Goal: Task Accomplishment & Management: Manage account settings

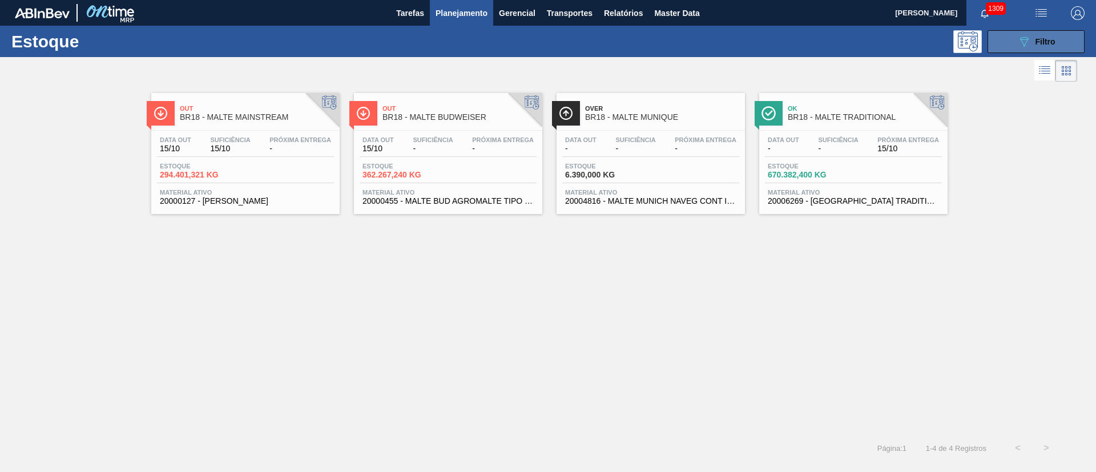
click at [1028, 37] on icon "089F7B8B-B2A5-4AFE-B5C0-19BA573D28AC" at bounding box center [1024, 42] width 14 height 14
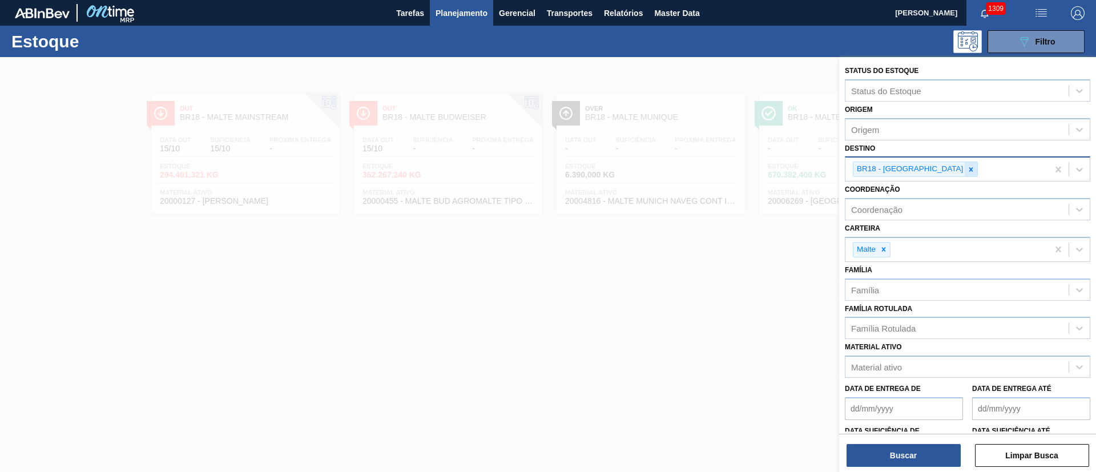
click at [967, 168] on icon at bounding box center [971, 170] width 8 height 8
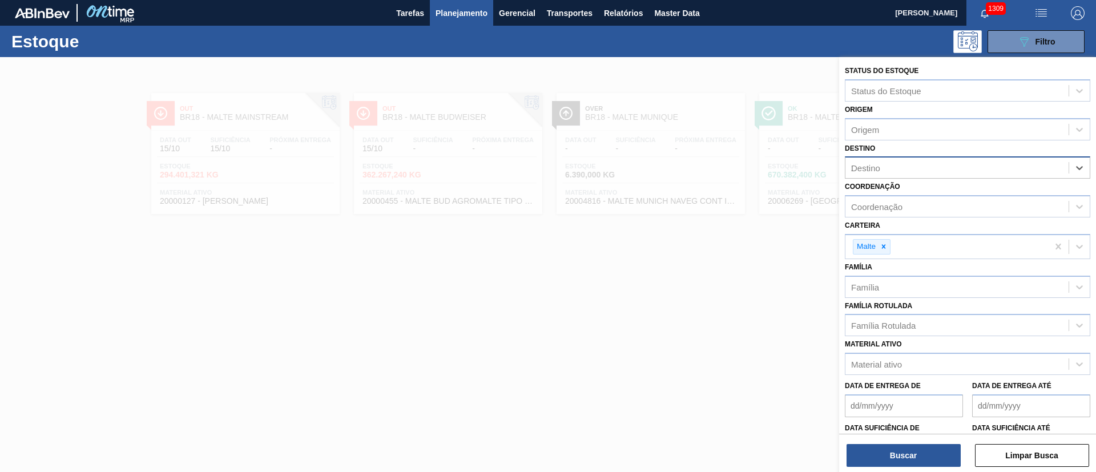
type input "23"
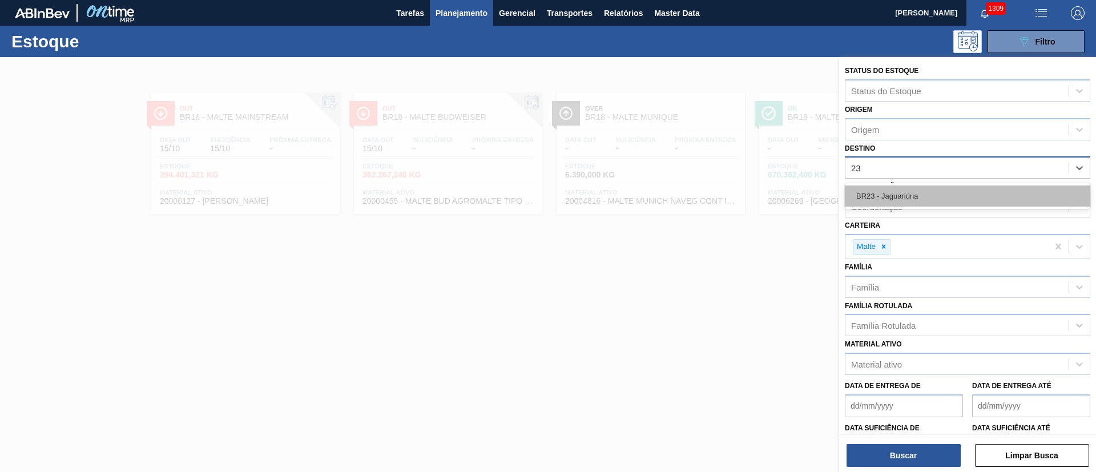
click at [890, 197] on div "BR23 - Jaguariúna" at bounding box center [967, 195] width 245 height 21
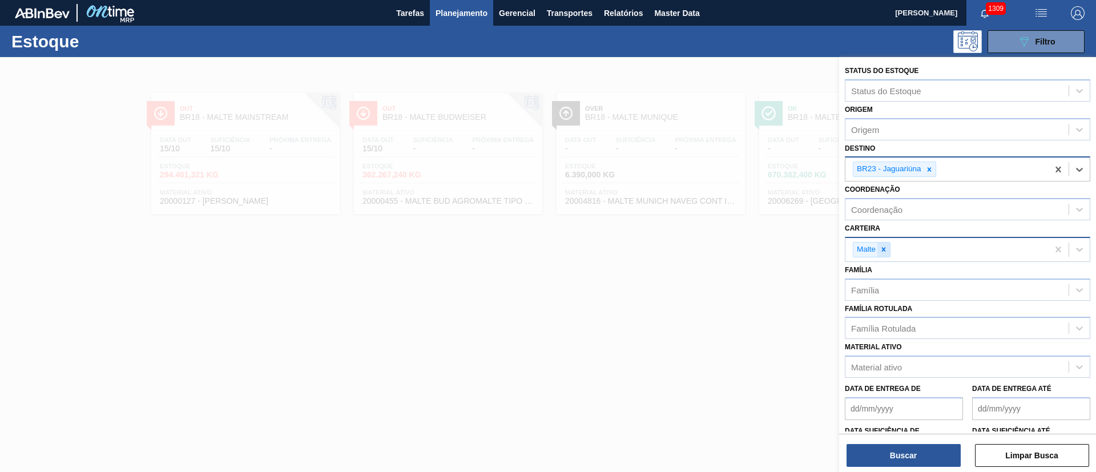
click at [881, 250] on icon at bounding box center [884, 249] width 8 height 8
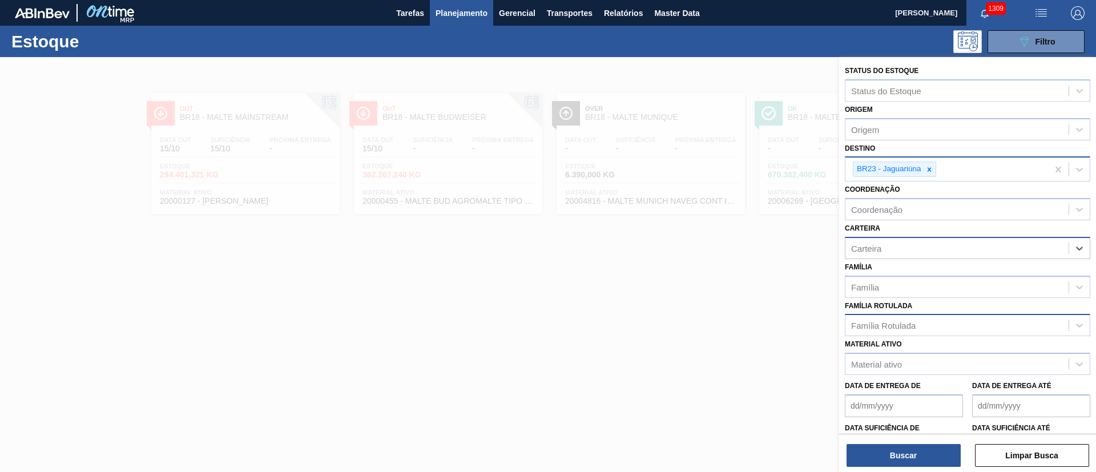
click at [870, 325] on div "Família Rotulada" at bounding box center [883, 326] width 64 height 10
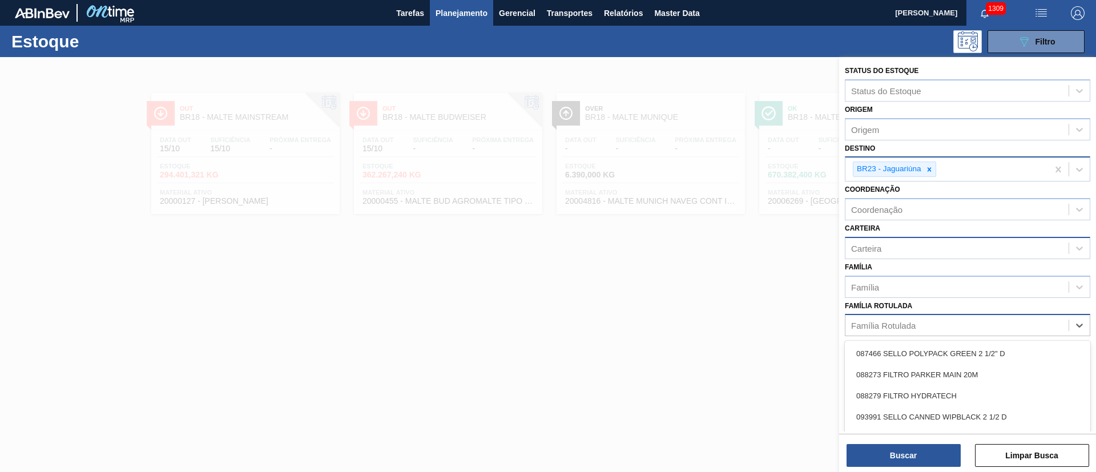
type Rotulada "g"
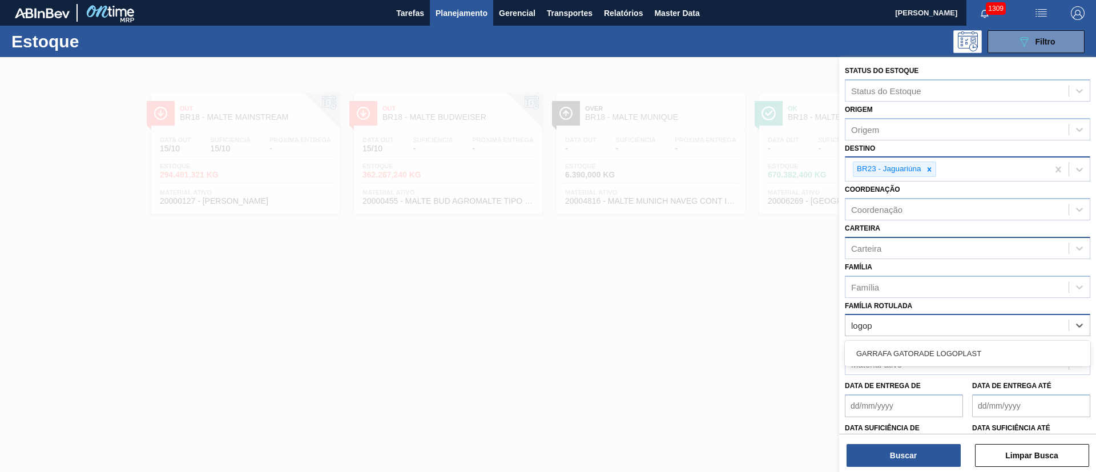
type Rotulada "logopl"
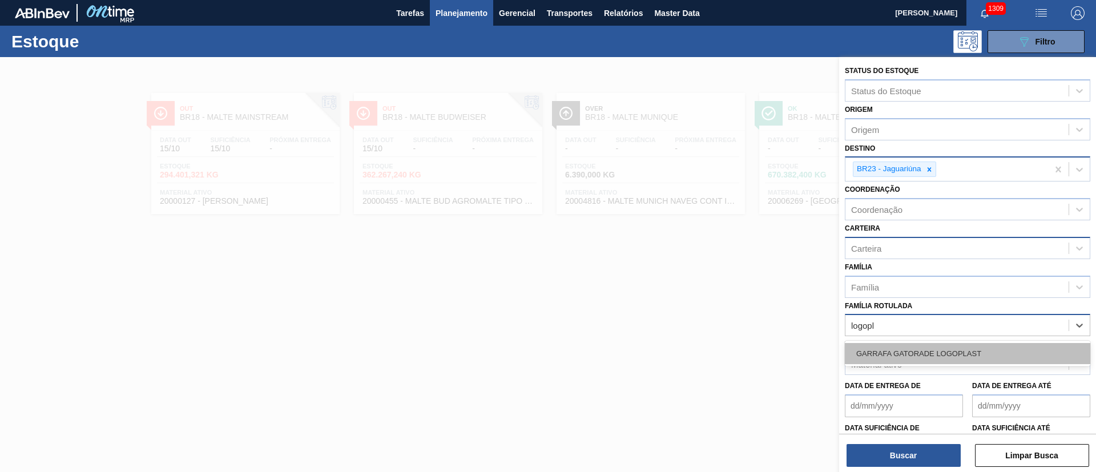
click at [861, 353] on div "GARRAFA GATORADE LOGOPLAST" at bounding box center [967, 353] width 245 height 21
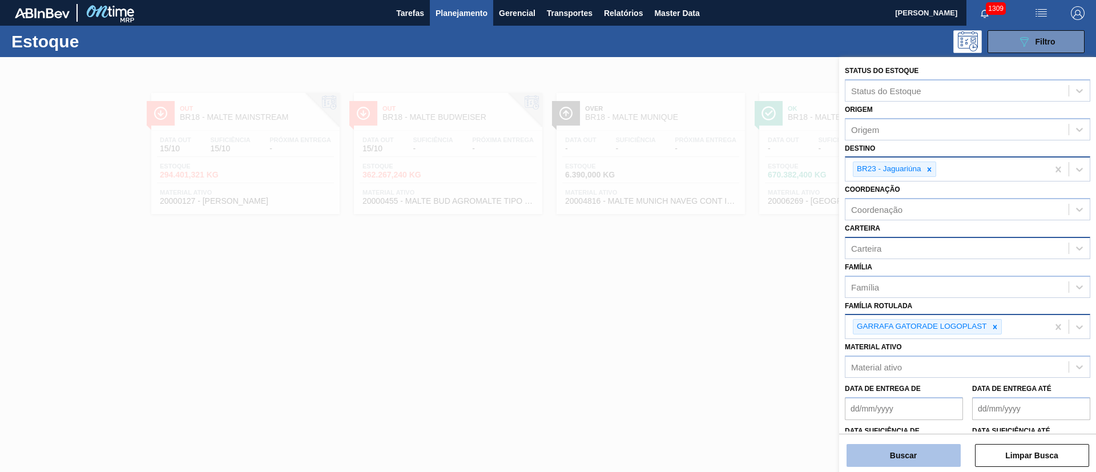
click at [879, 451] on button "Buscar" at bounding box center [903, 455] width 114 height 23
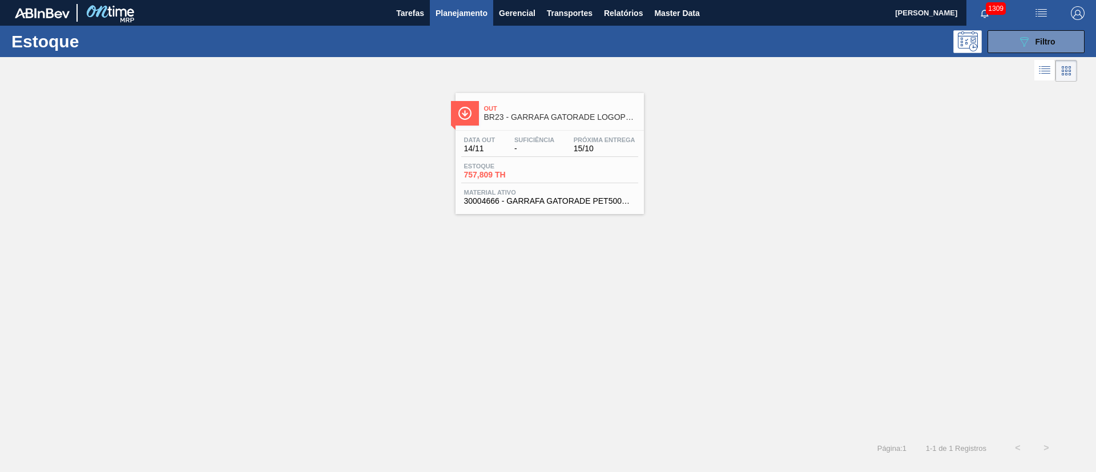
click at [519, 174] on span "757,809 TH" at bounding box center [504, 175] width 80 height 9
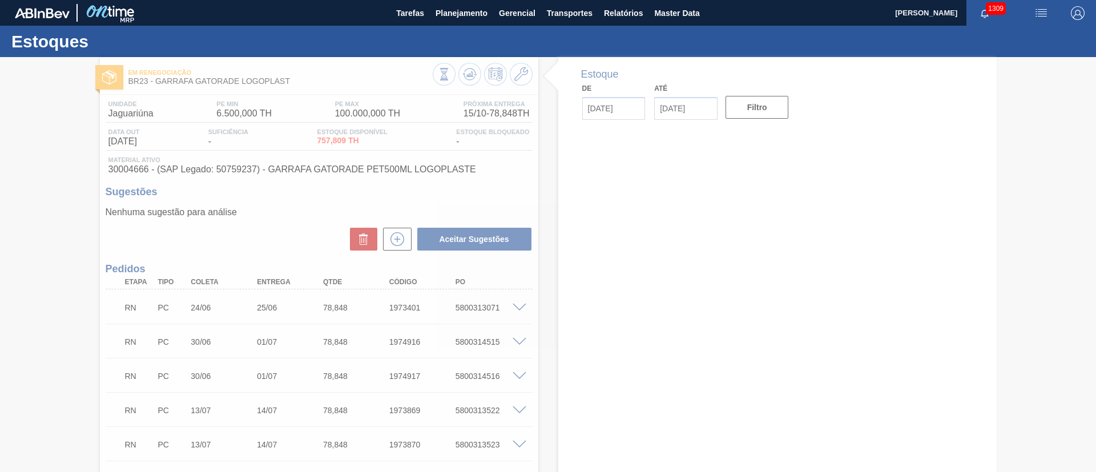
type input "[DATE]"
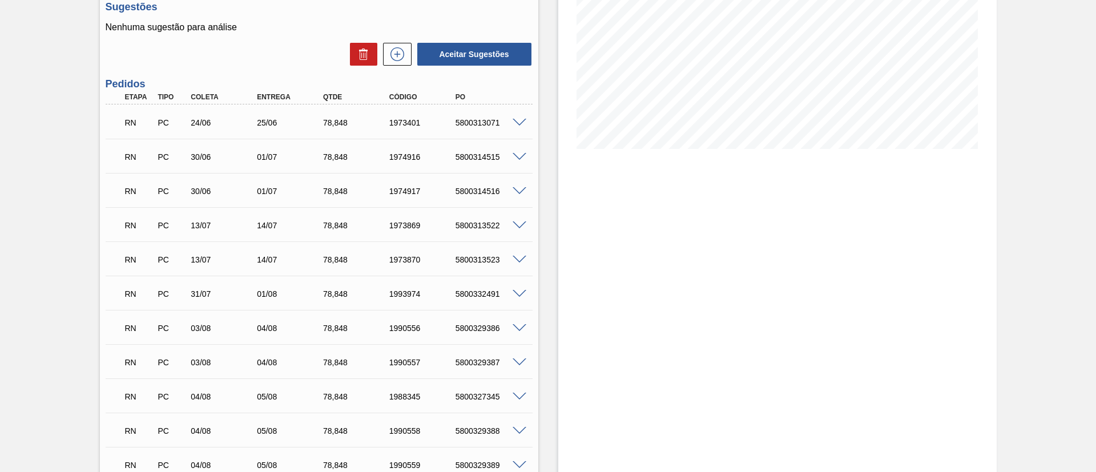
scroll to position [14, 0]
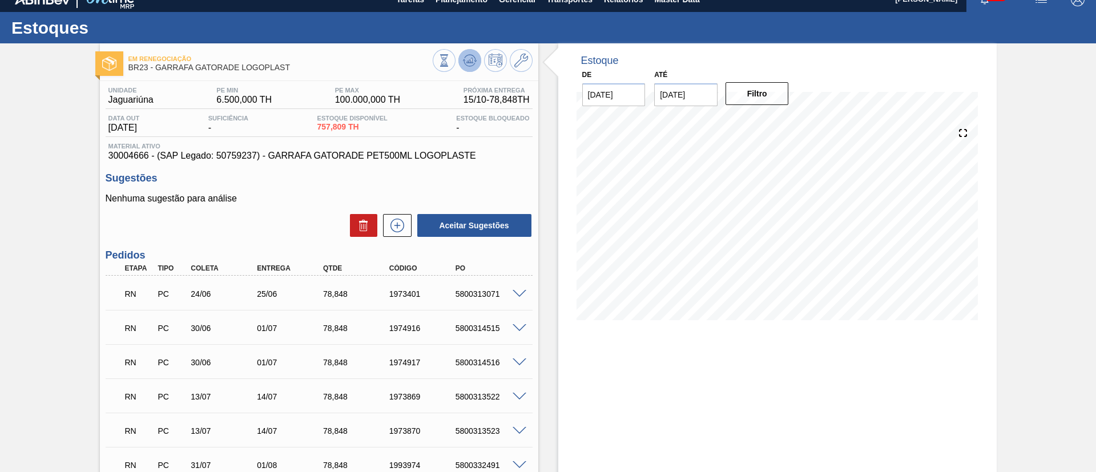
click at [471, 58] on icon at bounding box center [470, 61] width 14 height 14
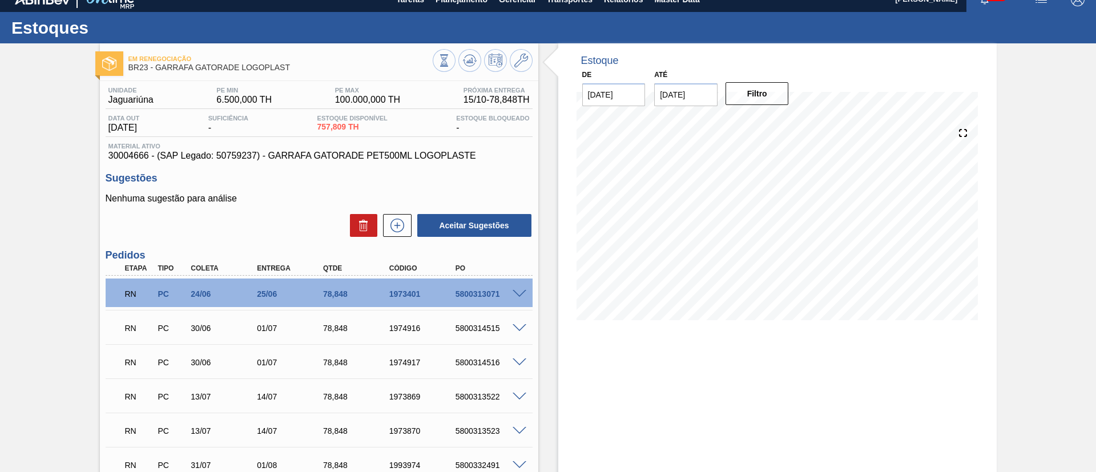
scroll to position [0, 0]
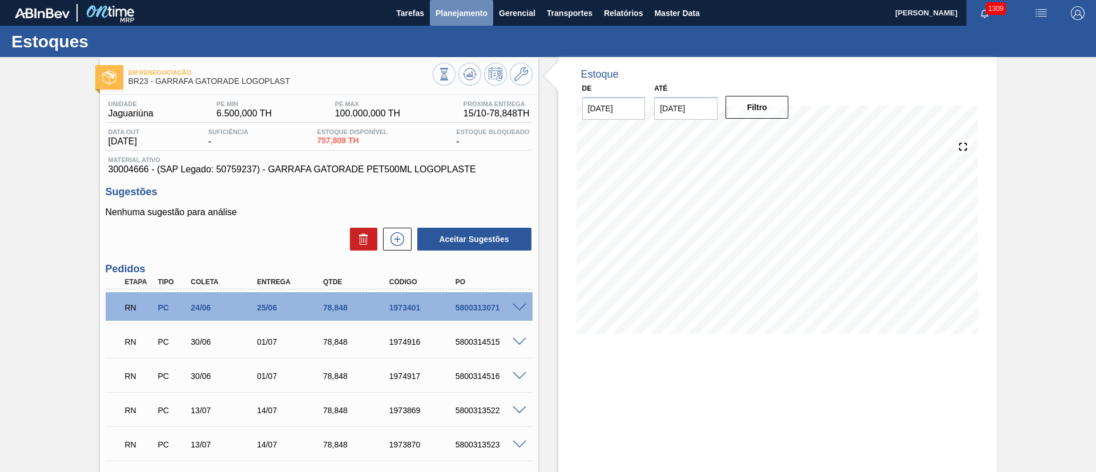
click at [446, 11] on span "Planejamento" at bounding box center [461, 13] width 52 height 14
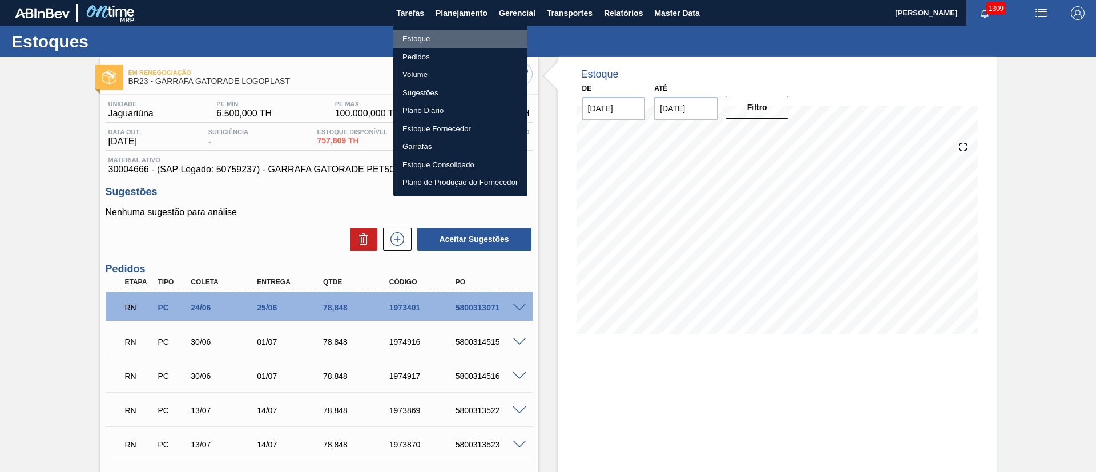
click at [426, 35] on li "Estoque" at bounding box center [460, 39] width 134 height 18
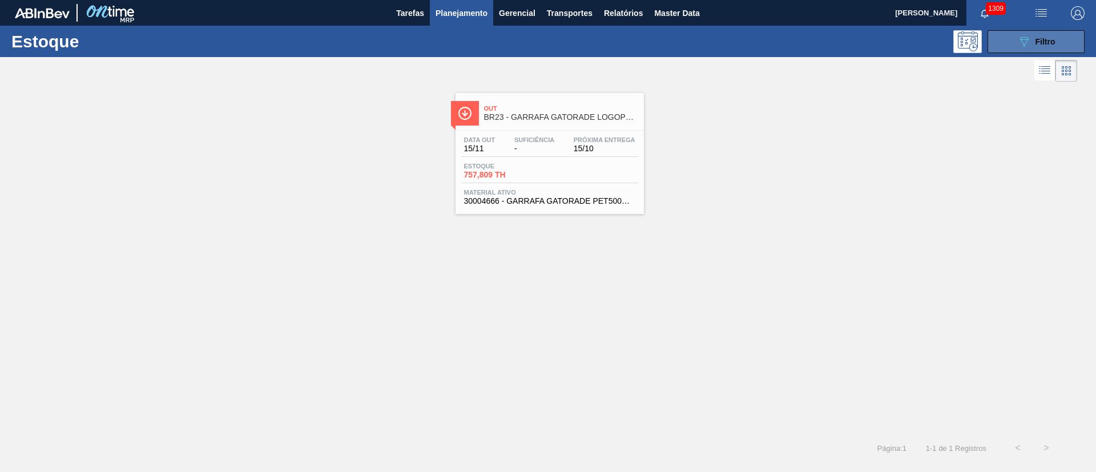
click at [1009, 42] on button "089F7B8B-B2A5-4AFE-B5C0-19BA573D28AC Filtro" at bounding box center [1035, 41] width 97 height 23
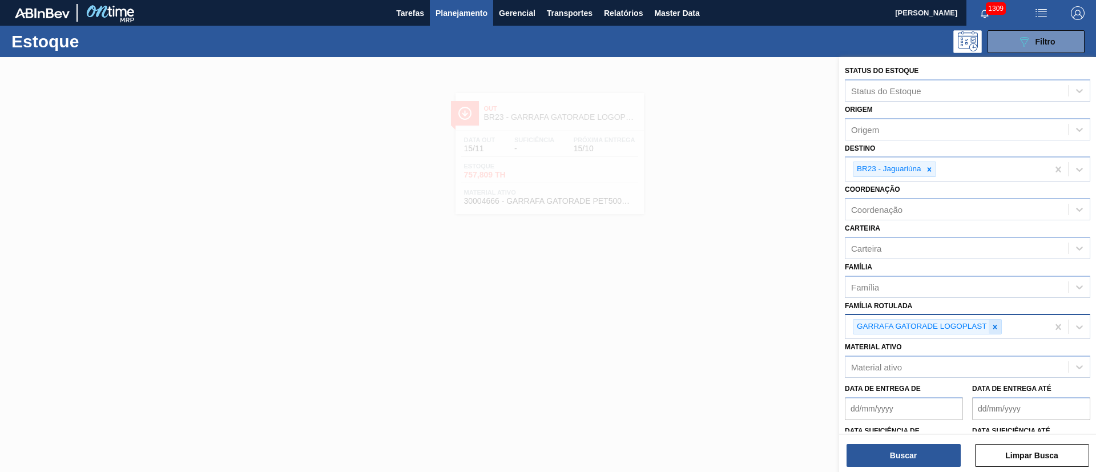
click at [998, 328] on icon at bounding box center [995, 327] width 8 height 8
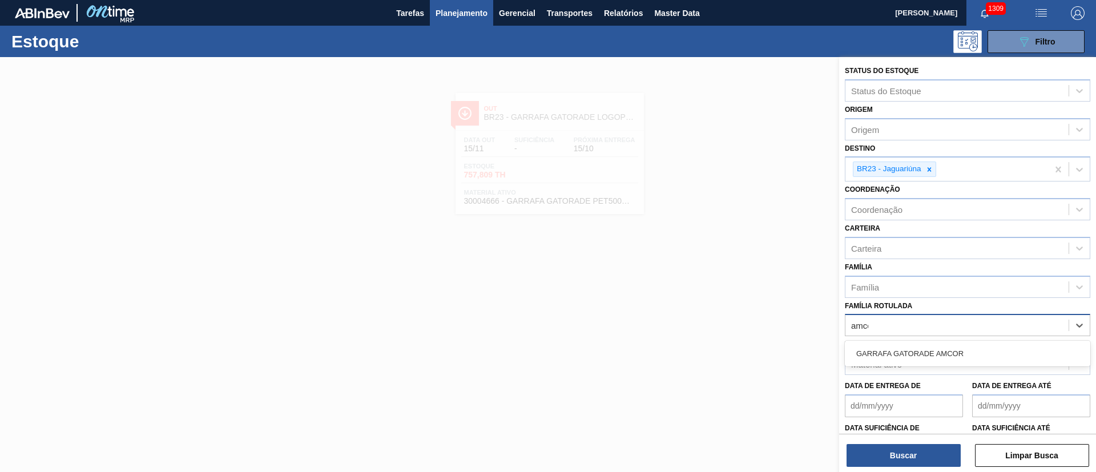
type Rotulada "amcor"
drag, startPoint x: 900, startPoint y: 351, endPoint x: 899, endPoint y: 358, distance: 7.5
click at [900, 351] on div "GARRAFA GATORADE AMCOR" at bounding box center [967, 353] width 245 height 21
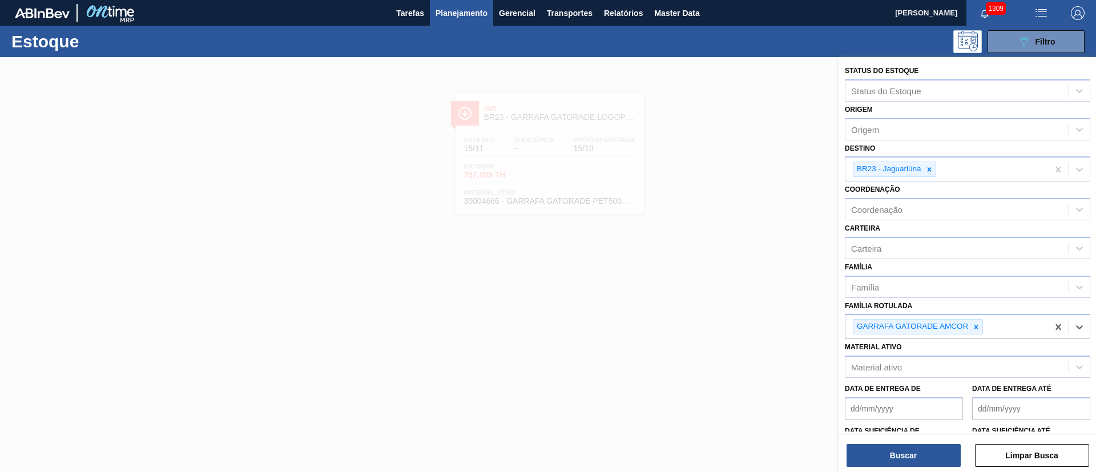
click at [878, 469] on div "Status do Estoque Status do Estoque Origem Origem Destino BR23 - Jaguariúna Coo…" at bounding box center [967, 265] width 257 height 417
click at [878, 450] on button "Buscar" at bounding box center [903, 455] width 114 height 23
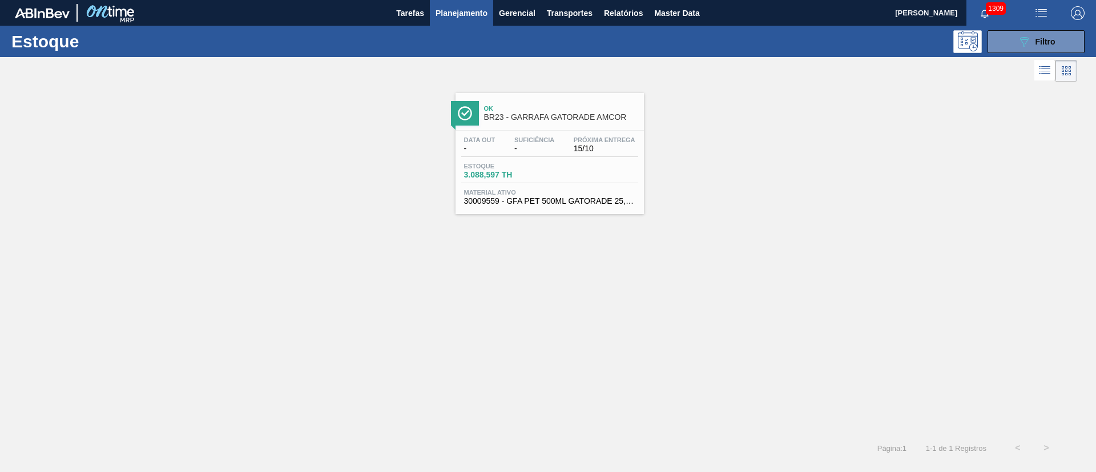
click at [526, 169] on span "Estoque" at bounding box center [504, 166] width 80 height 7
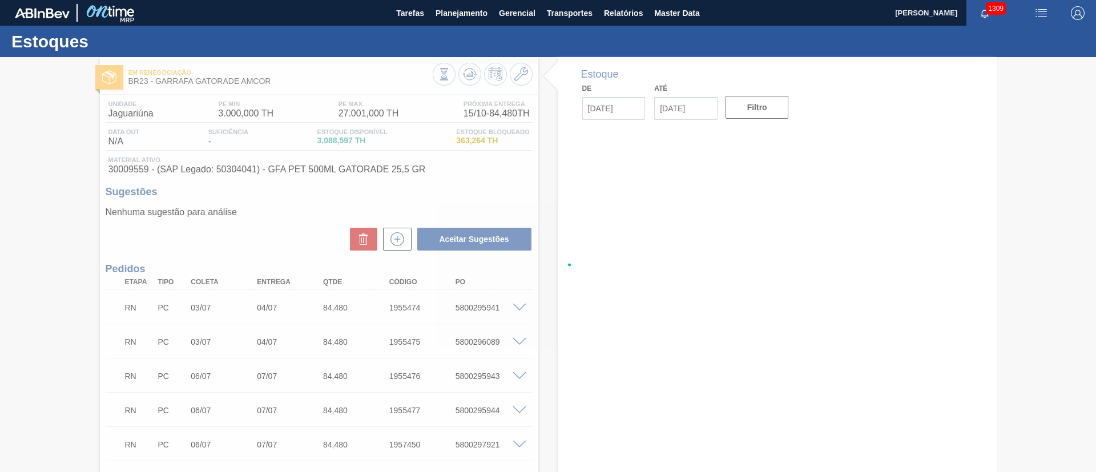
type input "[DATE]"
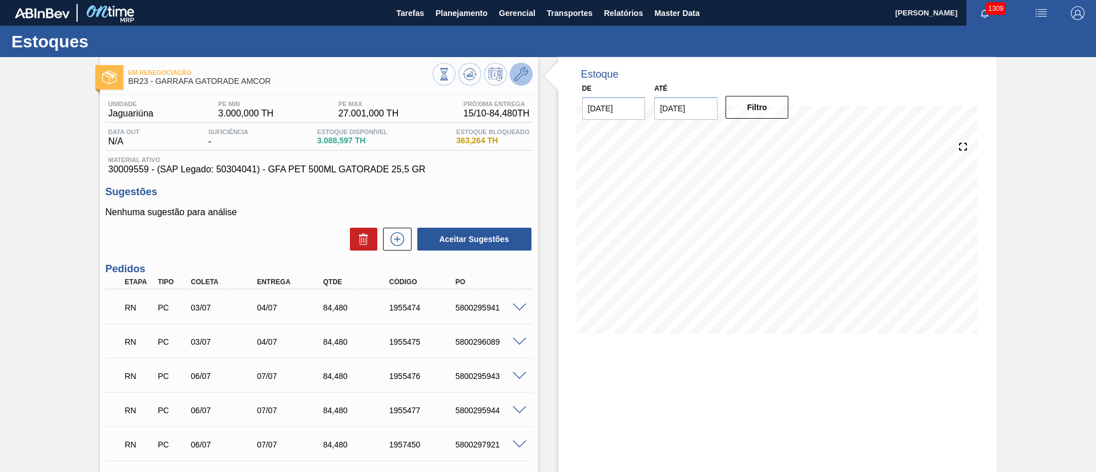
click at [518, 72] on icon at bounding box center [521, 74] width 14 height 14
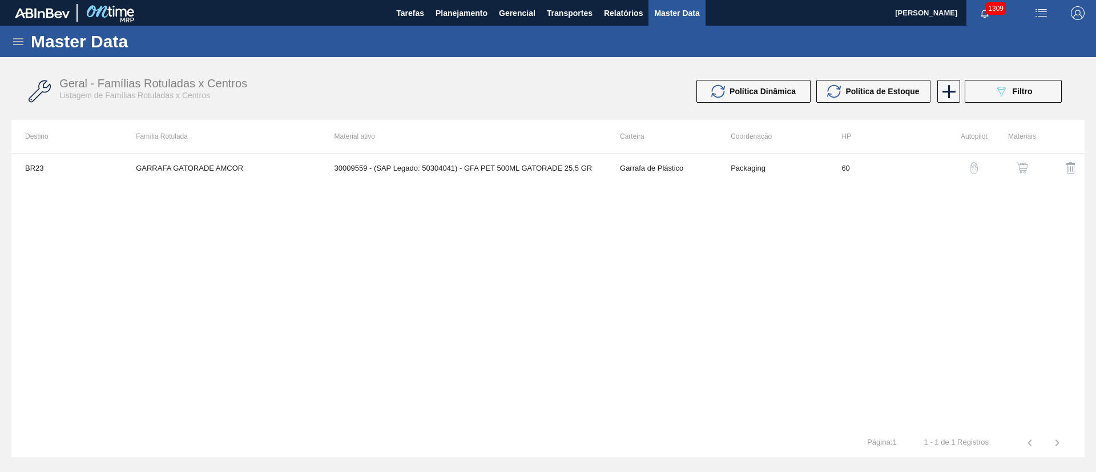
click at [1022, 170] on img "button" at bounding box center [1022, 167] width 11 height 11
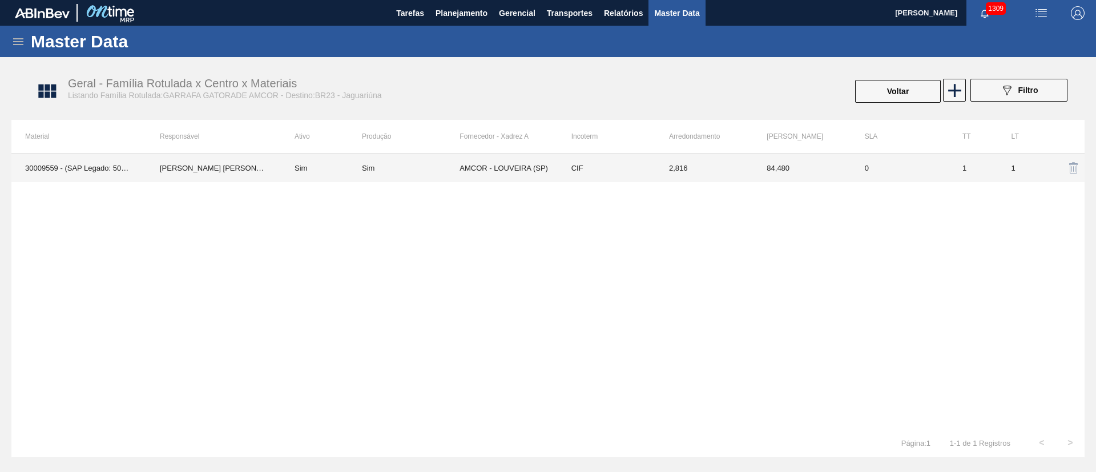
click at [440, 170] on div "Sim" at bounding box center [411, 168] width 98 height 9
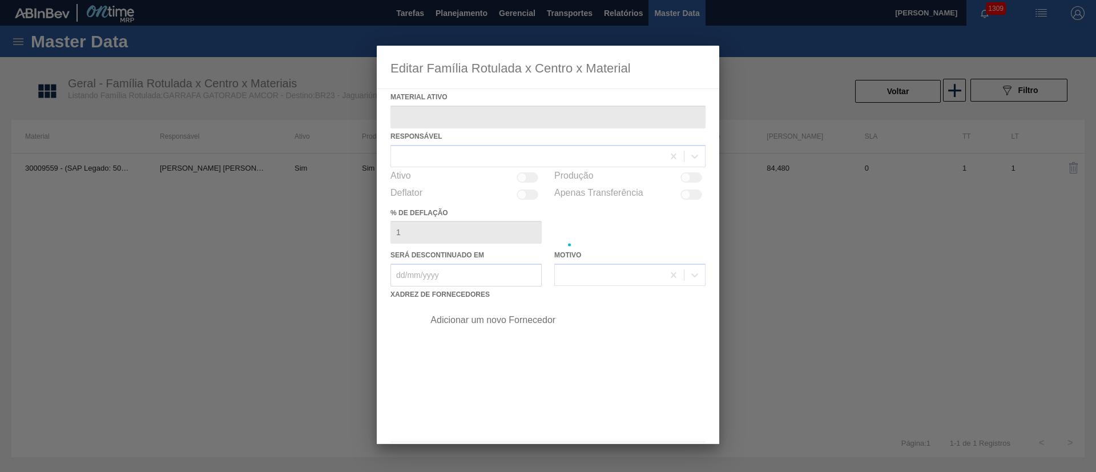
type ativo "30009559 - (SAP Legado: 50304041) - GFA PET 500ML GATORADE 25,5 GR"
checkbox input "true"
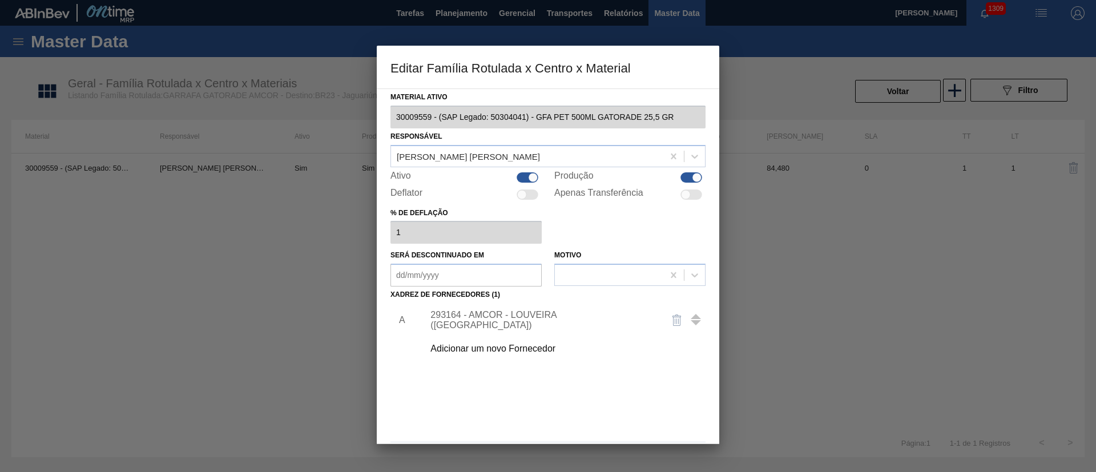
scroll to position [42, 0]
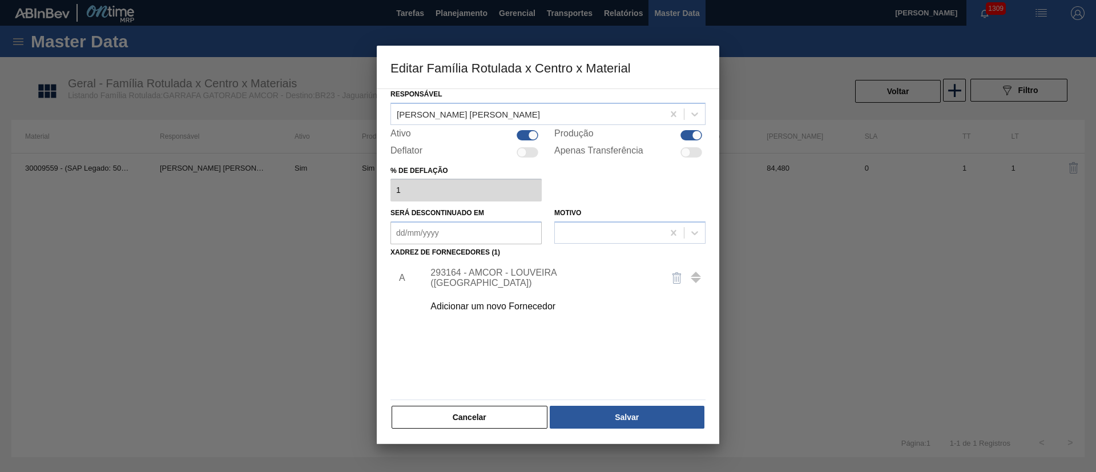
drag, startPoint x: 490, startPoint y: 415, endPoint x: 780, endPoint y: 216, distance: 351.0
click at [497, 415] on button "Cancelar" at bounding box center [470, 417] width 156 height 23
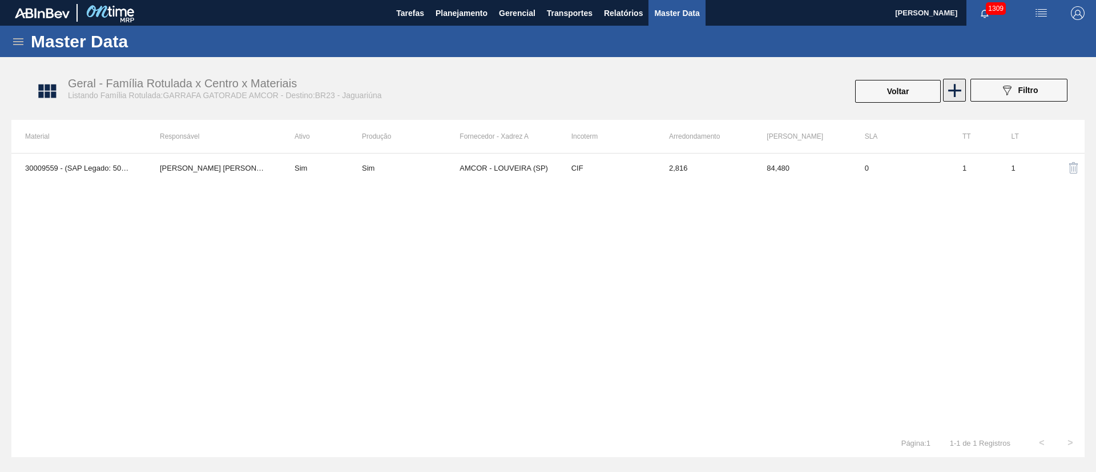
click at [961, 84] on icon at bounding box center [954, 90] width 22 height 22
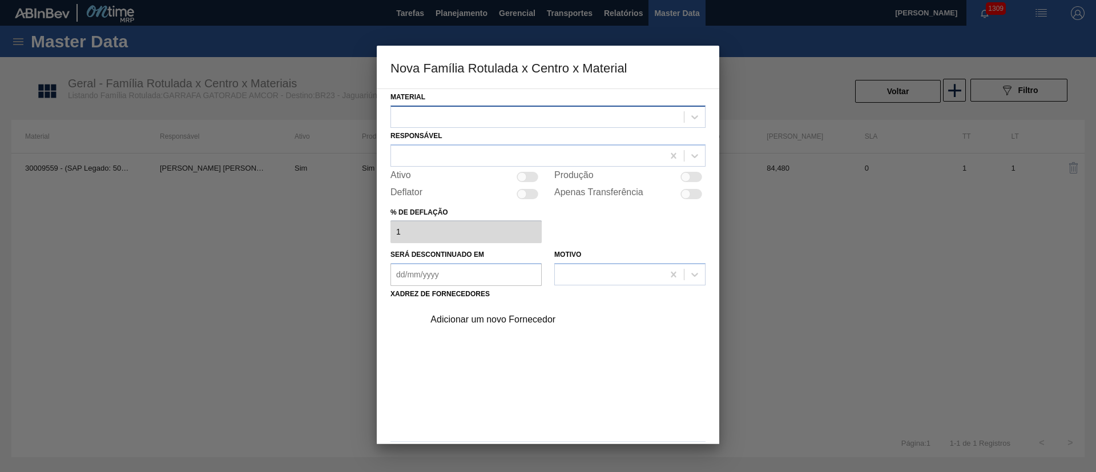
click at [476, 117] on div at bounding box center [537, 116] width 293 height 17
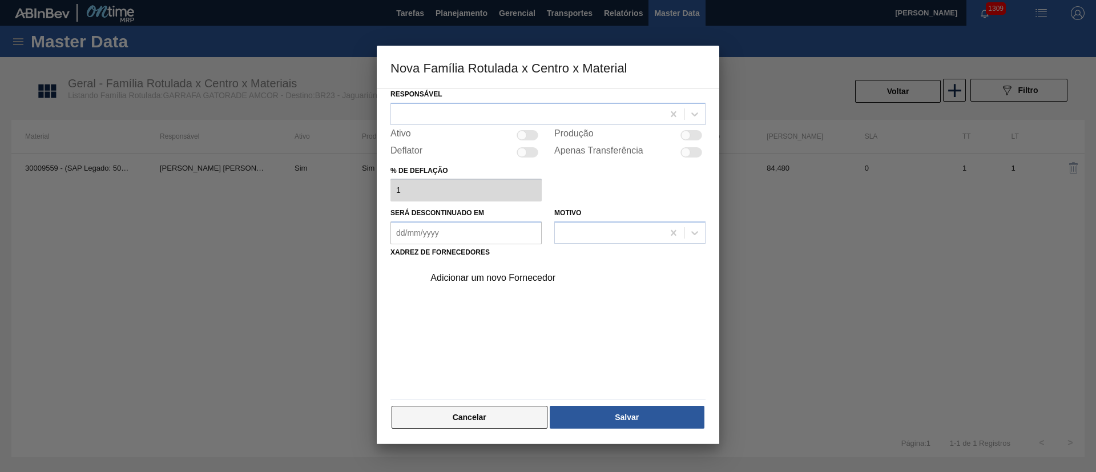
click at [463, 417] on button "Cancelar" at bounding box center [470, 417] width 156 height 23
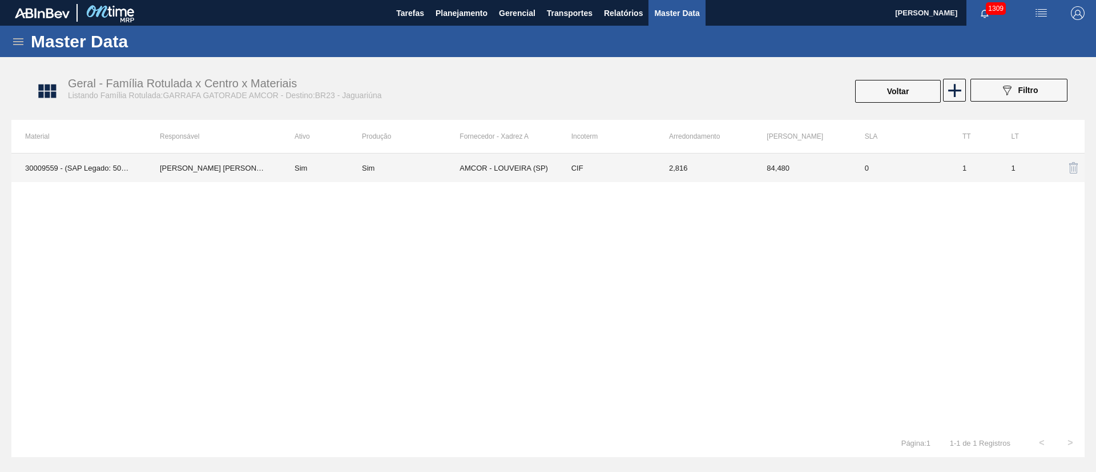
click at [442, 172] on td "Sim" at bounding box center [411, 168] width 98 height 29
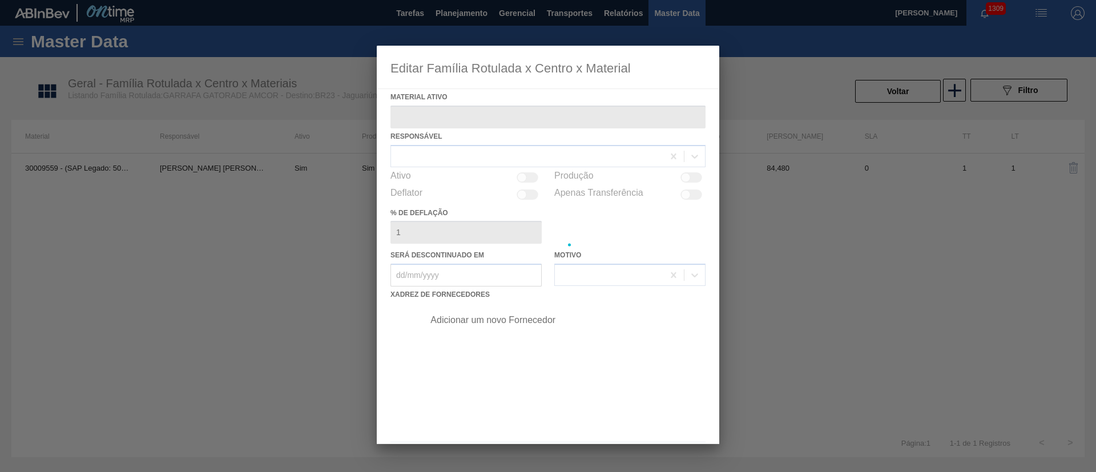
type ativo "30009559 - (SAP Legado: 50304041) - GFA PET 500ML GATORADE 25,5 GR"
checkbox input "true"
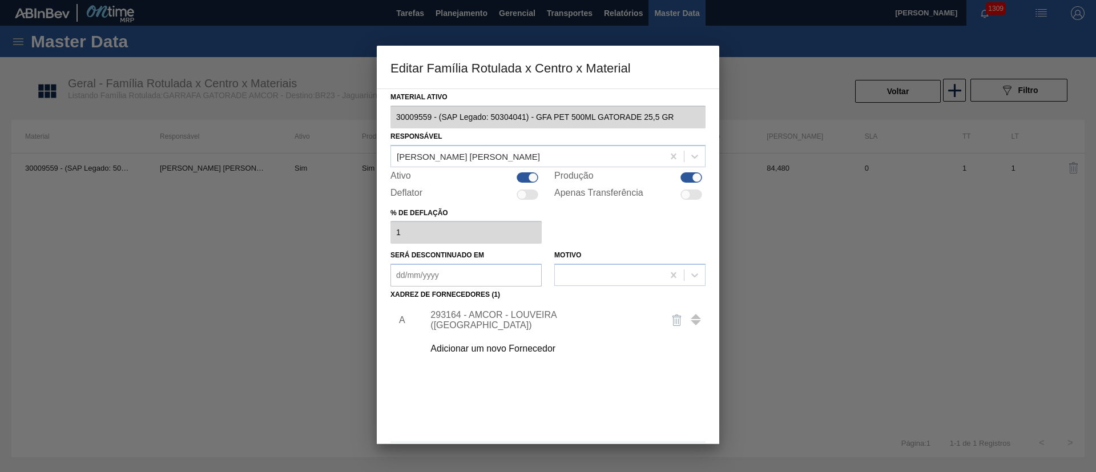
click at [333, 112] on div "Editar Família Rotulada x Centro x Material Material ativo 30009559 - (SAP Lega…" at bounding box center [548, 236] width 1096 height 472
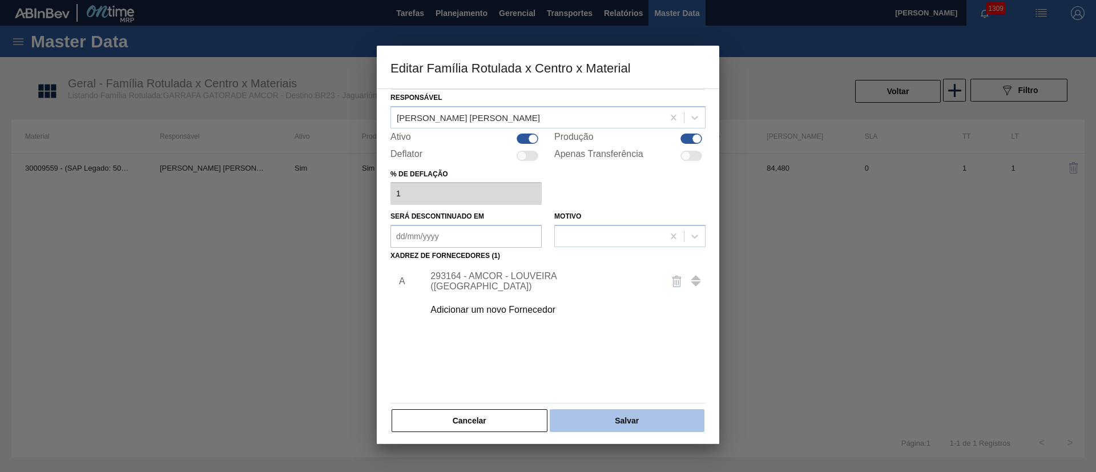
scroll to position [42, 0]
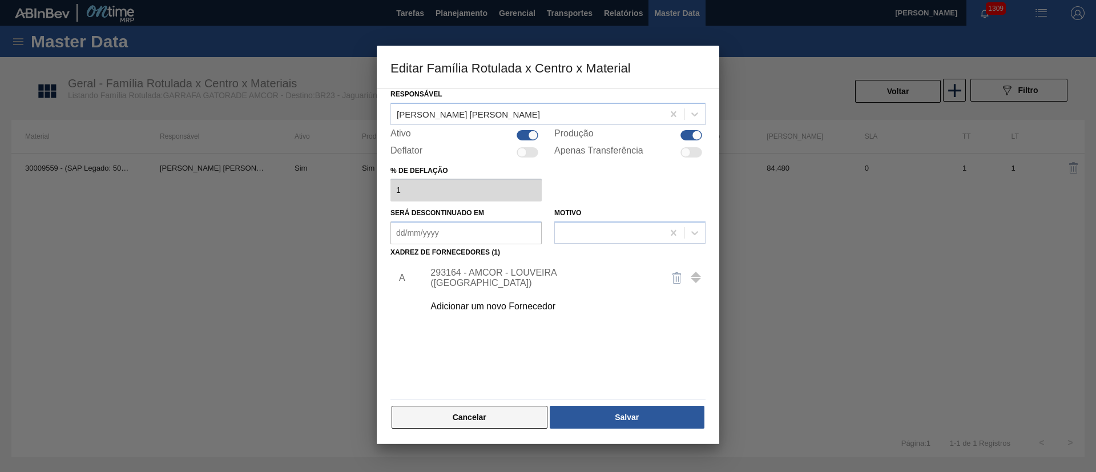
click at [481, 418] on button "Cancelar" at bounding box center [470, 417] width 156 height 23
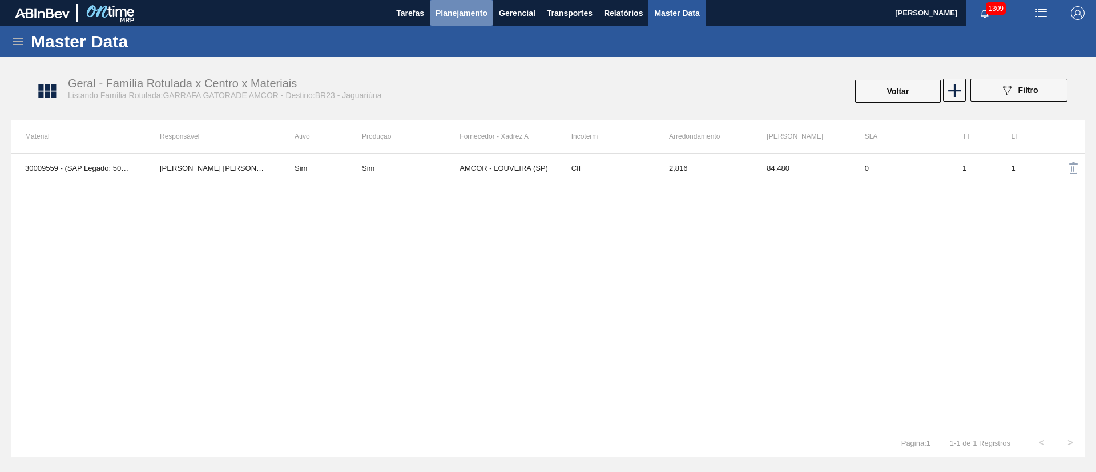
click at [450, 17] on span "Planejamento" at bounding box center [461, 13] width 52 height 14
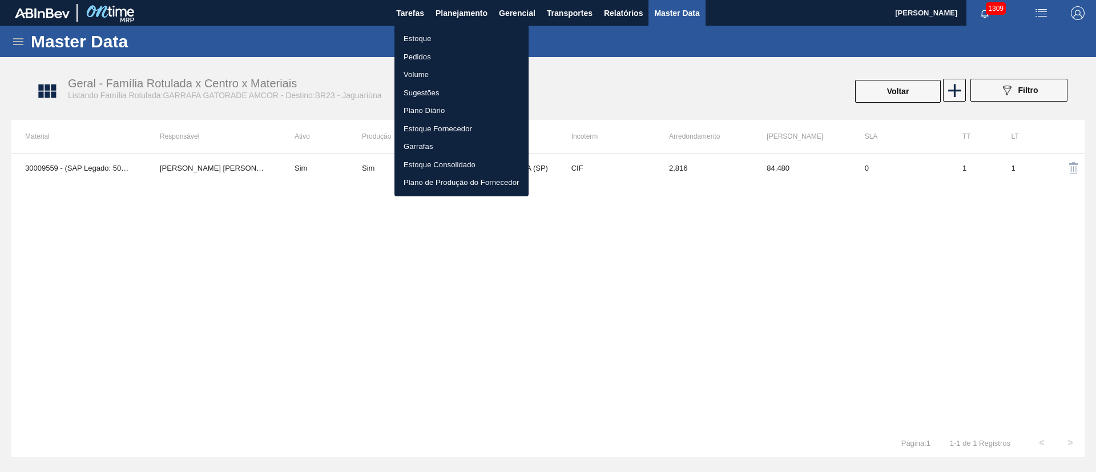
click at [415, 36] on li "Estoque" at bounding box center [461, 39] width 134 height 18
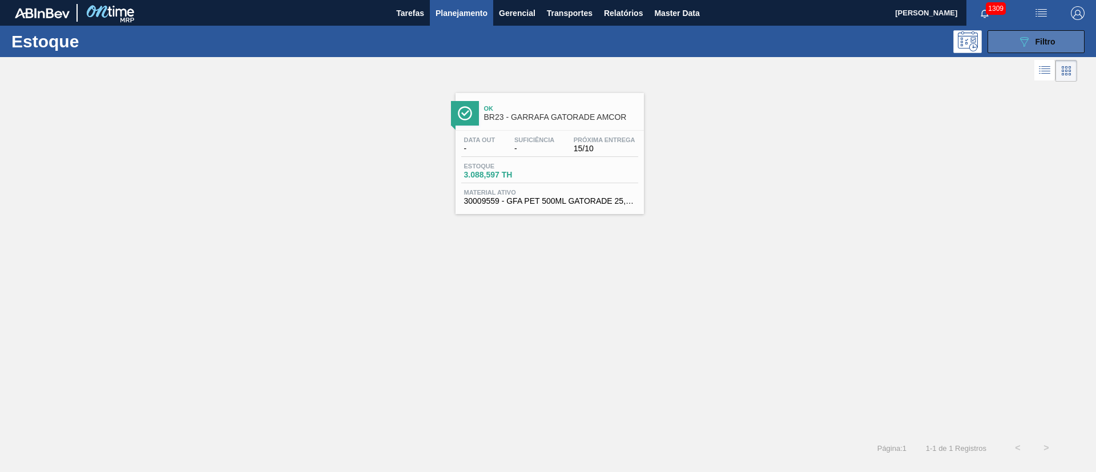
click at [1031, 39] on div "089F7B8B-B2A5-4AFE-B5C0-19BA573D28AC Filtro" at bounding box center [1036, 42] width 38 height 14
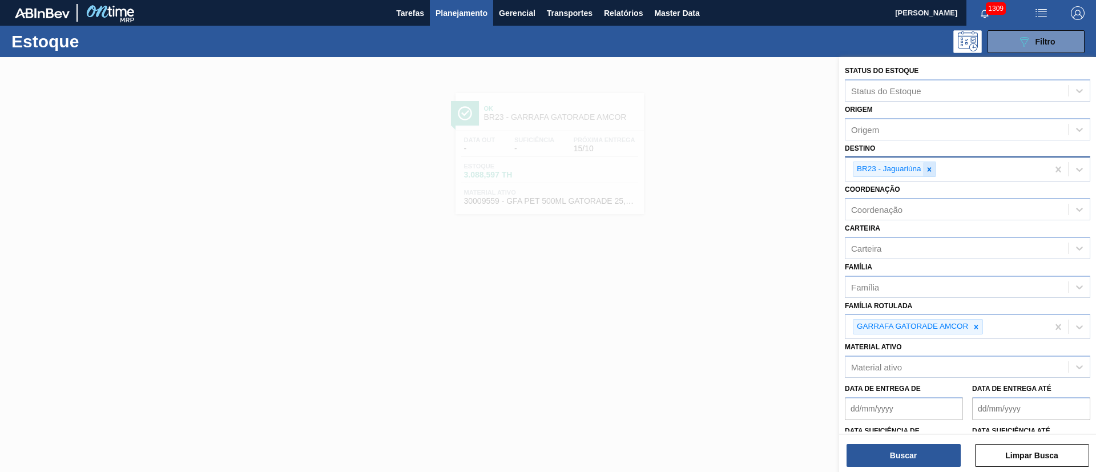
click at [933, 168] on icon at bounding box center [929, 170] width 8 height 8
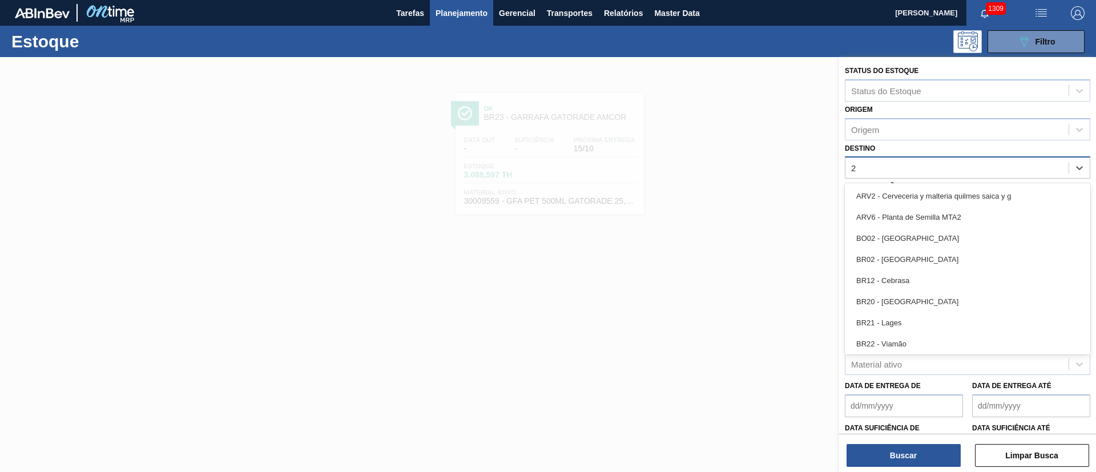
type input "24"
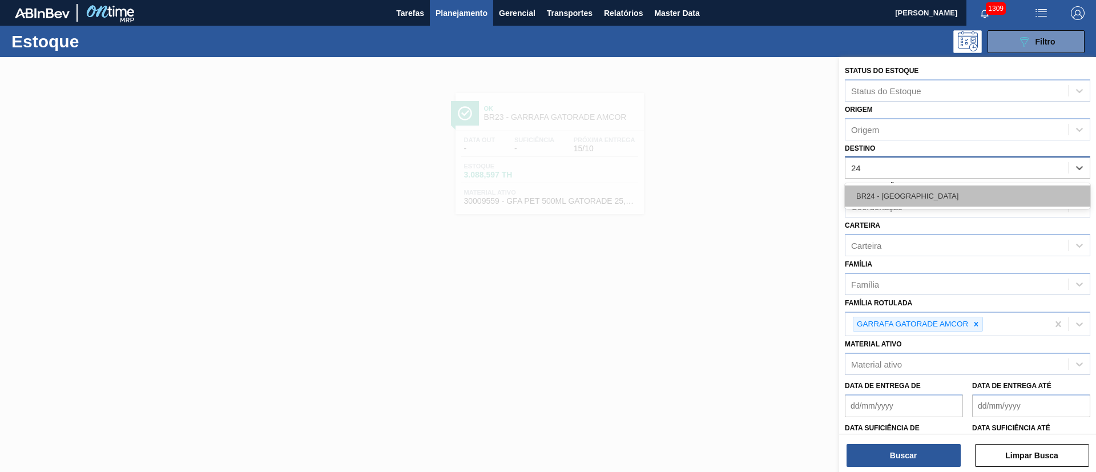
drag, startPoint x: 867, startPoint y: 192, endPoint x: 979, endPoint y: 295, distance: 151.9
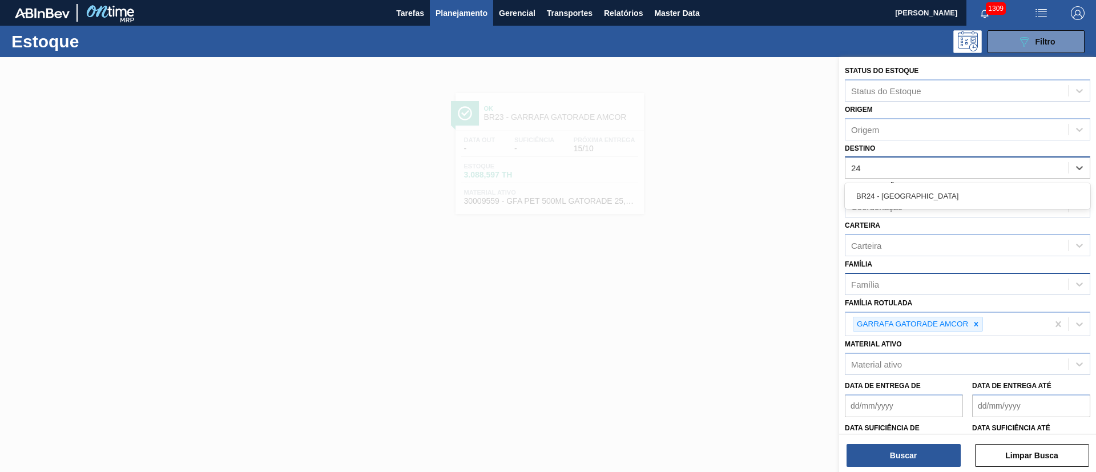
click at [868, 192] on div "BR24 - Ponta Grossa" at bounding box center [967, 195] width 245 height 21
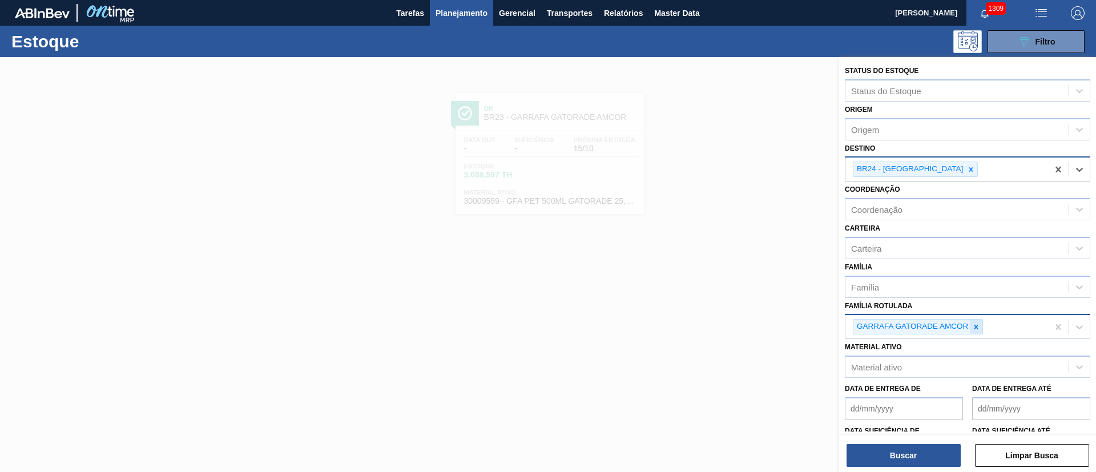
click at [977, 329] on icon at bounding box center [976, 327] width 8 height 8
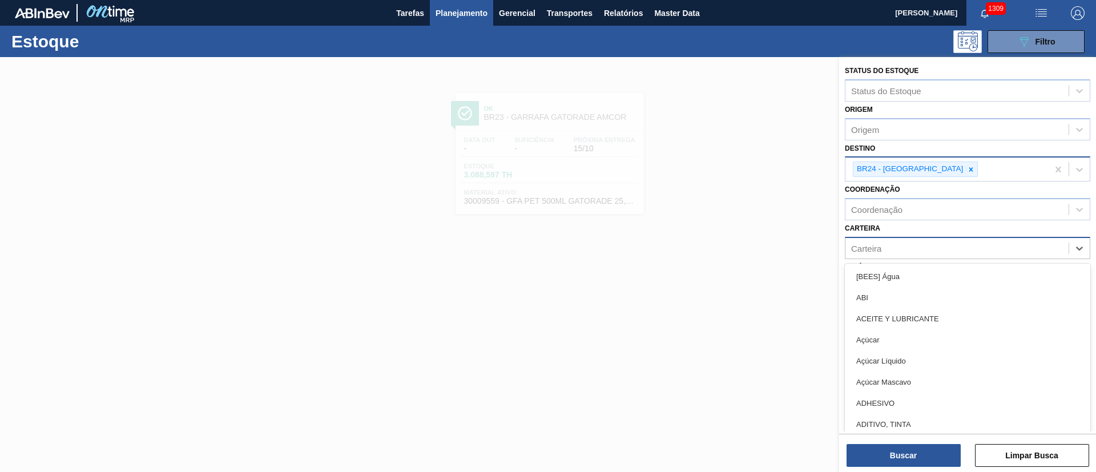
click at [867, 244] on div "Carteira" at bounding box center [866, 248] width 30 height 10
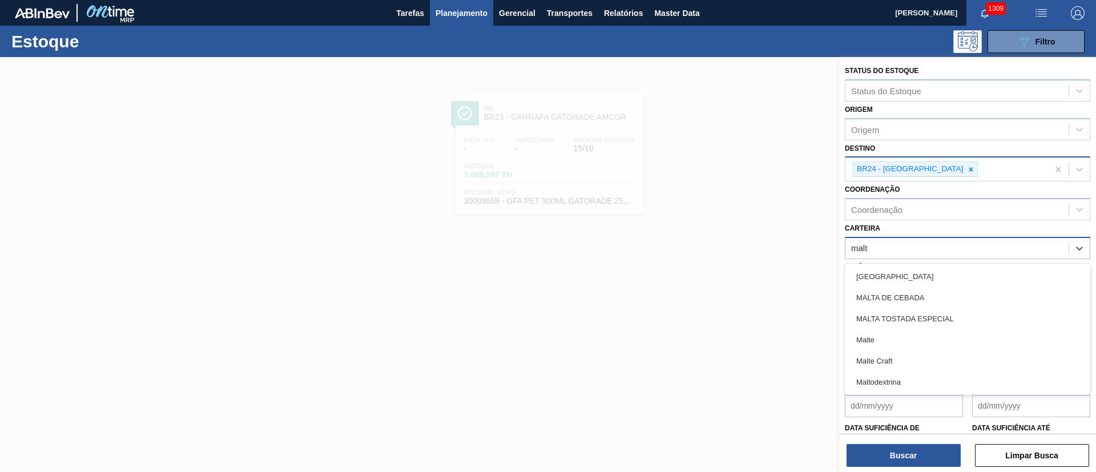
type input "malte"
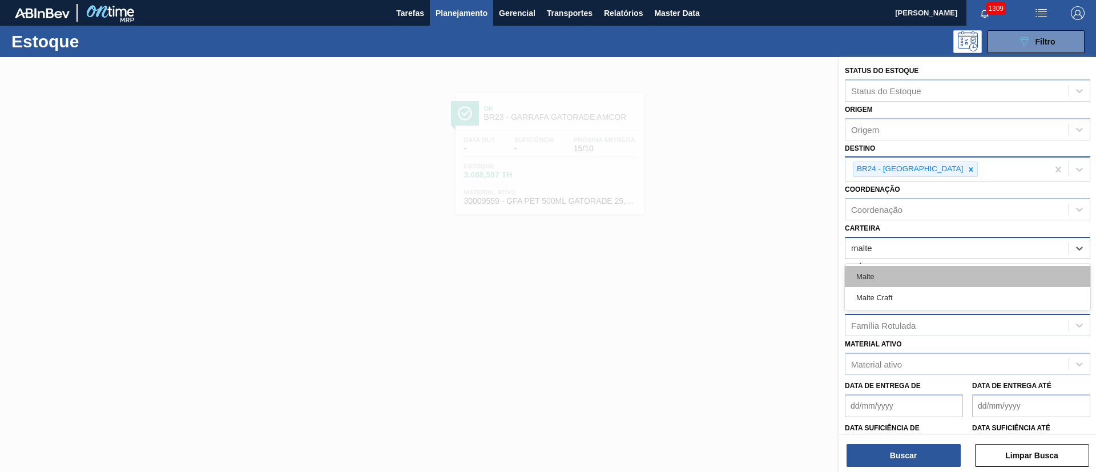
click at [866, 274] on div "Malte" at bounding box center [967, 276] width 245 height 21
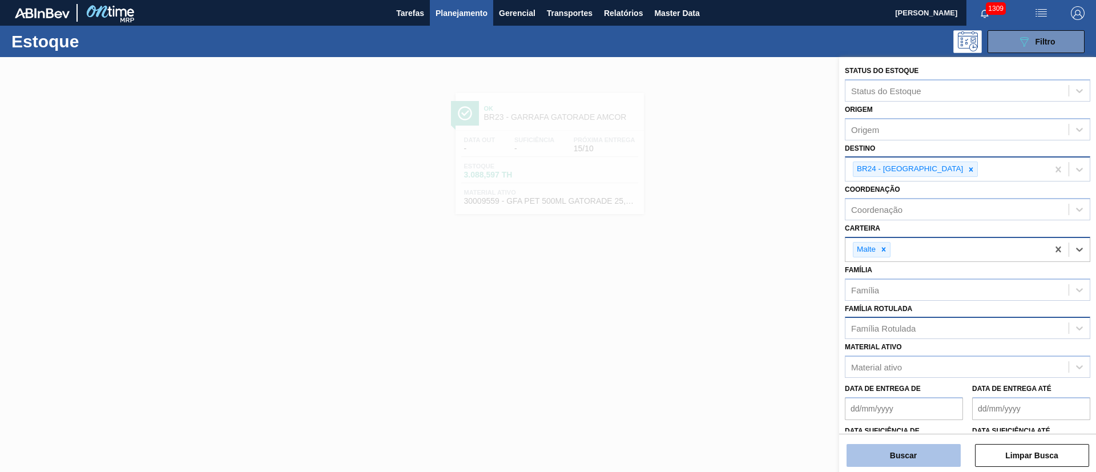
click at [889, 448] on button "Buscar" at bounding box center [903, 455] width 114 height 23
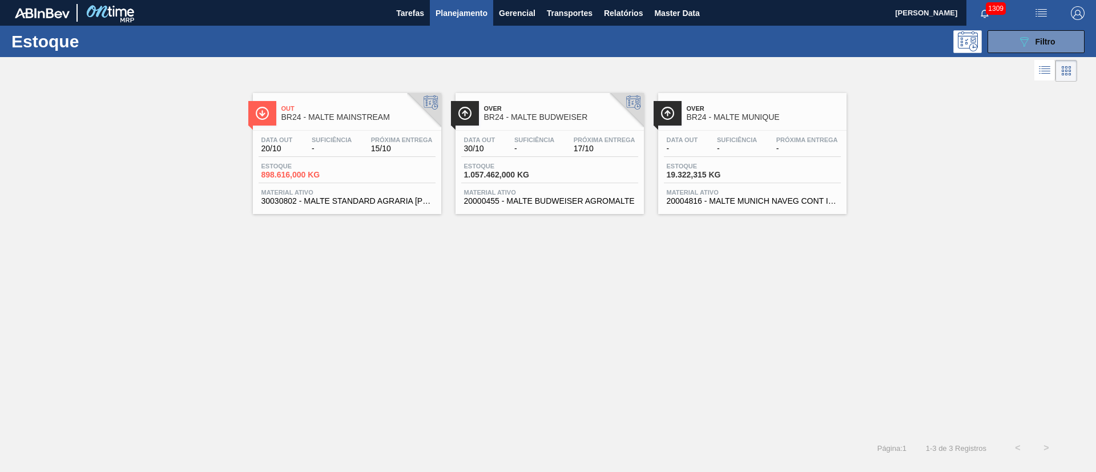
click at [507, 163] on span "Estoque" at bounding box center [504, 166] width 80 height 7
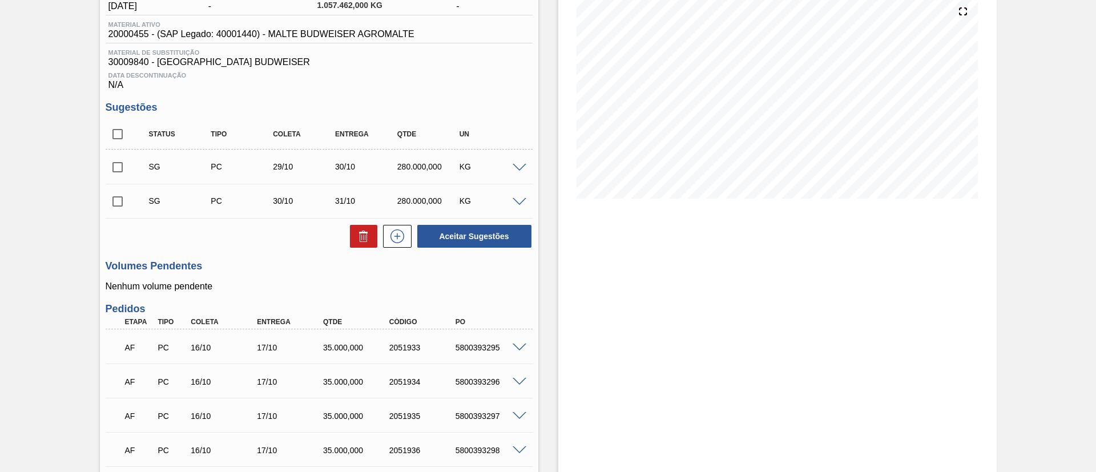
scroll to position [86, 0]
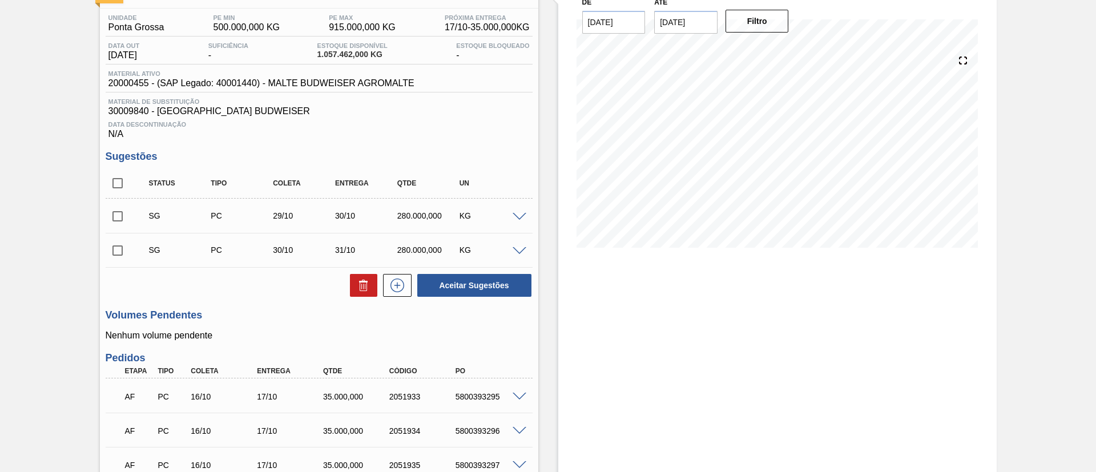
drag, startPoint x: 118, startPoint y: 177, endPoint x: 133, endPoint y: 201, distance: 28.2
click at [119, 177] on input "checkbox" at bounding box center [118, 183] width 24 height 24
checkbox input "true"
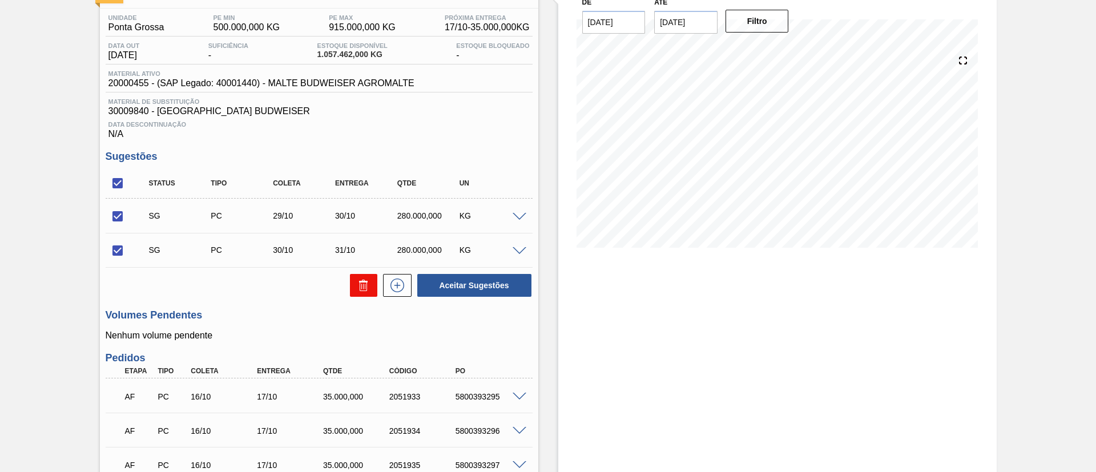
click at [351, 283] on button at bounding box center [363, 285] width 27 height 23
checkbox input "false"
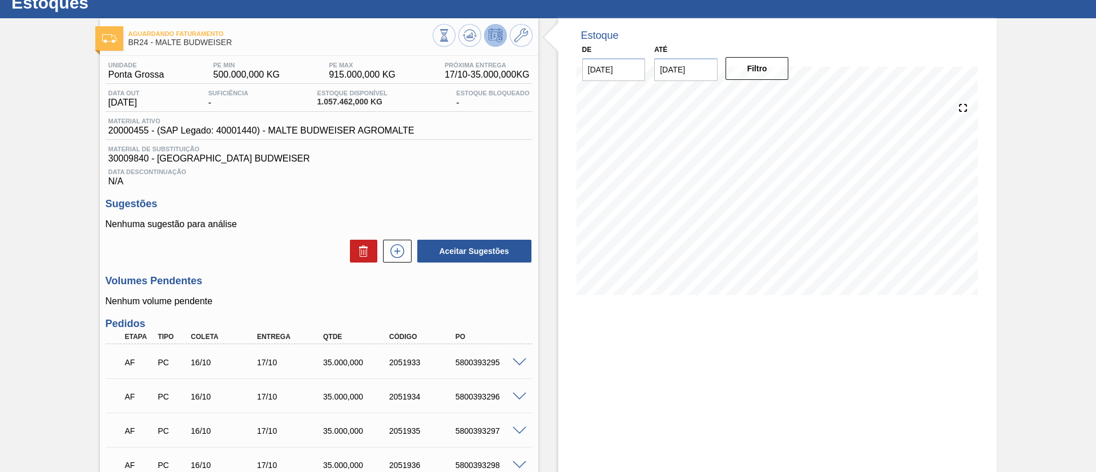
scroll to position [0, 0]
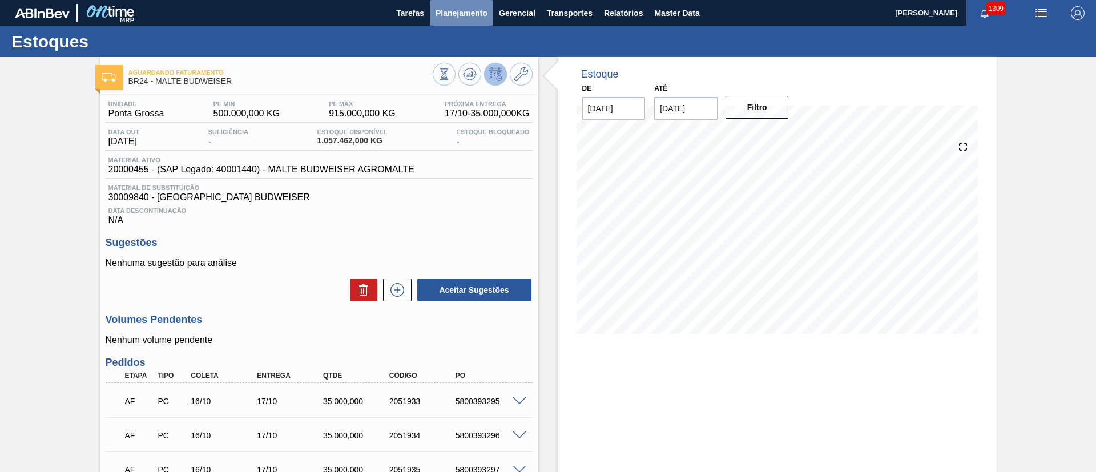
click at [454, 14] on span "Planejamento" at bounding box center [461, 13] width 52 height 14
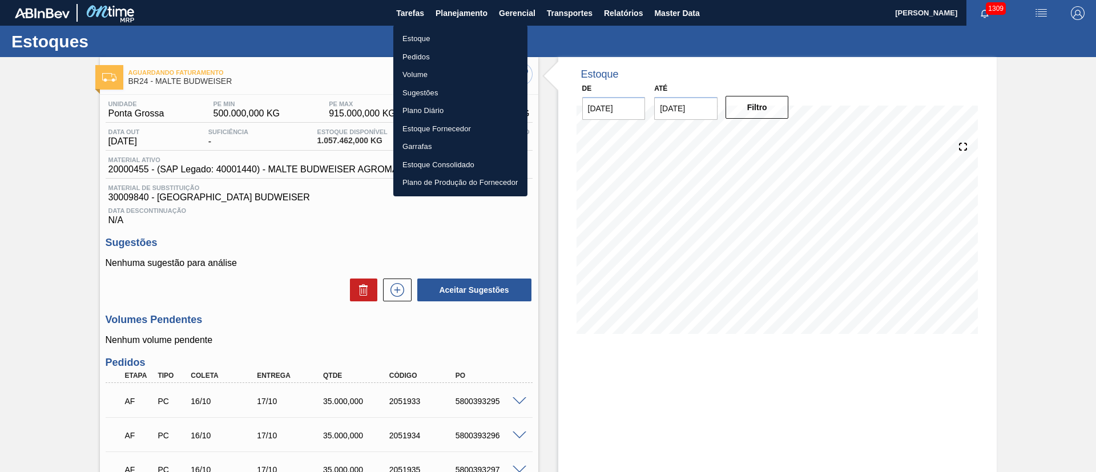
click at [413, 37] on li "Estoque" at bounding box center [460, 39] width 134 height 18
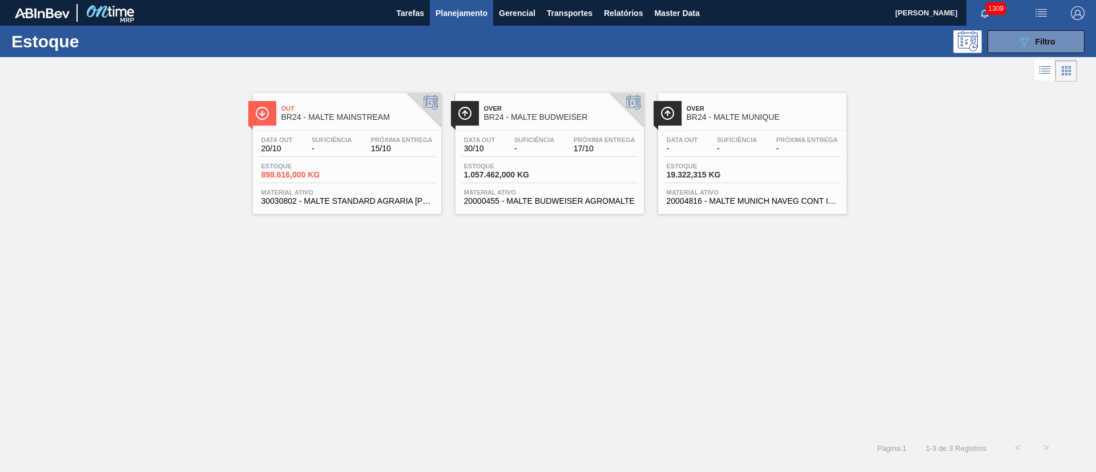
click at [320, 186] on div "Data out 20/10 Suficiência - Próxima Entrega 15/10 Estoque 898.616,000 KG Mater…" at bounding box center [347, 170] width 188 height 78
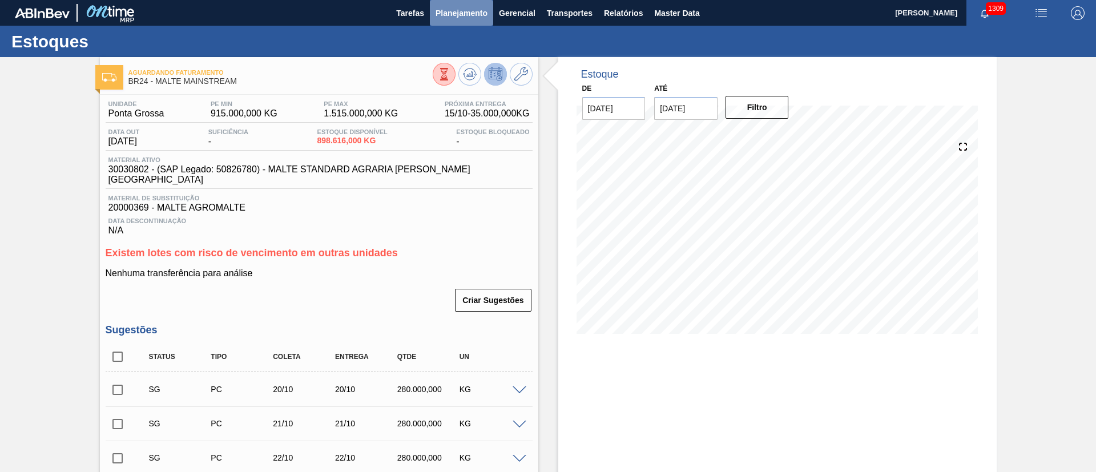
click at [475, 13] on span "Planejamento" at bounding box center [461, 13] width 52 height 14
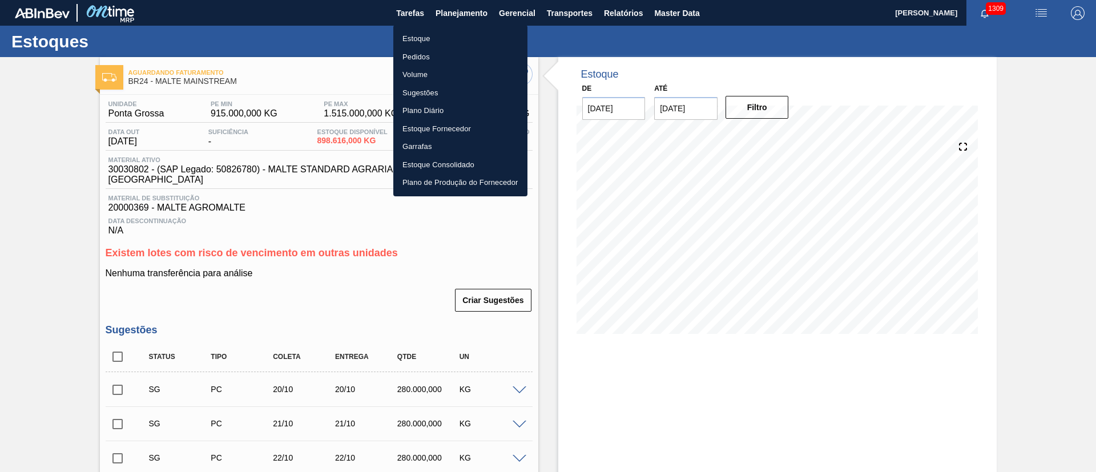
click at [422, 35] on li "Estoque" at bounding box center [460, 39] width 134 height 18
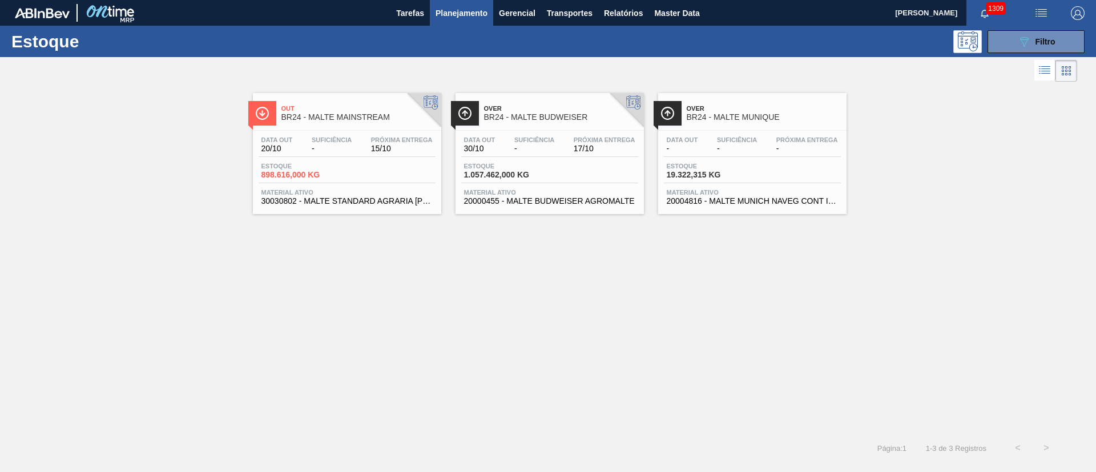
click at [537, 158] on div "Data out 30/10 Suficiência - Próxima Entrega 17/10 Estoque 1.057.462,000 KG Mat…" at bounding box center [549, 170] width 188 height 78
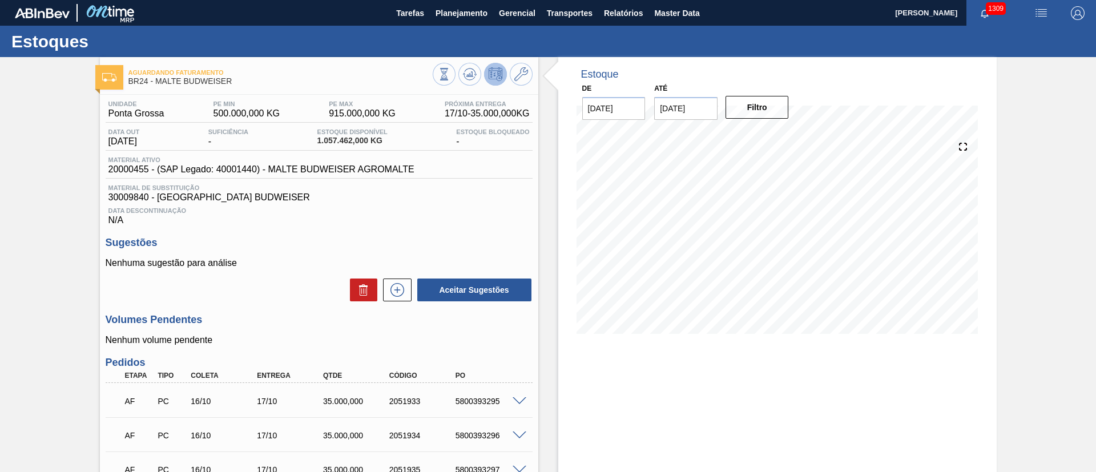
click at [124, 168] on span "20000455 - (SAP Legado: 40001440) - MALTE BUDWEISER AGROMALTE" at bounding box center [261, 169] width 306 height 10
copy span "20000455"
click at [458, 15] on span "Planejamento" at bounding box center [461, 13] width 52 height 14
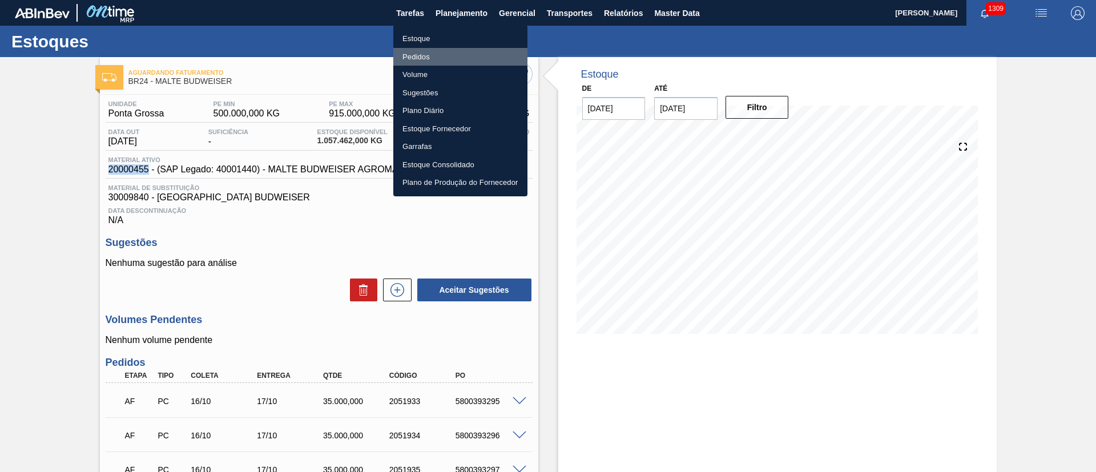
click at [417, 54] on li "Pedidos" at bounding box center [460, 57] width 134 height 18
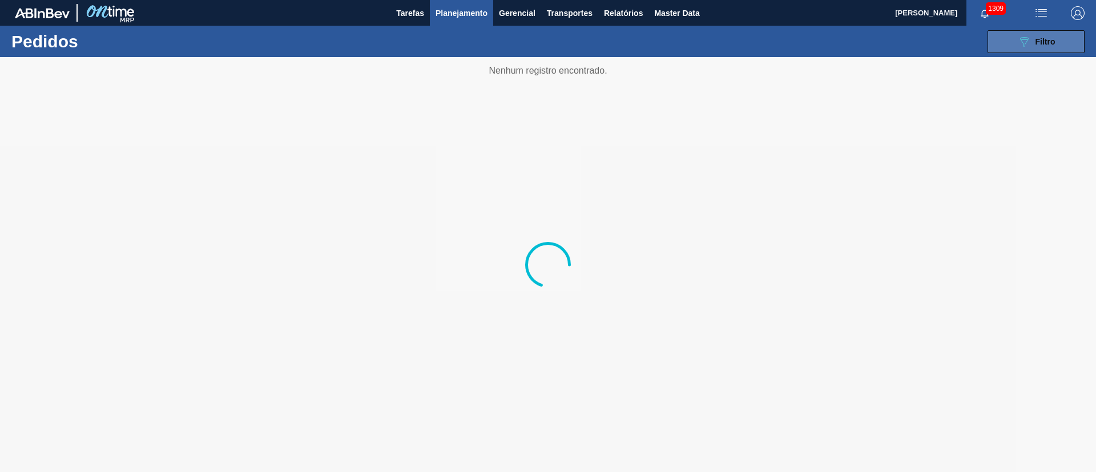
click at [1033, 41] on div "089F7B8B-B2A5-4AFE-B5C0-19BA573D28AC Filtro" at bounding box center [1036, 42] width 38 height 14
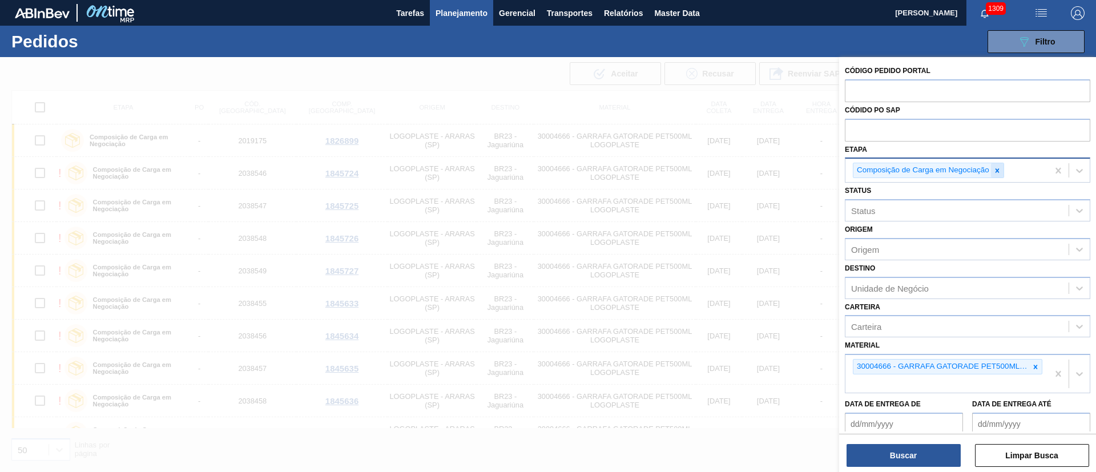
click at [995, 169] on icon at bounding box center [997, 171] width 8 height 8
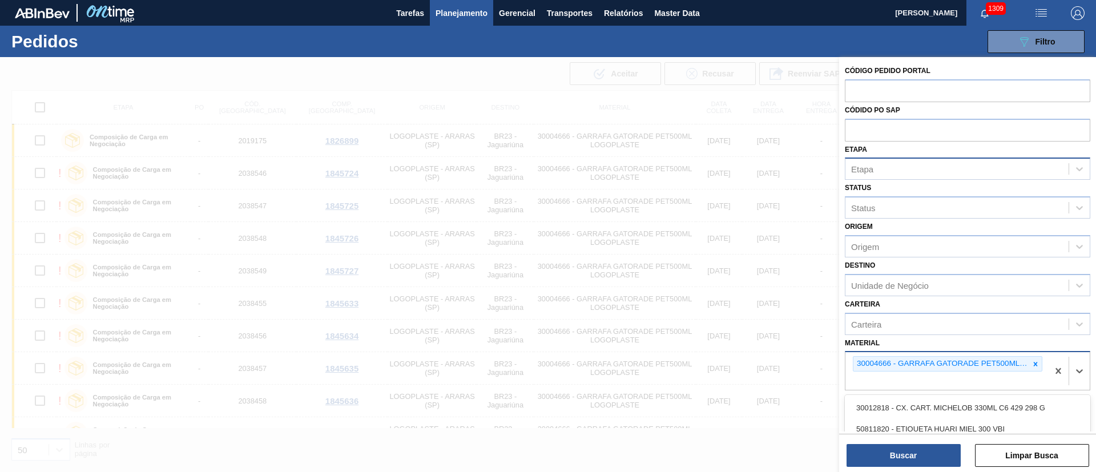
click at [1040, 361] on div "30004666 - GARRAFA GATORADE PET500ML LOGOPLASTE" at bounding box center [947, 363] width 189 height 15
click at [1034, 364] on icon at bounding box center [1036, 364] width 4 height 4
paste input "20000455"
type input "20000455"
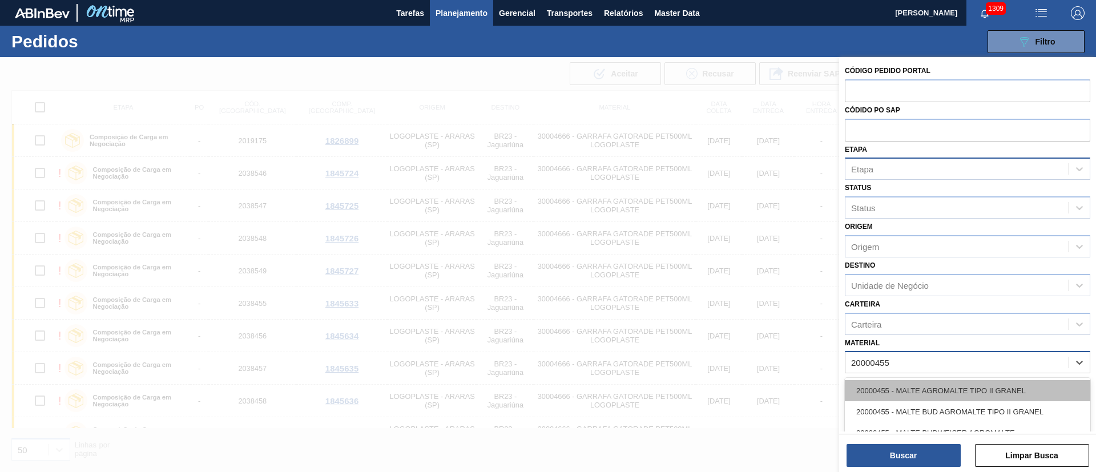
click at [893, 388] on div "20000455 - MALTE AGROMALTE TIPO II GRANEL" at bounding box center [967, 390] width 245 height 21
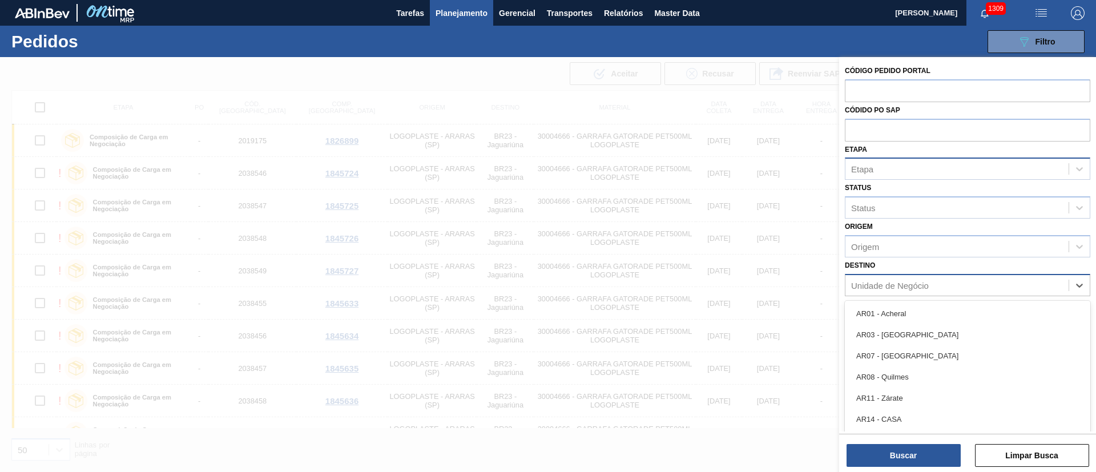
click at [869, 288] on div "Unidade de Negócio" at bounding box center [890, 285] width 78 height 10
type input "24"
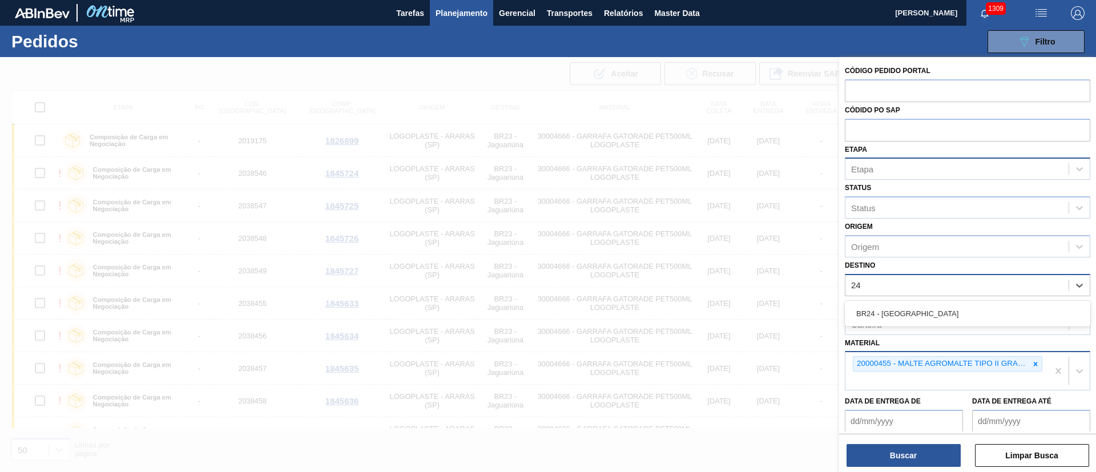
drag, startPoint x: 891, startPoint y: 309, endPoint x: 869, endPoint y: 373, distance: 68.2
click at [890, 309] on div "BR24 - Ponta Grossa" at bounding box center [967, 313] width 245 height 21
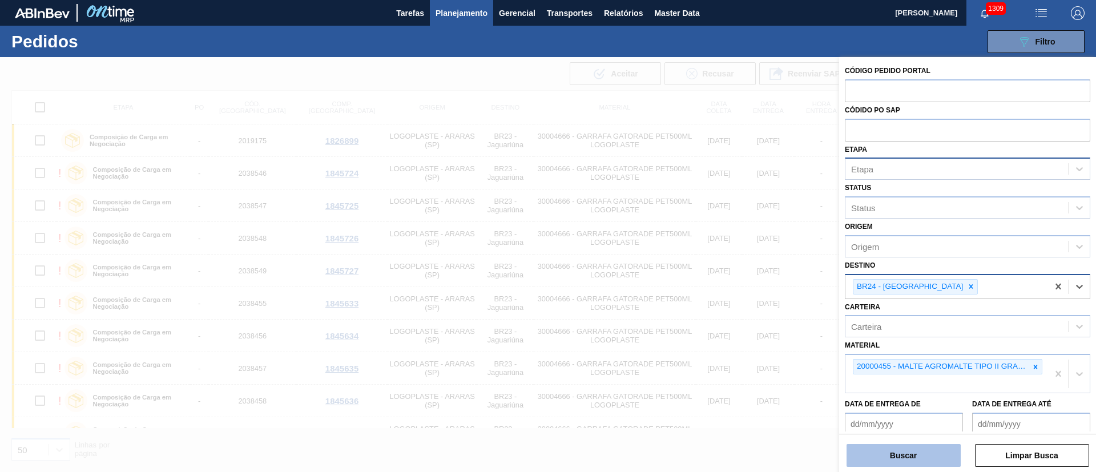
click at [880, 449] on button "Buscar" at bounding box center [903, 455] width 114 height 23
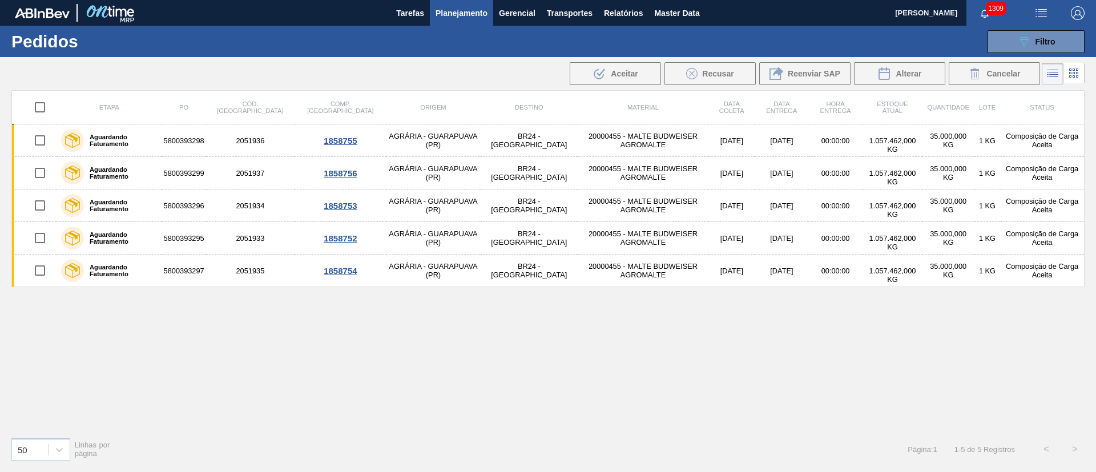
click at [43, 107] on input "checkbox" at bounding box center [40, 107] width 24 height 24
checkbox input "true"
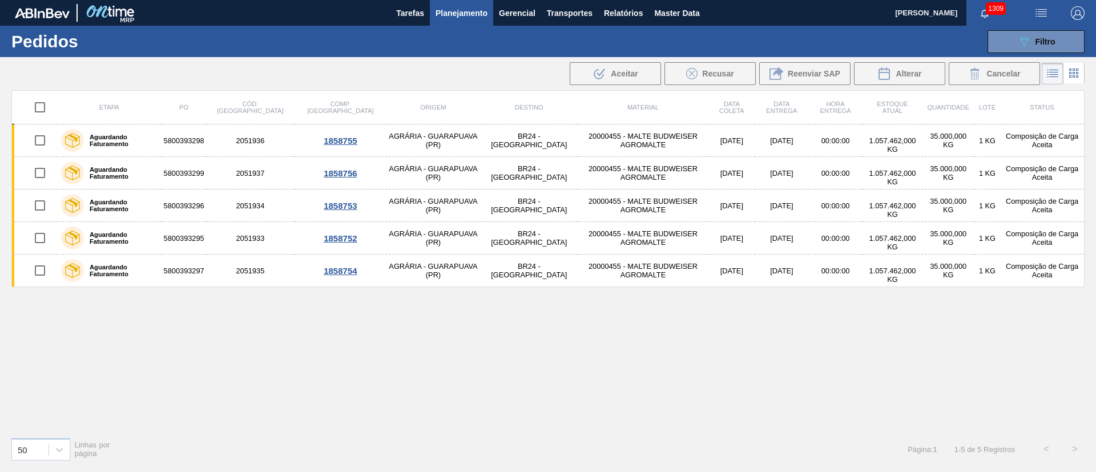
checkbox input "true"
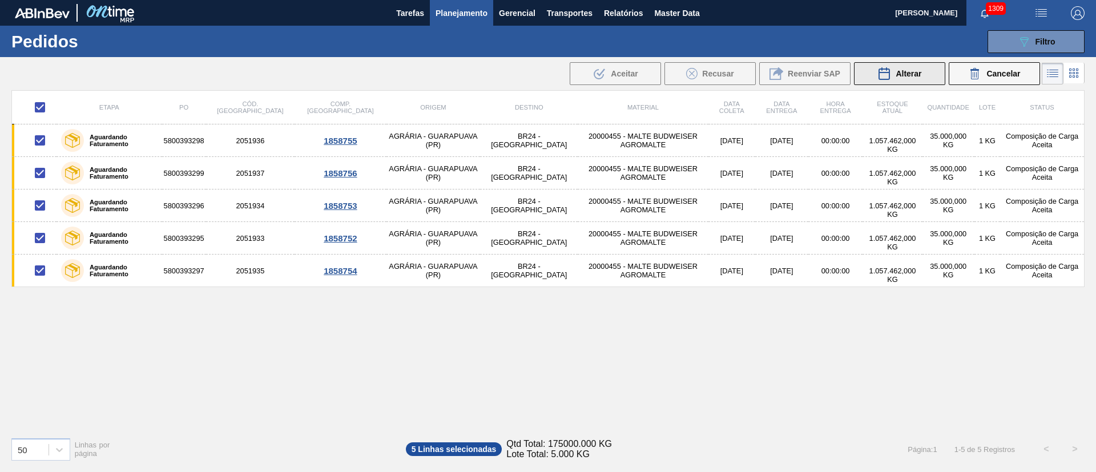
click at [914, 71] on span "Alterar" at bounding box center [909, 73] width 26 height 9
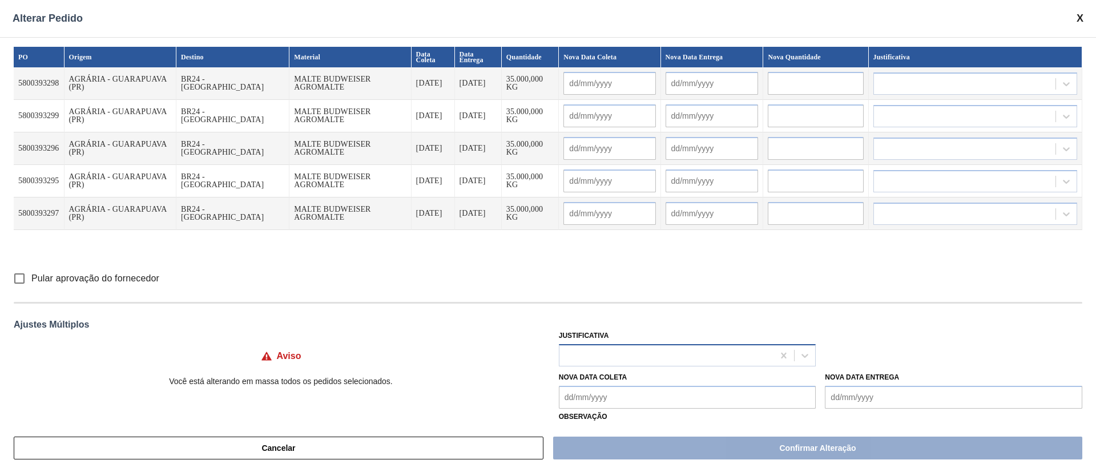
click at [577, 350] on div at bounding box center [666, 355] width 215 height 17
type input "des"
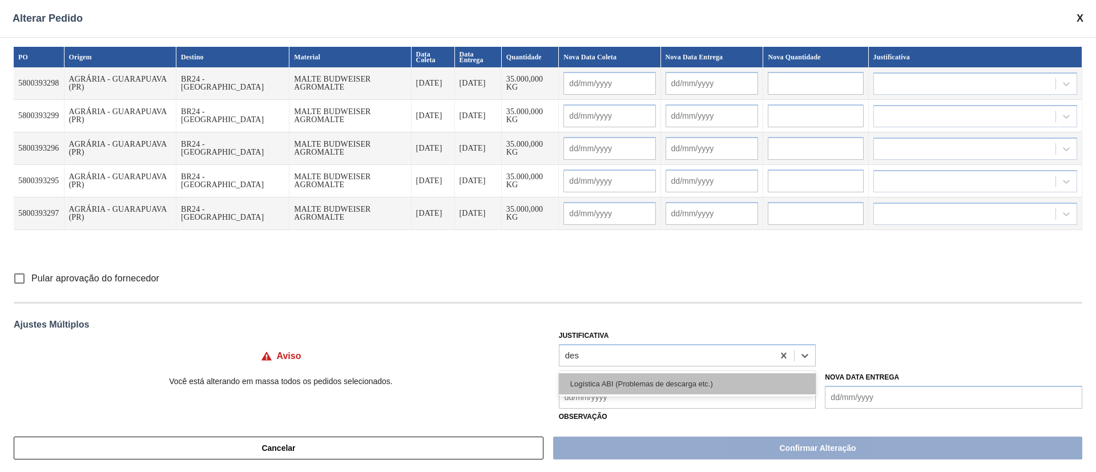
click at [596, 381] on div "Logística ABI (Problemas de descarga etc.)" at bounding box center [687, 383] width 257 height 21
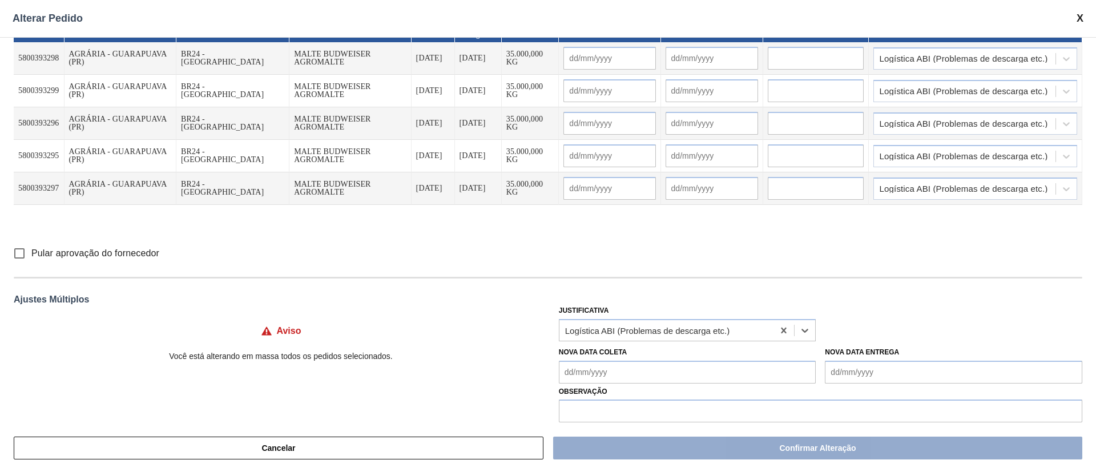
scroll to position [37, 0]
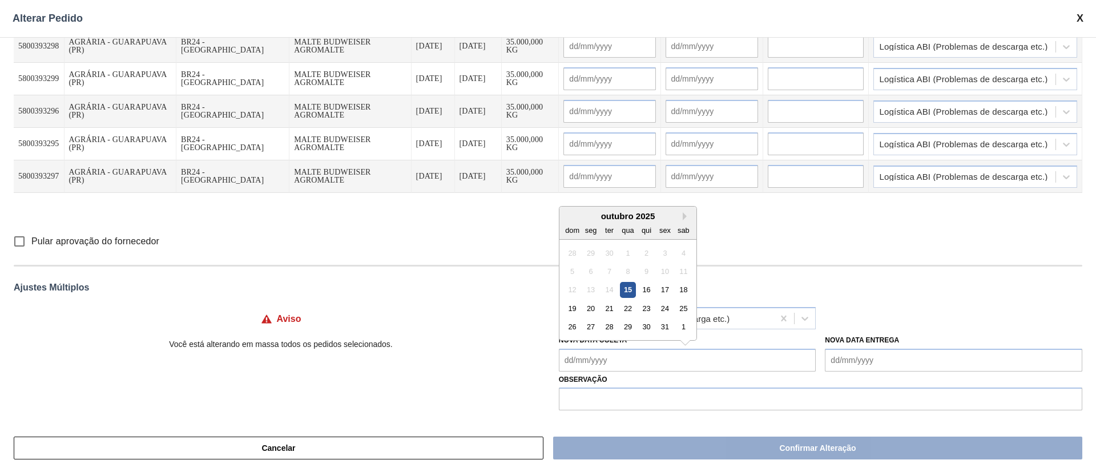
click at [560, 360] on Coleta "Nova Data Coleta" at bounding box center [687, 360] width 257 height 23
click at [575, 309] on div "19" at bounding box center [571, 308] width 15 height 15
type Coleta "[DATE]"
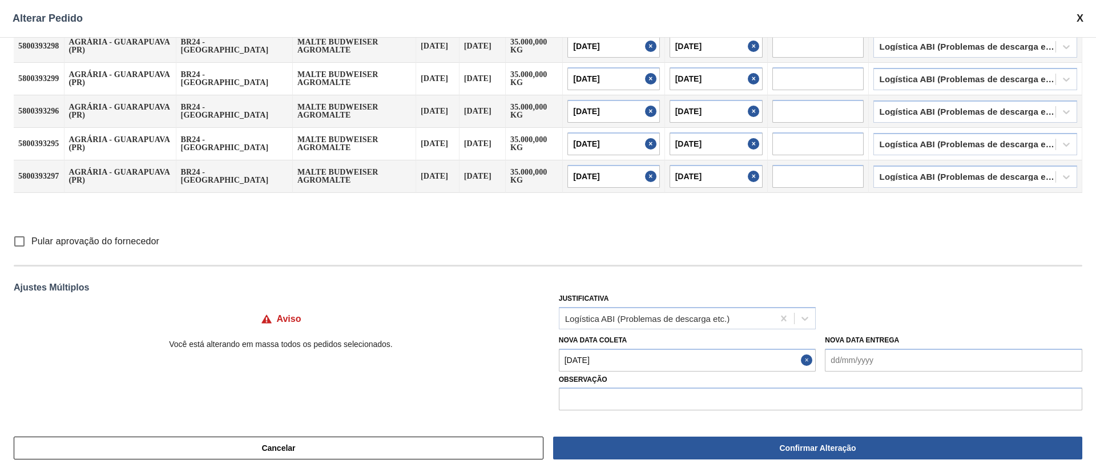
type input "[DATE]"
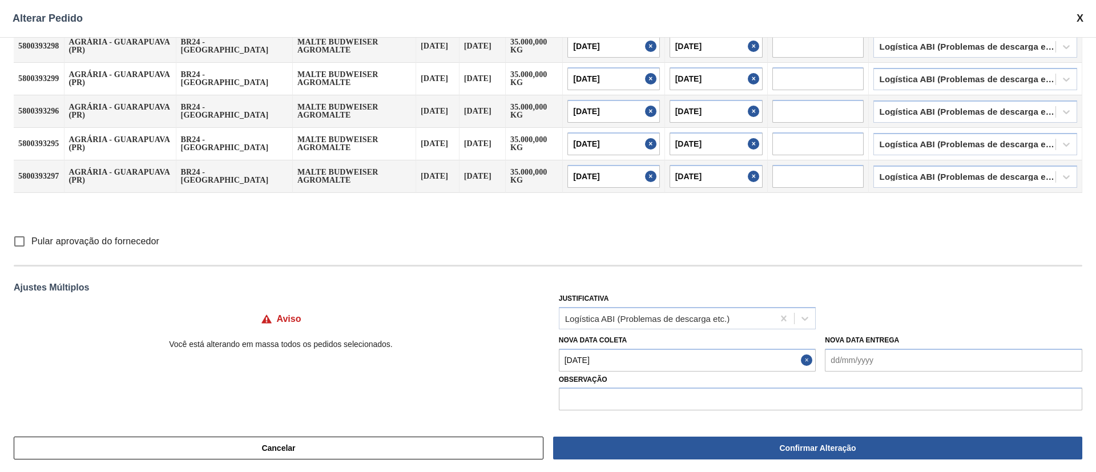
type input "[DATE]"
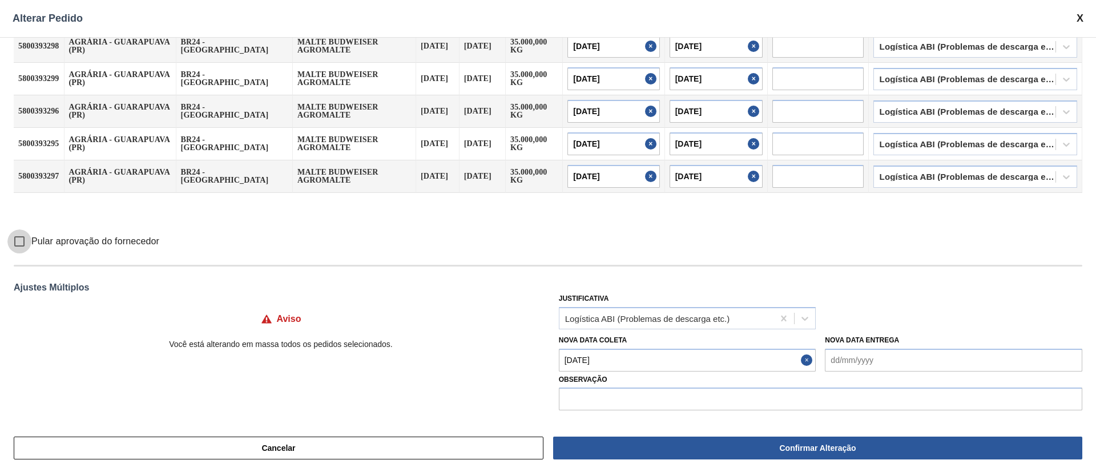
click at [21, 248] on input "Pular aprovação do fornecedor" at bounding box center [19, 241] width 24 height 24
checkbox input "true"
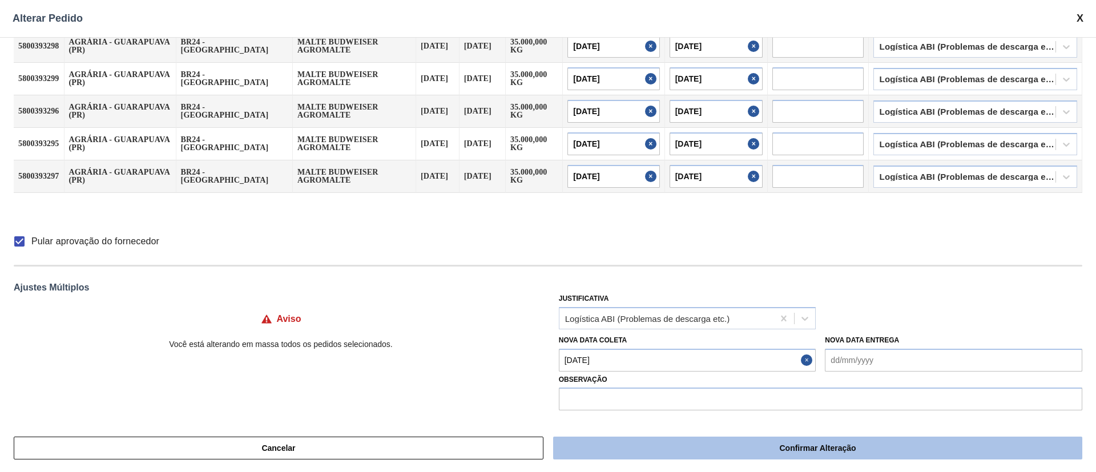
click at [769, 446] on button "Confirmar Alteração" at bounding box center [817, 448] width 529 height 23
checkbox input "false"
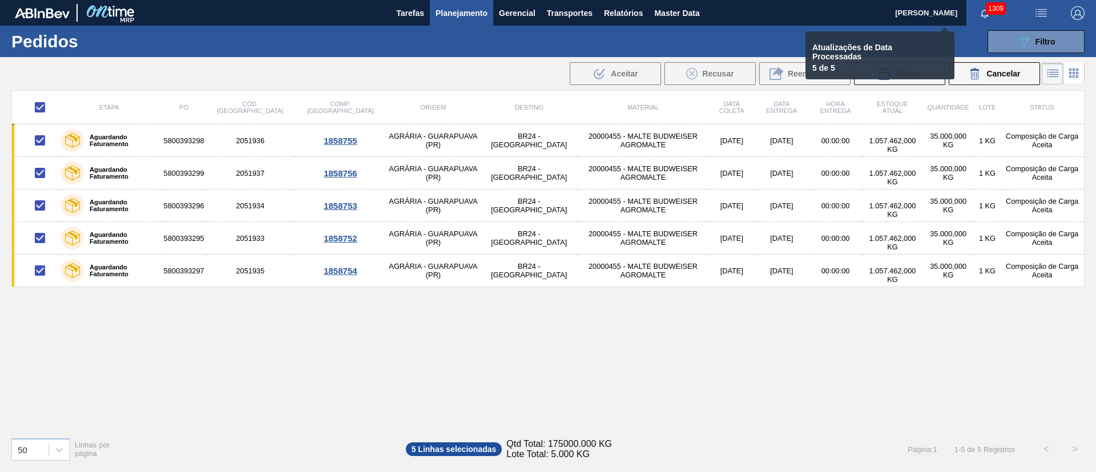
checkbox input "false"
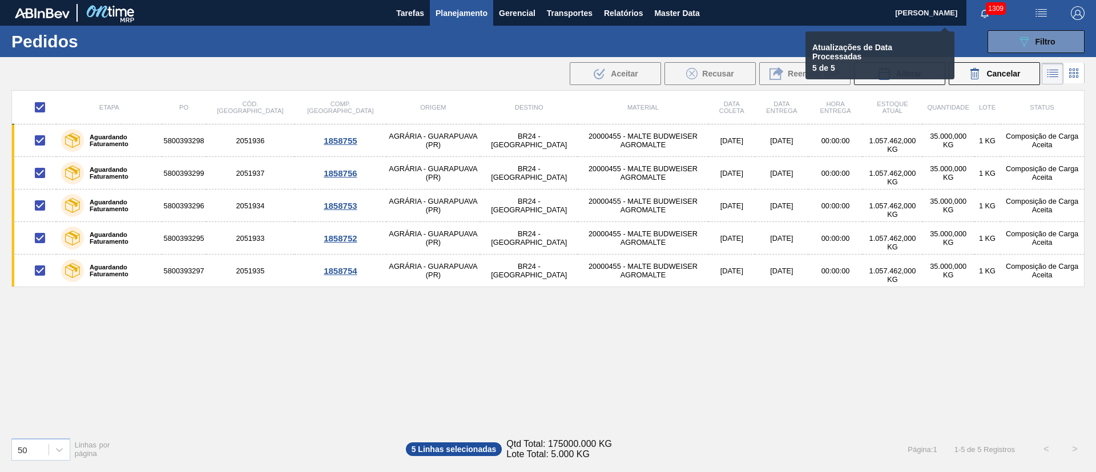
checkbox input "false"
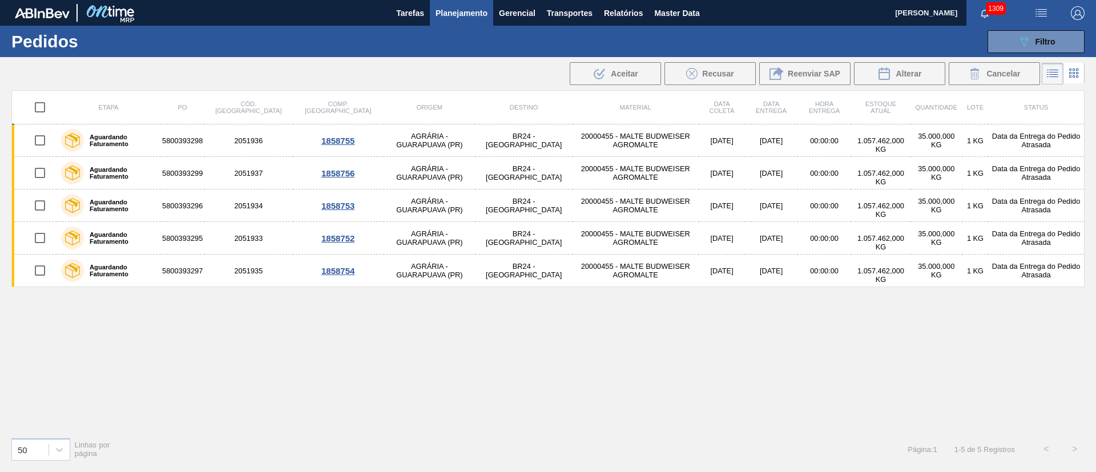
click at [457, 14] on span "Planejamento" at bounding box center [461, 13] width 52 height 14
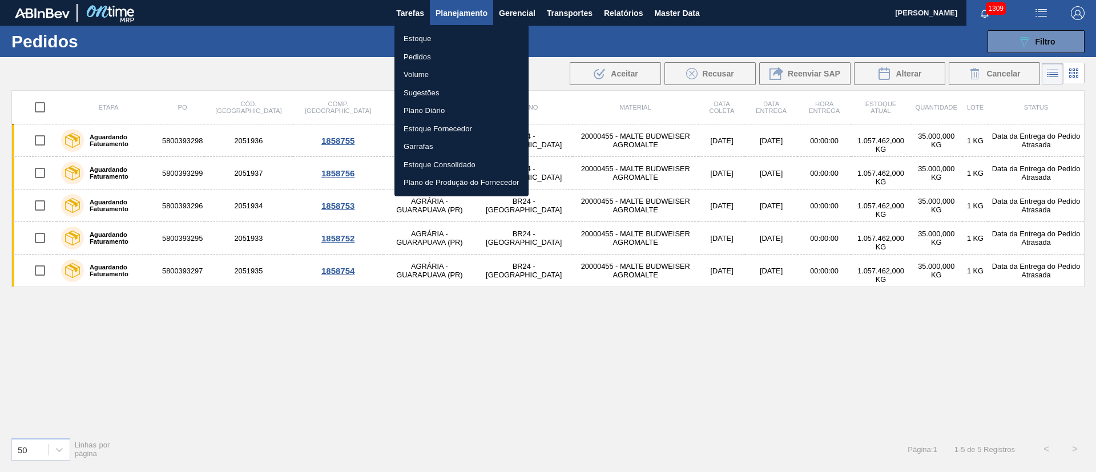
click at [418, 39] on li "Estoque" at bounding box center [461, 39] width 134 height 18
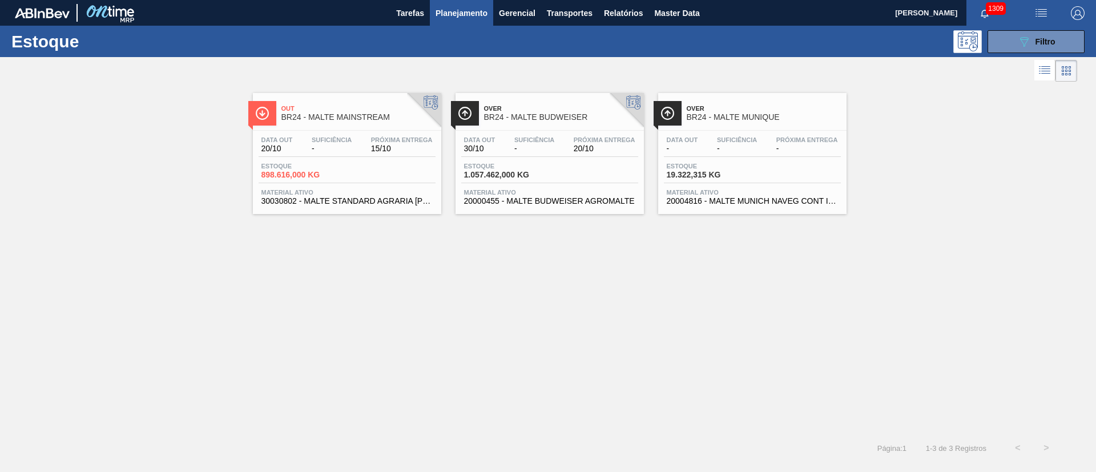
drag, startPoint x: 1039, startPoint y: 41, endPoint x: 909, endPoint y: 87, distance: 137.6
click at [1039, 41] on span "Filtro" at bounding box center [1045, 41] width 20 height 9
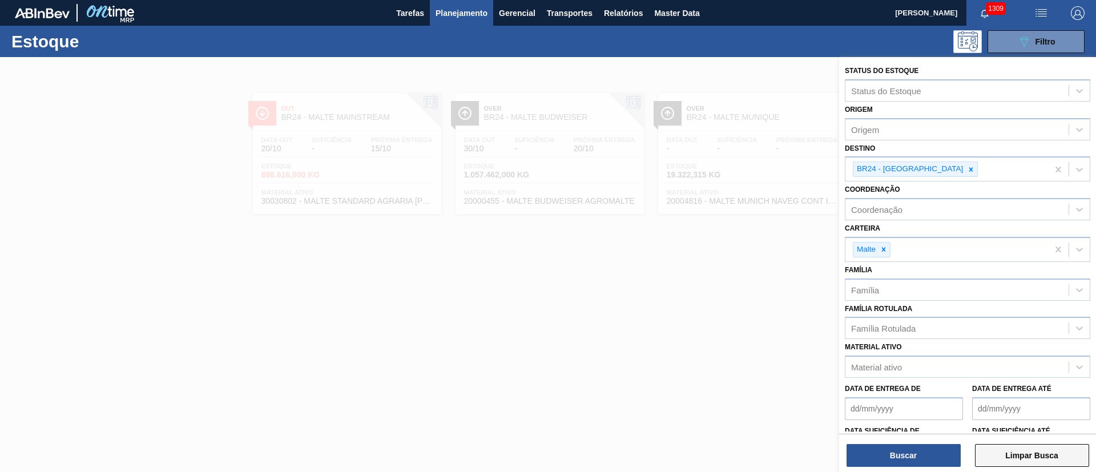
click at [1028, 454] on button "Limpar Busca" at bounding box center [1032, 455] width 114 height 23
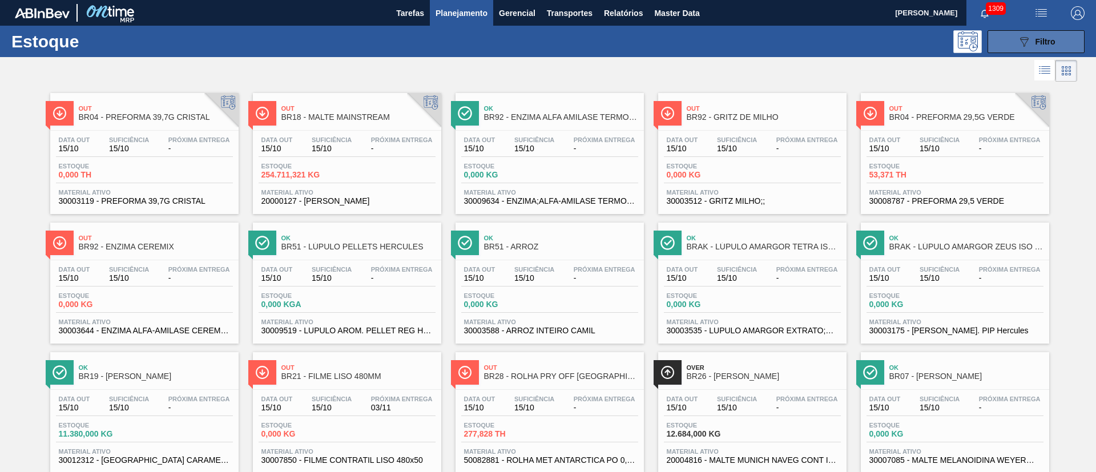
click at [1046, 41] on span "Filtro" at bounding box center [1045, 41] width 20 height 9
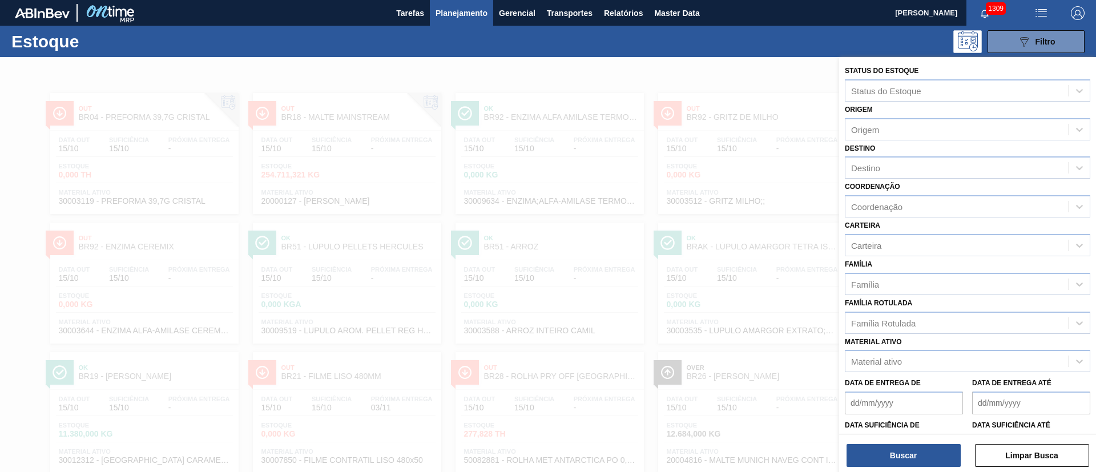
click at [455, 9] on span "Planejamento" at bounding box center [461, 13] width 52 height 14
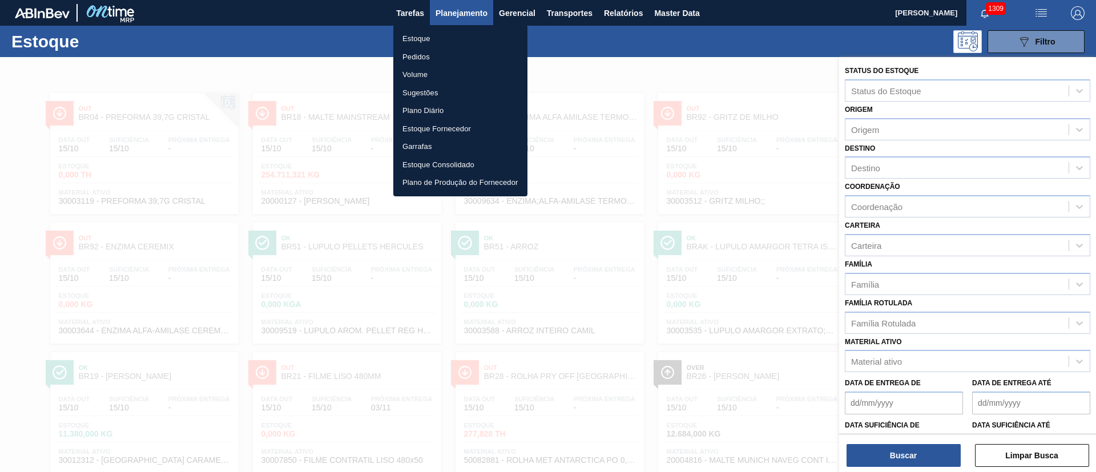
click at [421, 37] on li "Estoque" at bounding box center [460, 39] width 134 height 18
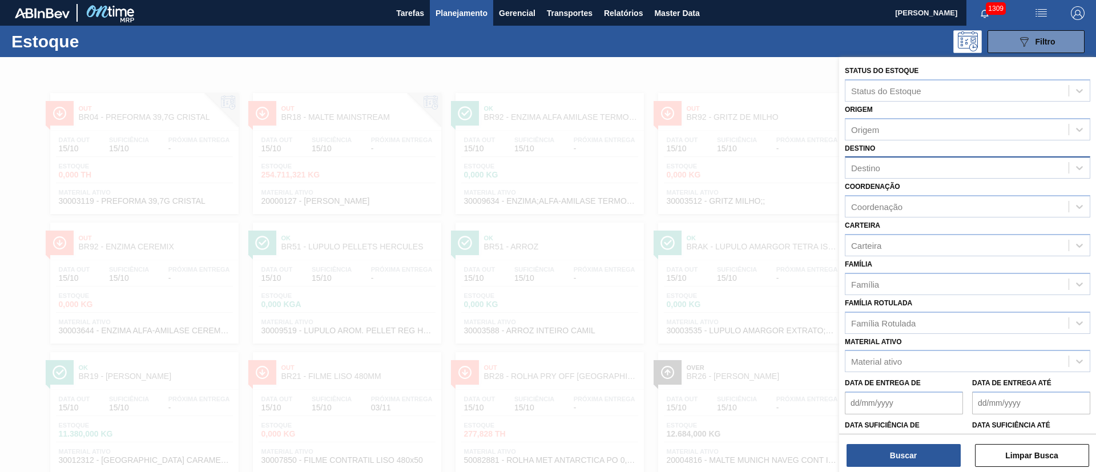
click at [869, 166] on div "Destino" at bounding box center [865, 168] width 29 height 10
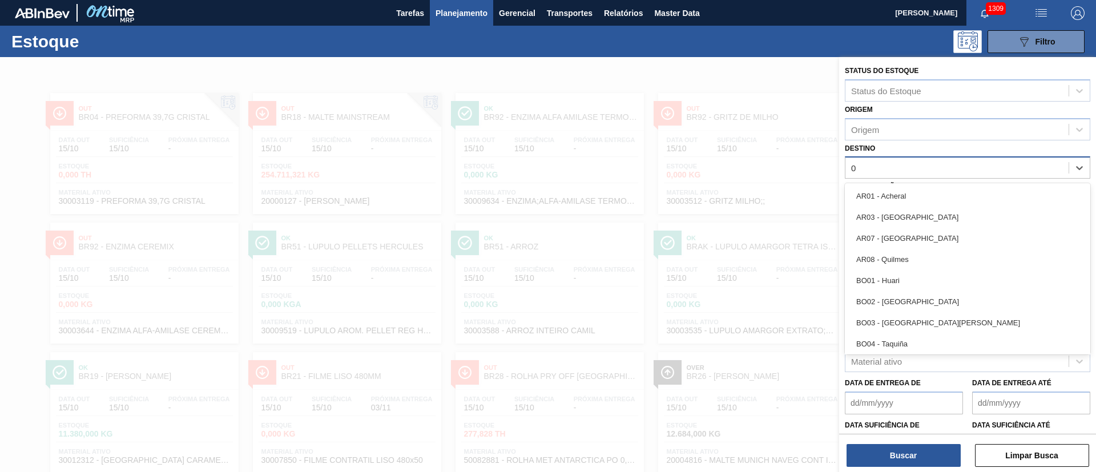
type input "03"
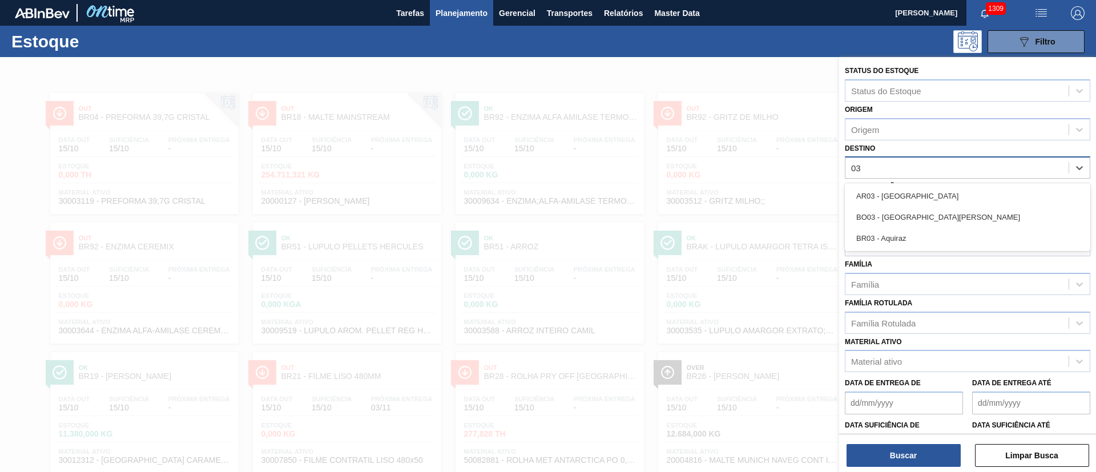
drag, startPoint x: 866, startPoint y: 233, endPoint x: 862, endPoint y: 269, distance: 36.7
click at [866, 233] on div "BR03 - Aquiraz" at bounding box center [967, 238] width 245 height 21
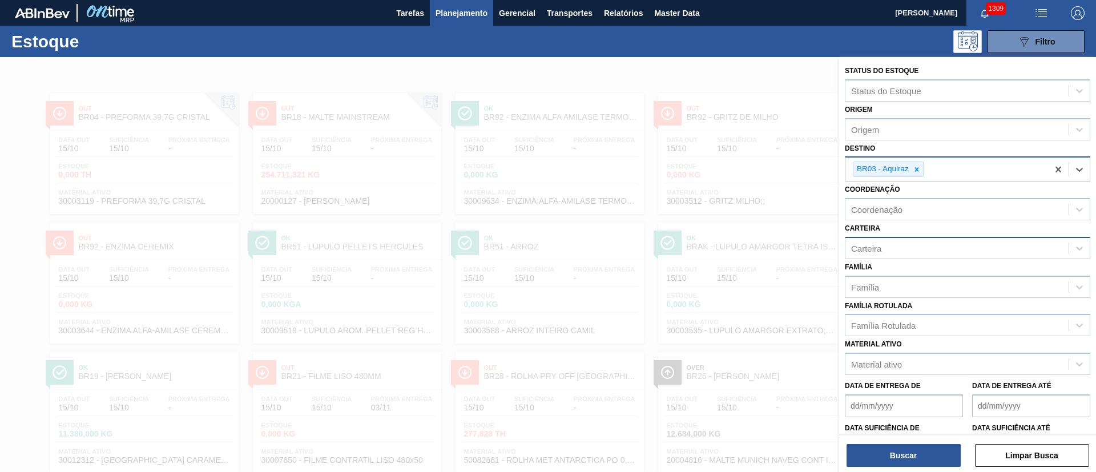
click at [873, 242] on div "Carteira" at bounding box center [956, 248] width 223 height 17
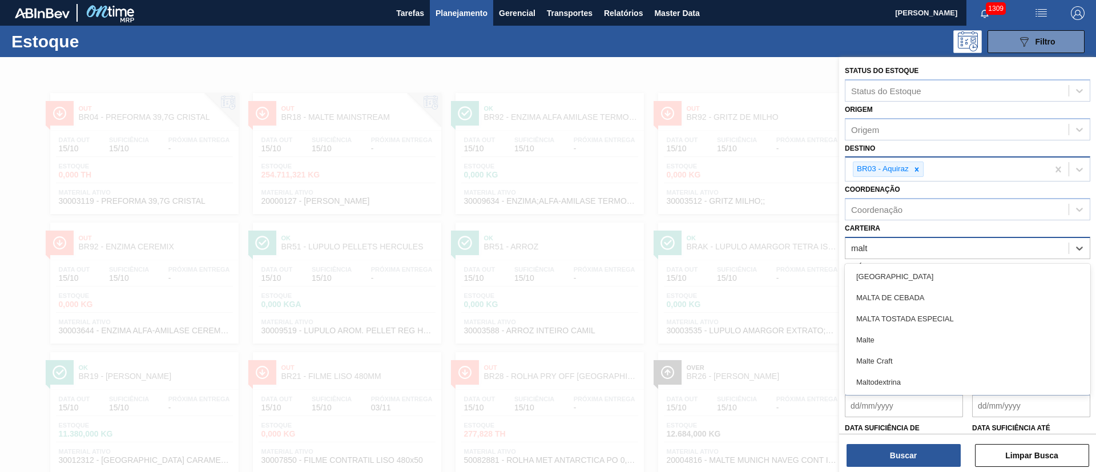
type input "malte"
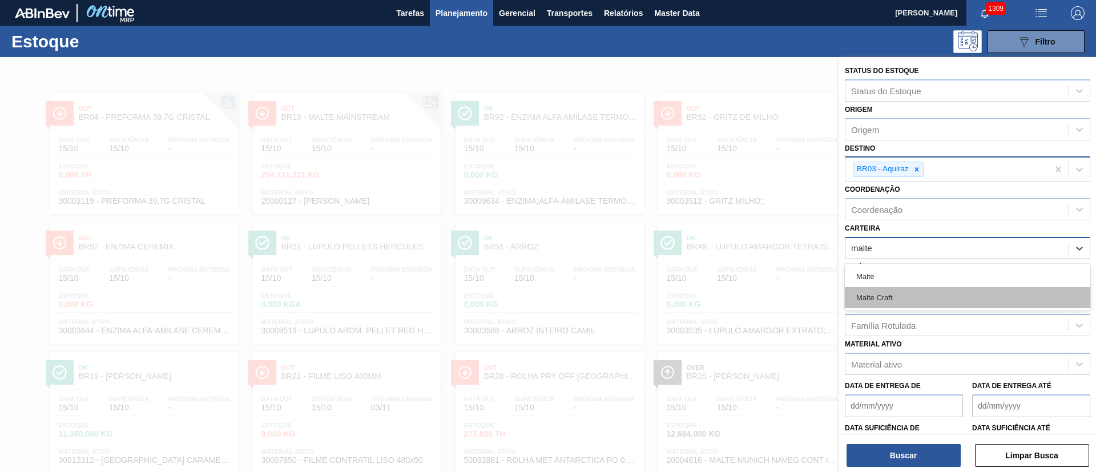
click at [876, 287] on div "Malte Craft" at bounding box center [967, 297] width 245 height 21
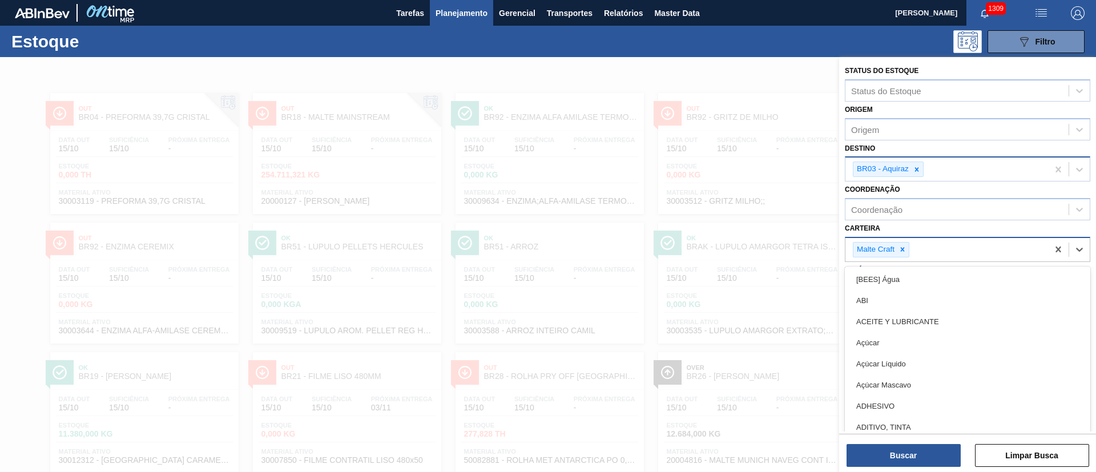
click at [910, 251] on div "Malte Craft" at bounding box center [946, 249] width 203 height 23
click at [907, 248] on div at bounding box center [902, 250] width 13 height 14
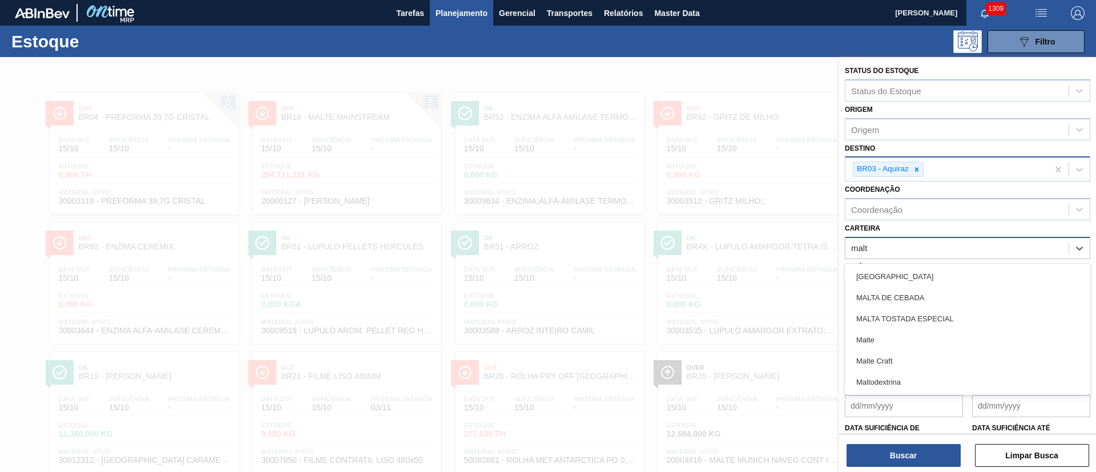
type input "malte"
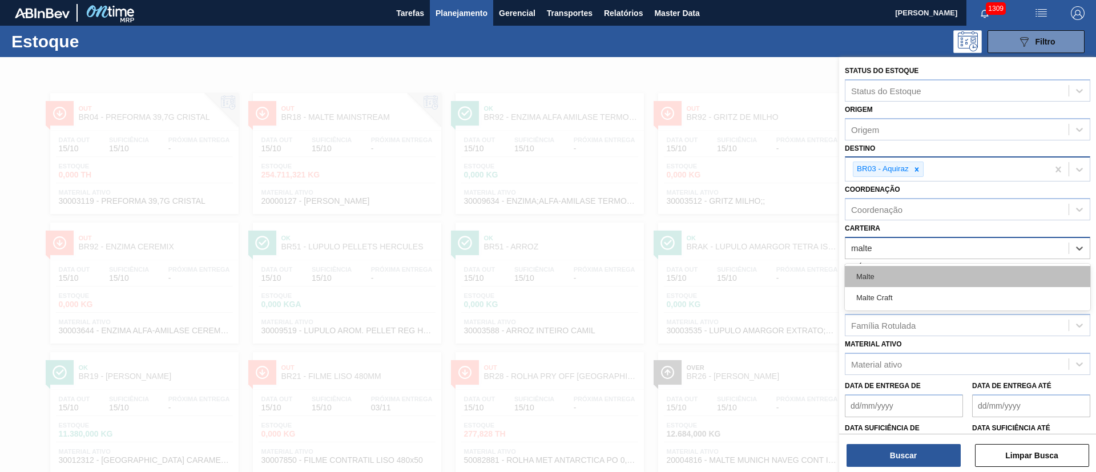
click at [876, 271] on div "Malte" at bounding box center [967, 276] width 245 height 21
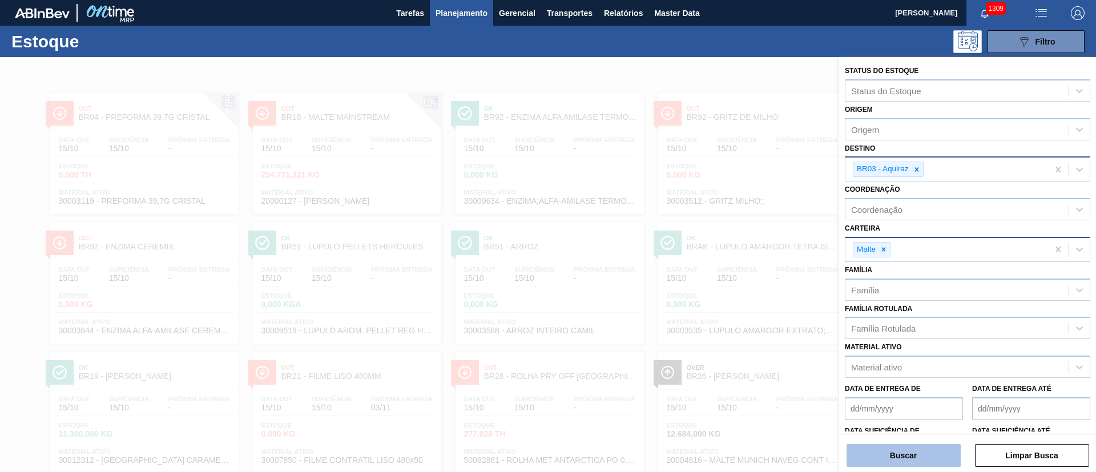
click at [885, 445] on button "Buscar" at bounding box center [903, 455] width 114 height 23
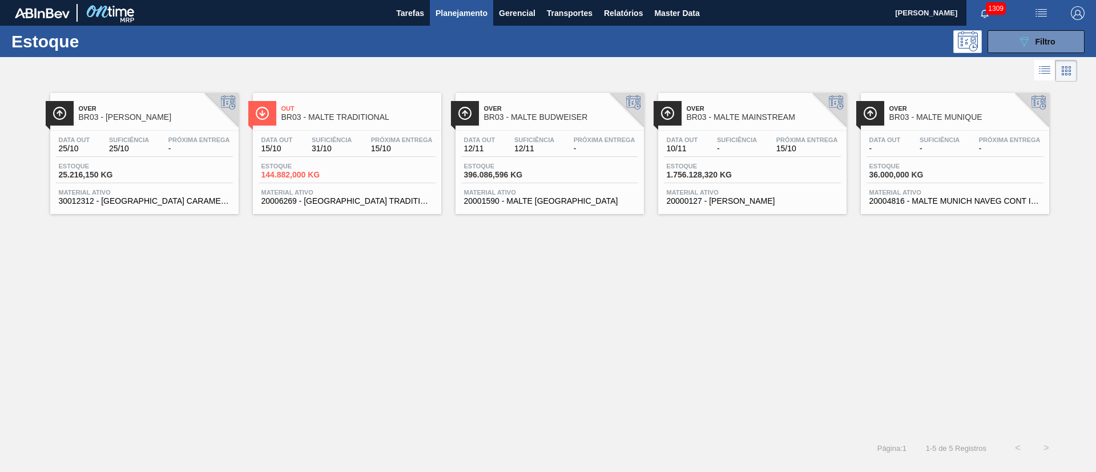
click at [451, 18] on span "Planejamento" at bounding box center [461, 13] width 52 height 14
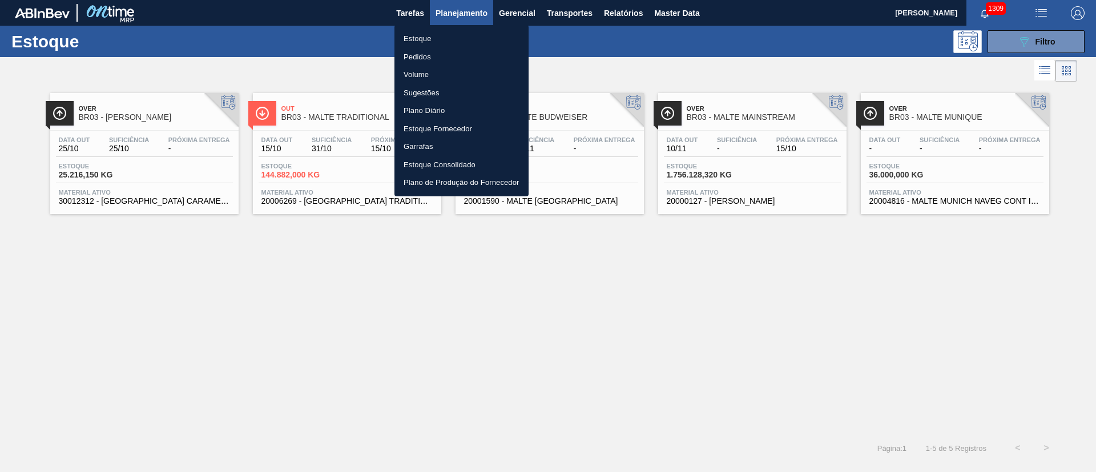
click at [668, 315] on div at bounding box center [548, 236] width 1096 height 472
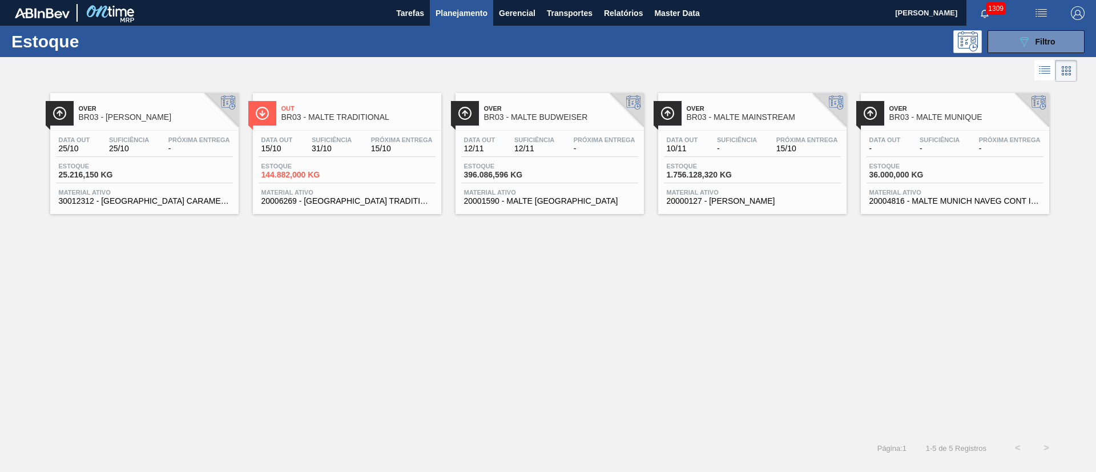
click at [448, 10] on span "Planejamento" at bounding box center [461, 13] width 52 height 14
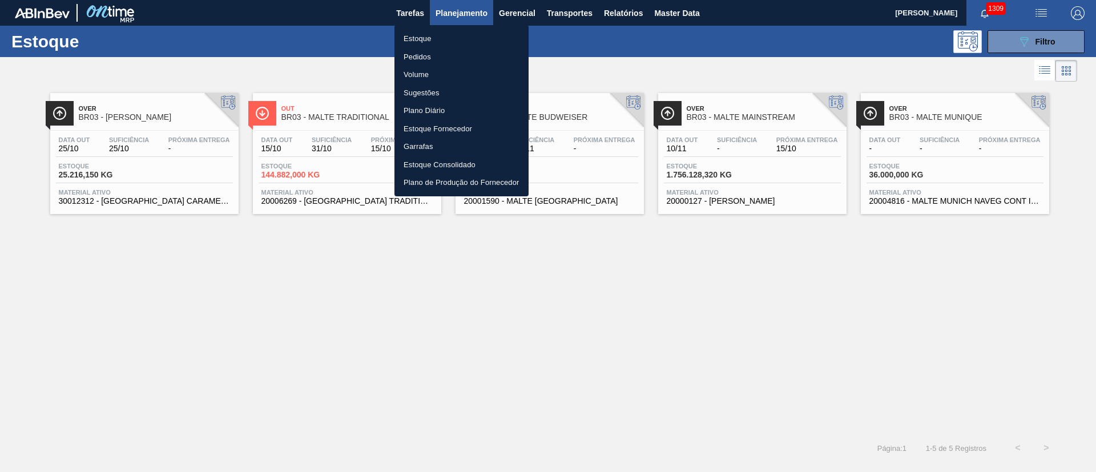
click at [410, 57] on li "Pedidos" at bounding box center [461, 57] width 134 height 18
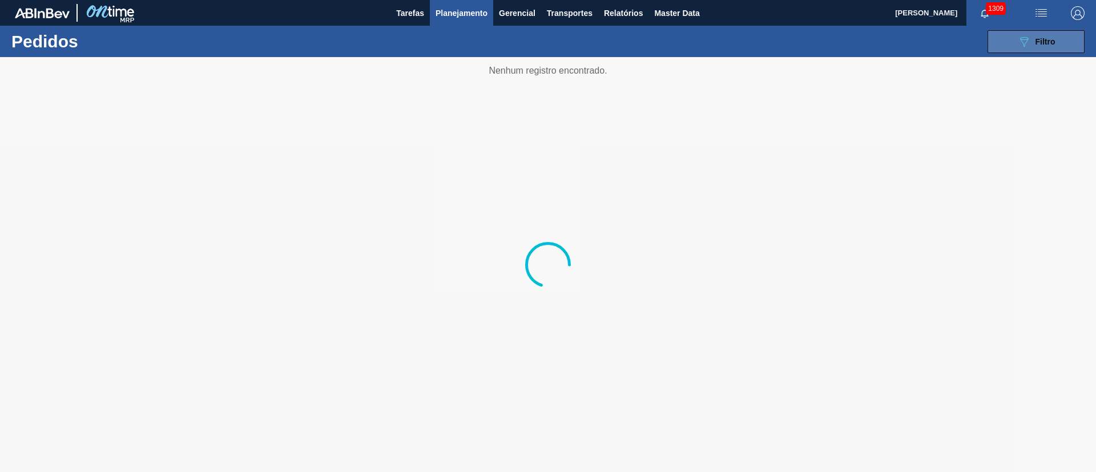
click at [1026, 44] on icon "089F7B8B-B2A5-4AFE-B5C0-19BA573D28AC" at bounding box center [1024, 42] width 14 height 14
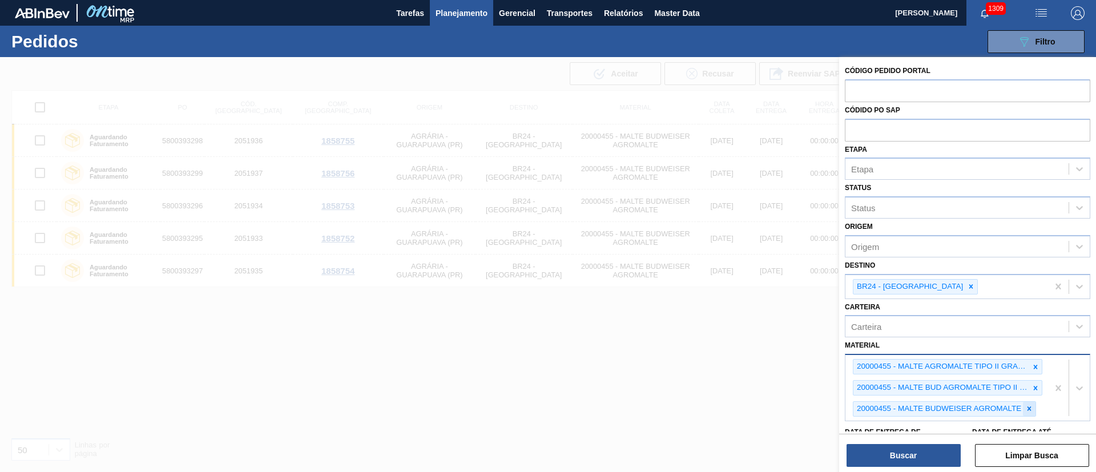
click at [1029, 409] on icon at bounding box center [1029, 409] width 4 height 4
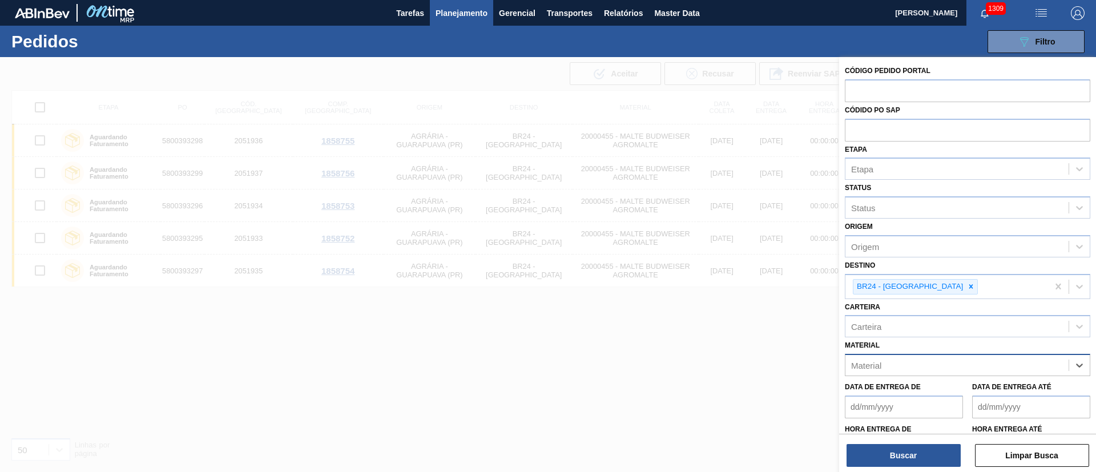
paste input "20000127"
type input "20000127"
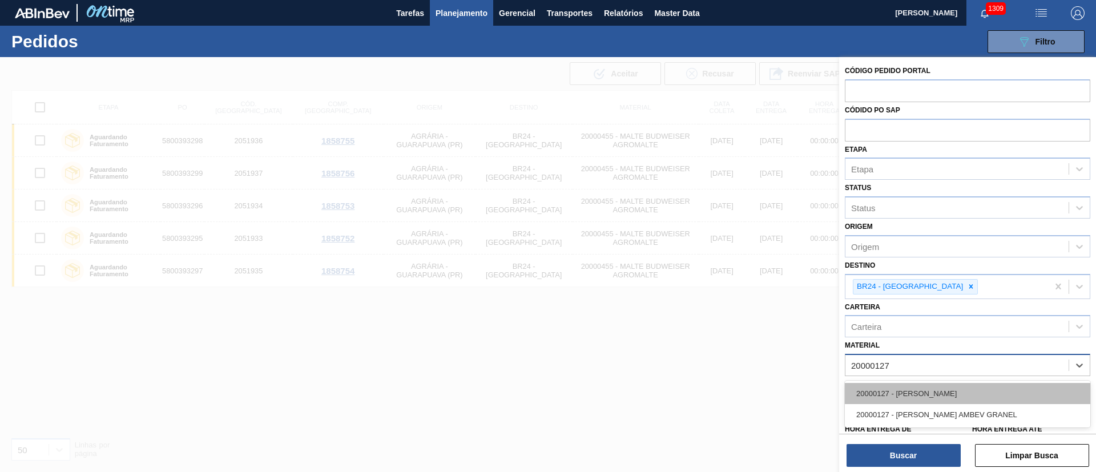
click at [888, 394] on div "20000127 - [PERSON_NAME]" at bounding box center [967, 393] width 245 height 21
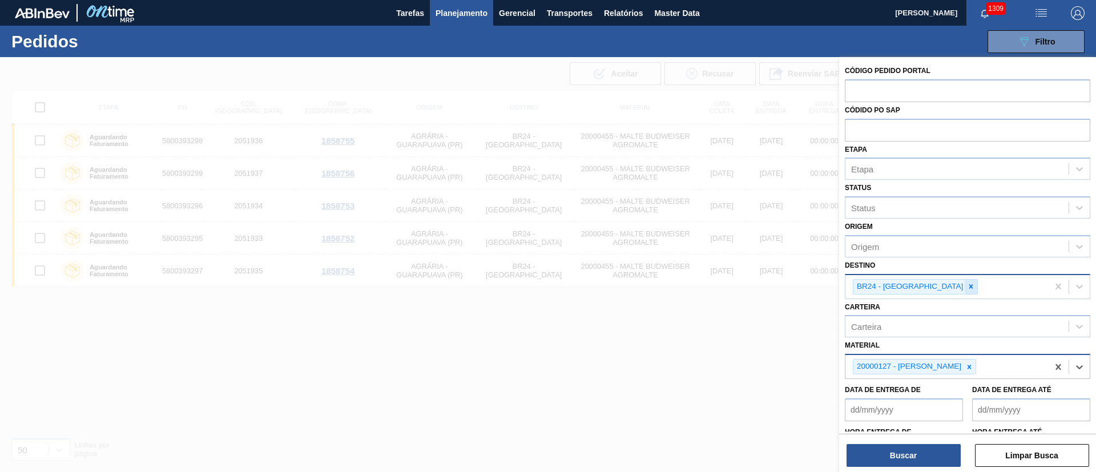
click at [967, 283] on icon at bounding box center [971, 287] width 8 height 8
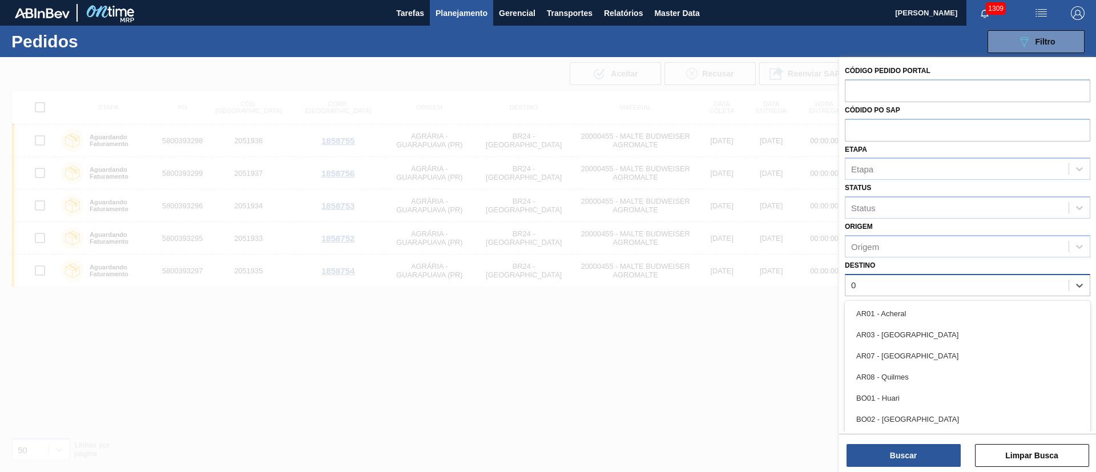
type input "03"
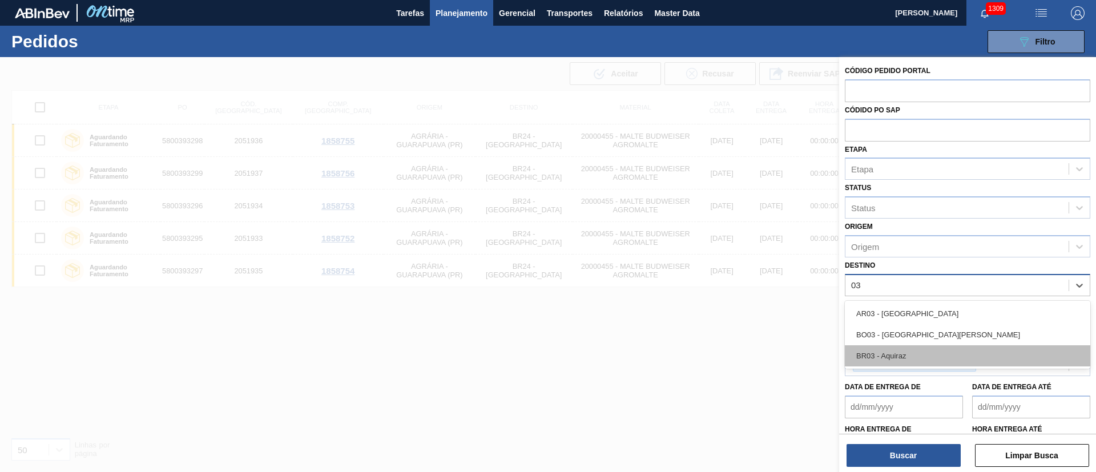
click at [881, 354] on div "BR03 - Aquiraz" at bounding box center [967, 355] width 245 height 21
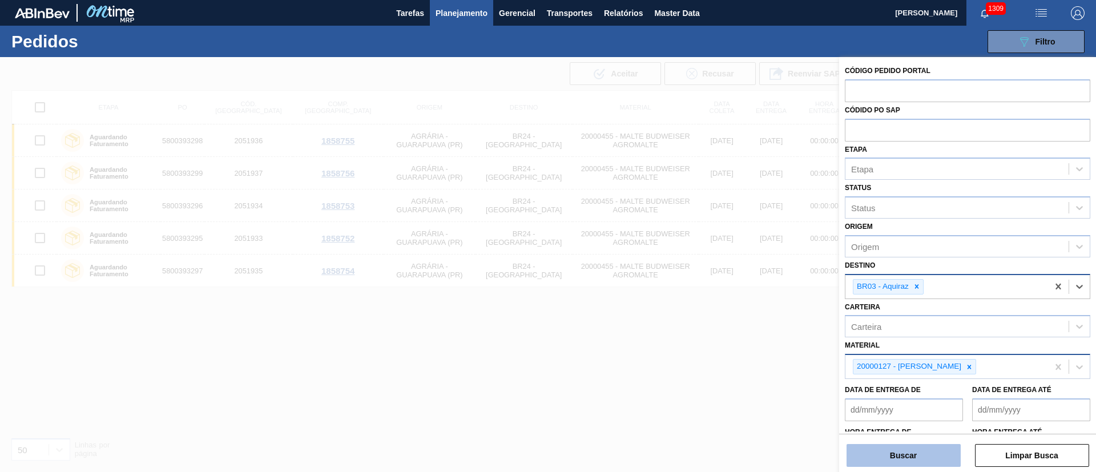
click at [883, 450] on button "Buscar" at bounding box center [903, 455] width 114 height 23
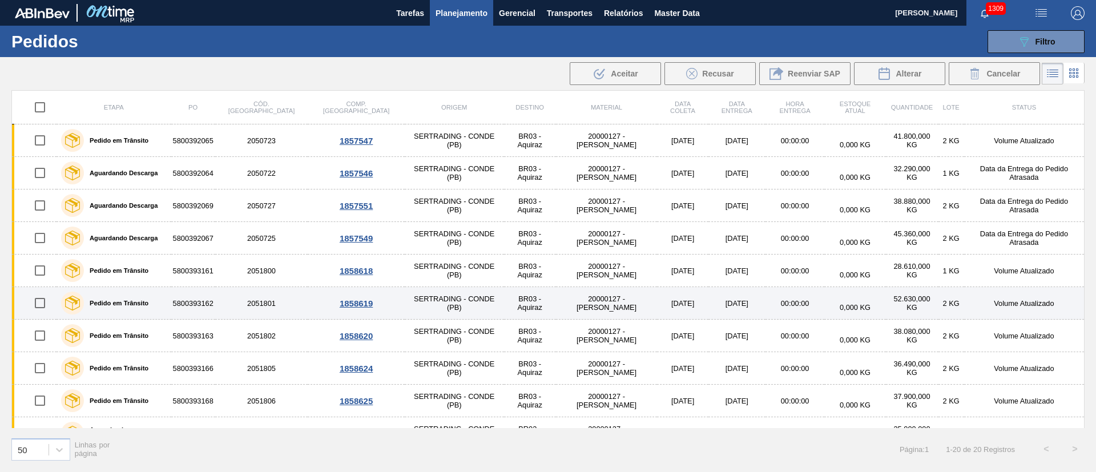
scroll to position [347, 0]
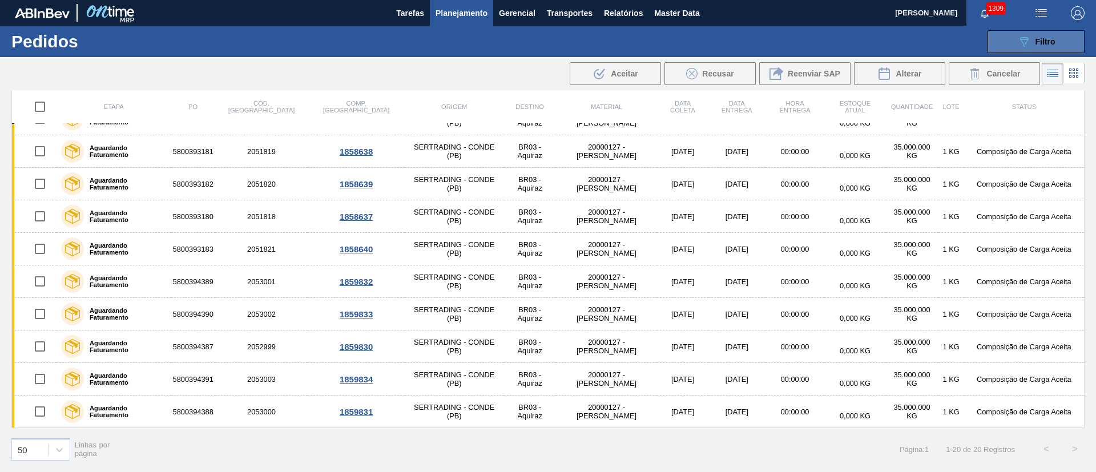
click at [1032, 39] on div "089F7B8B-B2A5-4AFE-B5C0-19BA573D28AC Filtro" at bounding box center [1036, 42] width 38 height 14
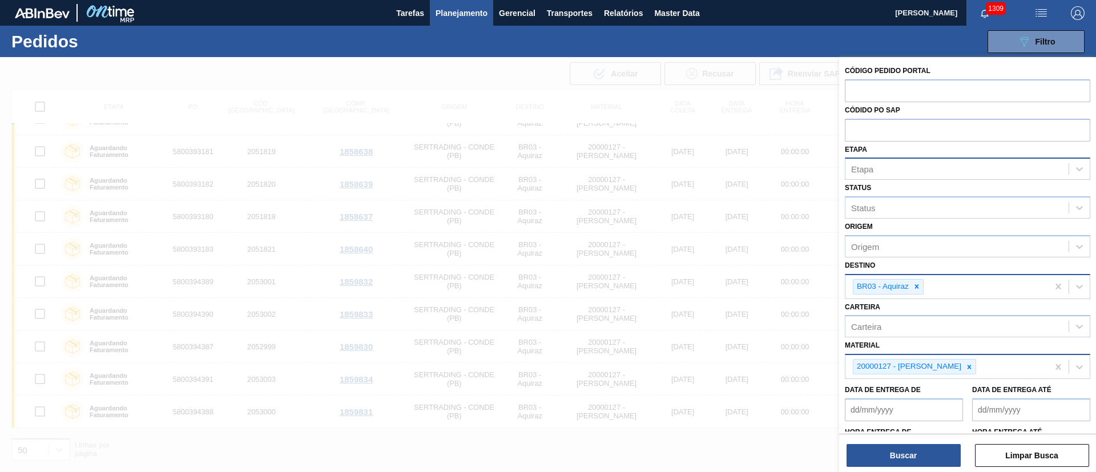
click at [878, 174] on div "Etapa" at bounding box center [956, 169] width 223 height 17
type input "fatur"
drag, startPoint x: 885, startPoint y: 197, endPoint x: 874, endPoint y: 229, distance: 33.6
click at [885, 197] on div "Aguardando Faturamento" at bounding box center [967, 197] width 245 height 21
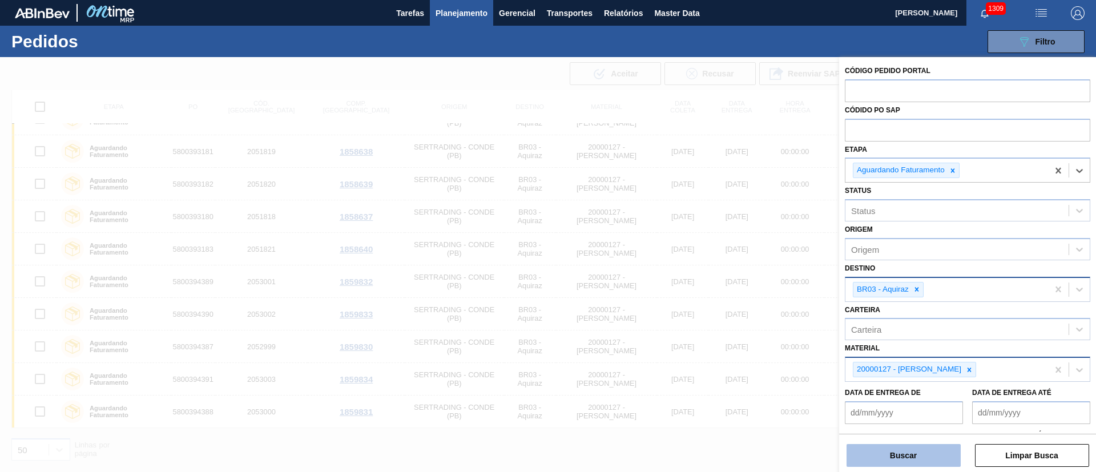
click at [880, 450] on button "Buscar" at bounding box center [903, 455] width 114 height 23
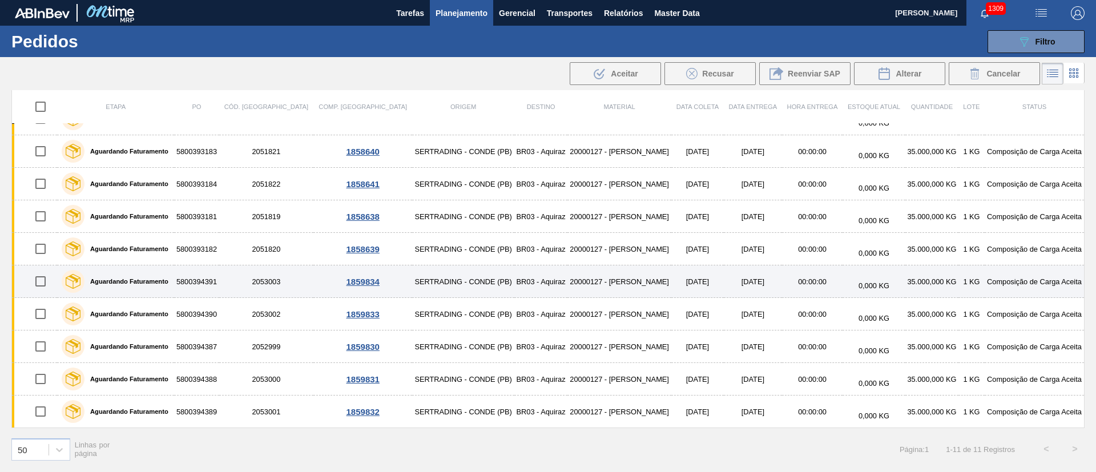
scroll to position [54, 0]
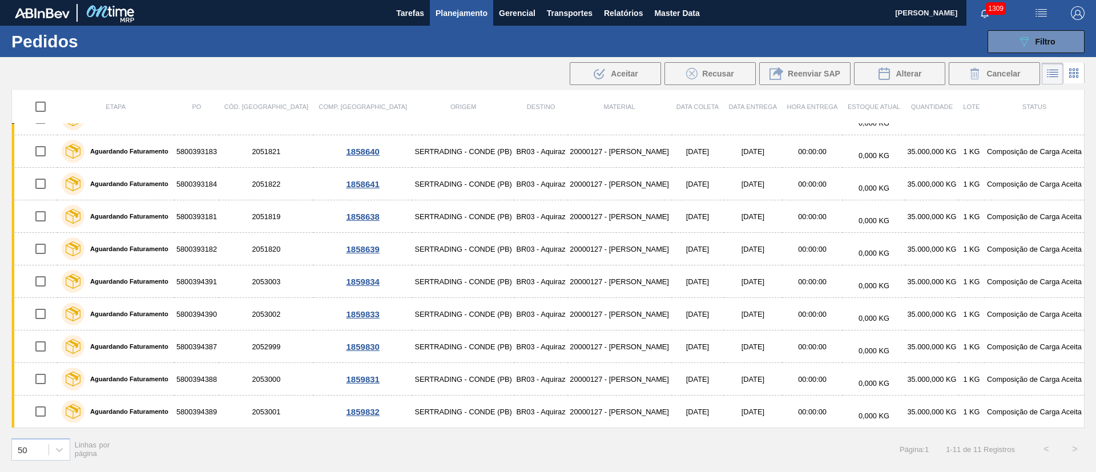
click at [39, 102] on input "checkbox" at bounding box center [41, 107] width 24 height 24
checkbox input "true"
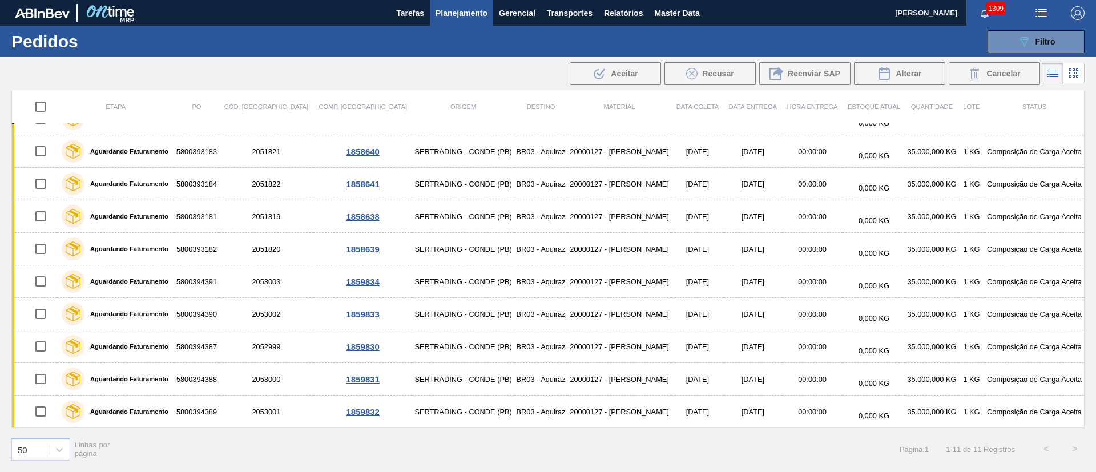
checkbox input "true"
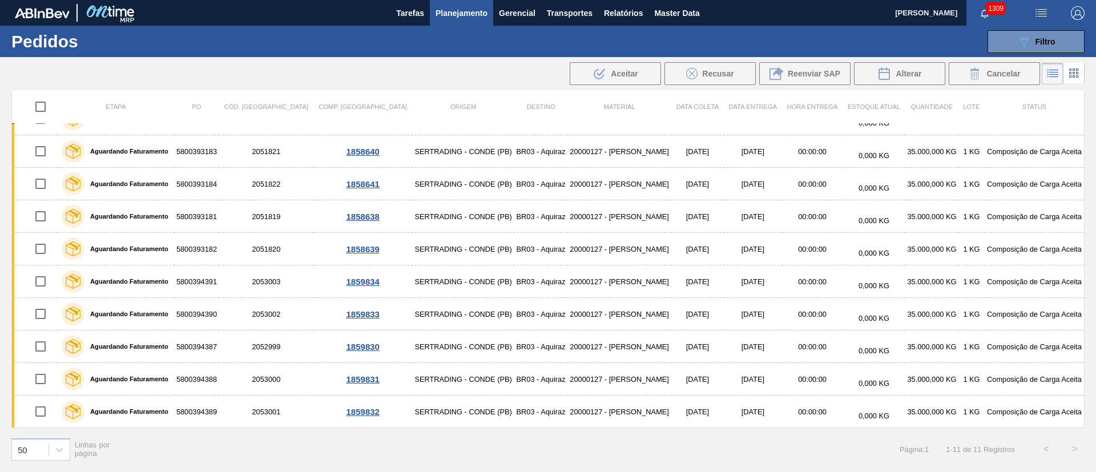
checkbox input "true"
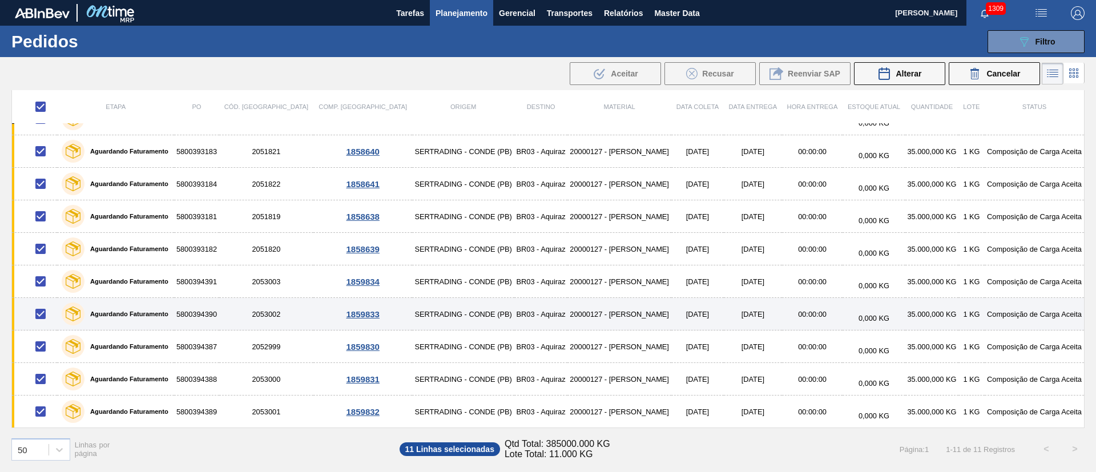
scroll to position [0, 0]
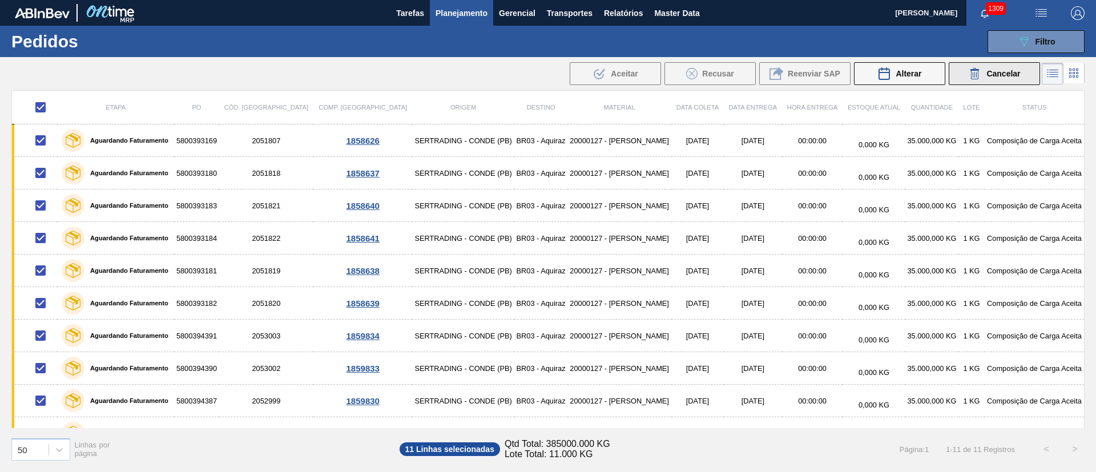
click at [971, 72] on icon at bounding box center [974, 75] width 7 height 9
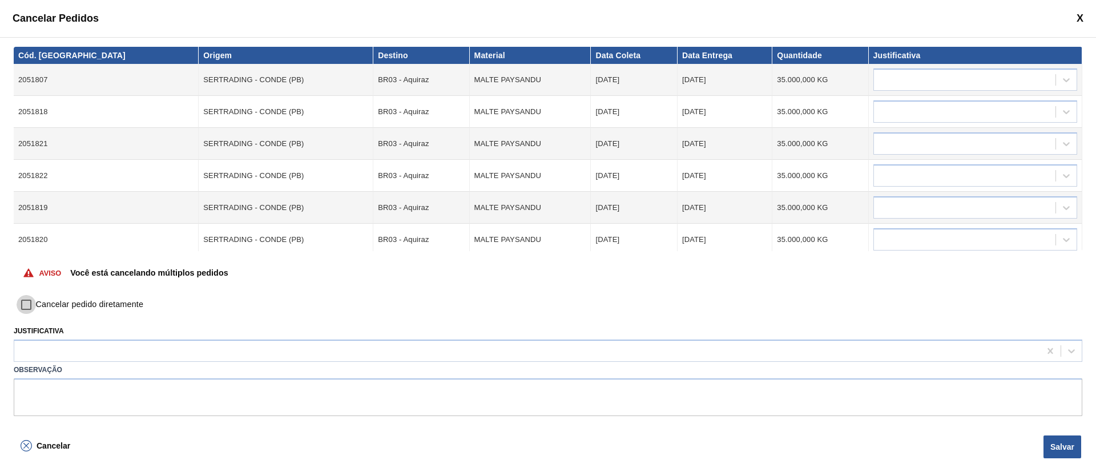
click at [26, 301] on input "Cancelar pedido diretamente" at bounding box center [26, 304] width 19 height 19
checkbox input "true"
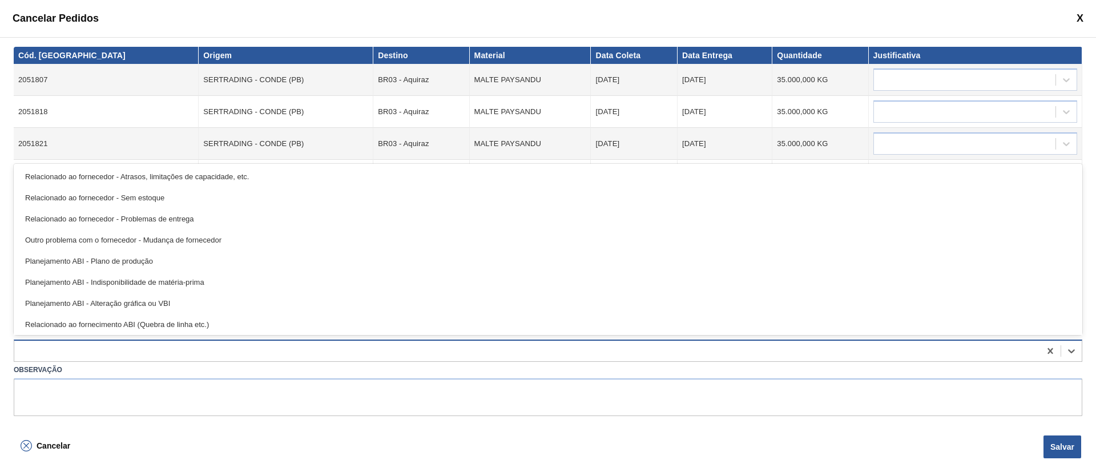
click at [35, 343] on div at bounding box center [527, 351] width 1026 height 17
type input "des"
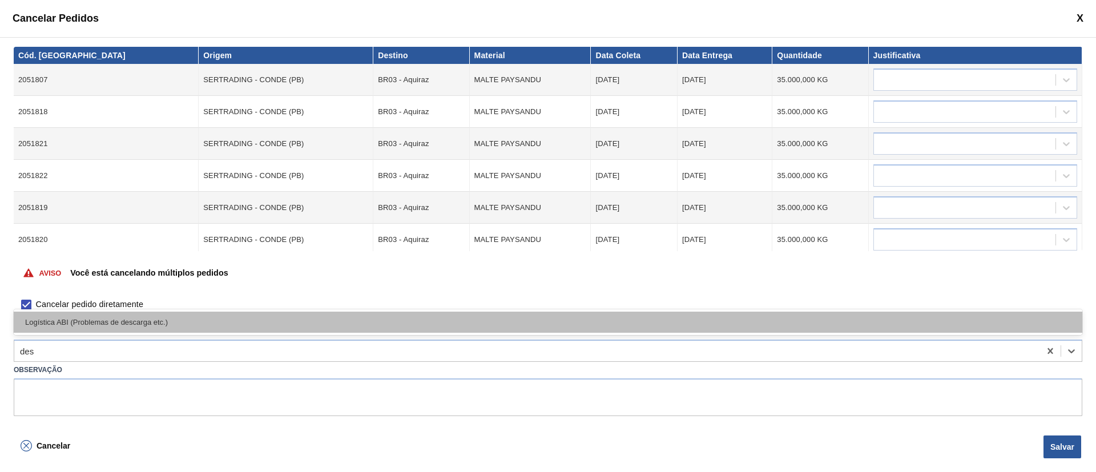
click at [58, 320] on div "Logística ABI (Problemas de descarga etc.)" at bounding box center [548, 322] width 1068 height 21
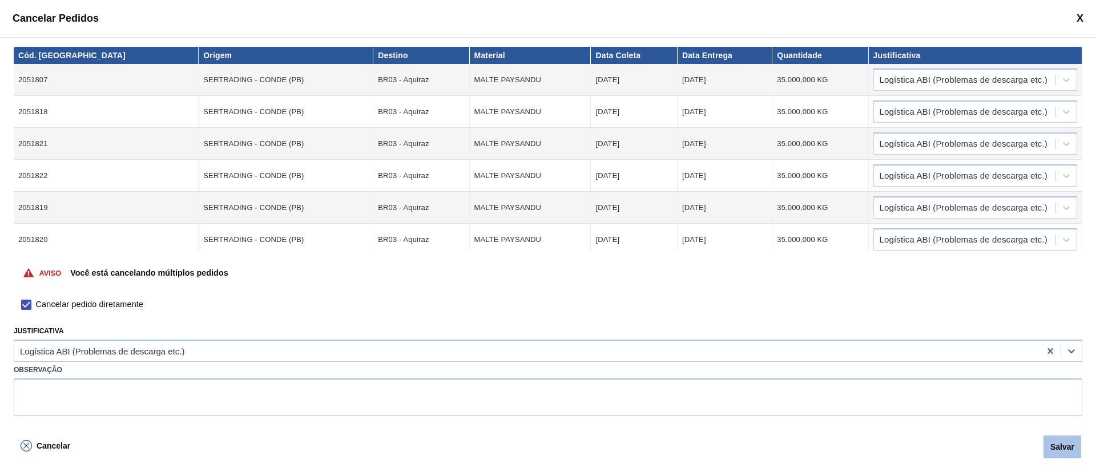
click at [1054, 445] on button "Salvar" at bounding box center [1062, 446] width 38 height 23
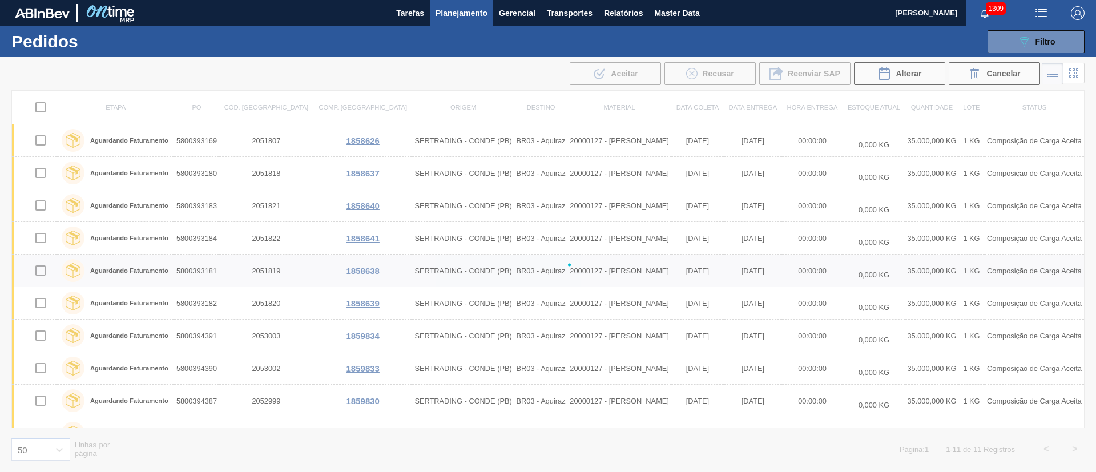
checkbox input "false"
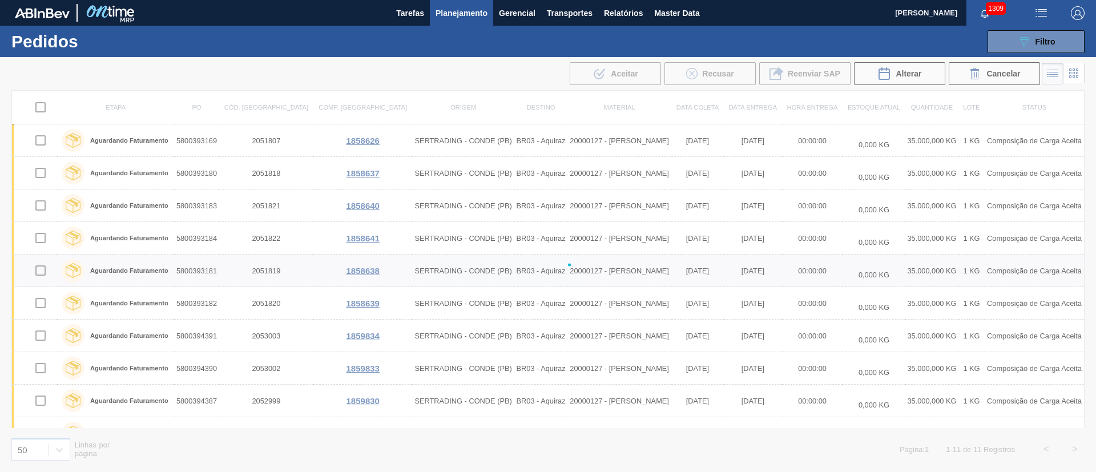
checkbox input "false"
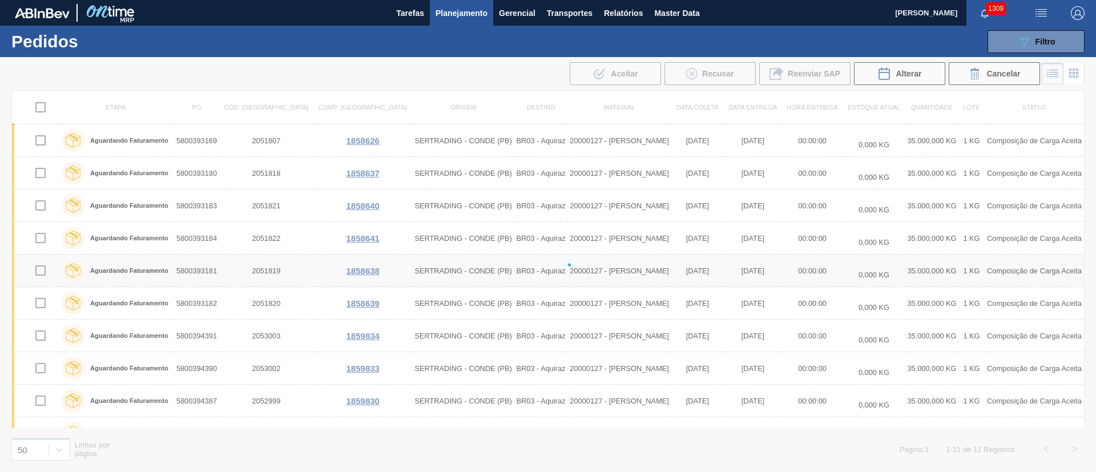
checkbox input "false"
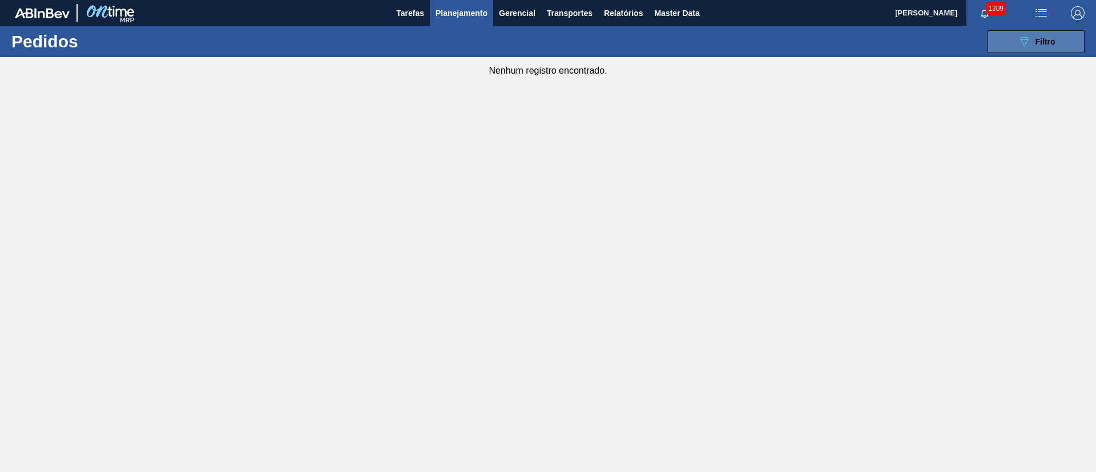
click at [1041, 45] on span "Filtro" at bounding box center [1045, 41] width 20 height 9
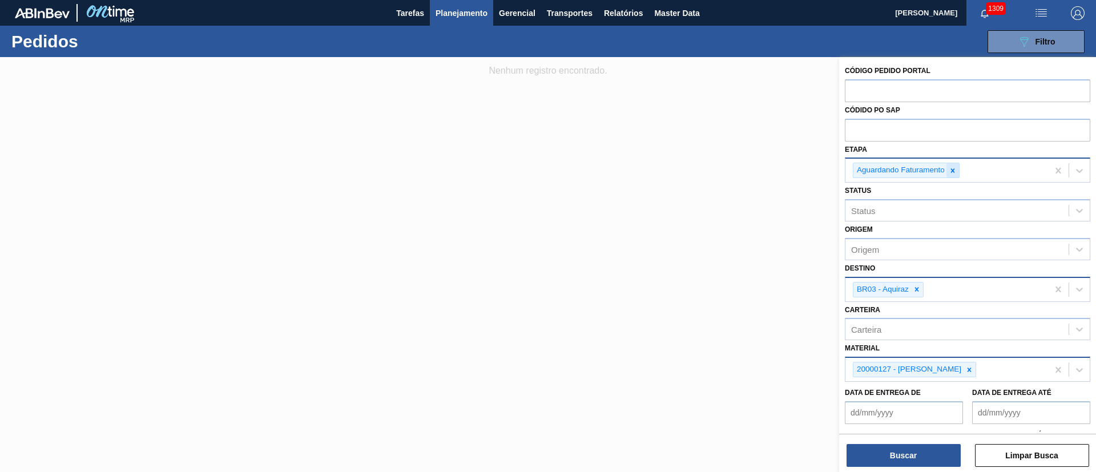
click at [958, 167] on div at bounding box center [952, 170] width 13 height 14
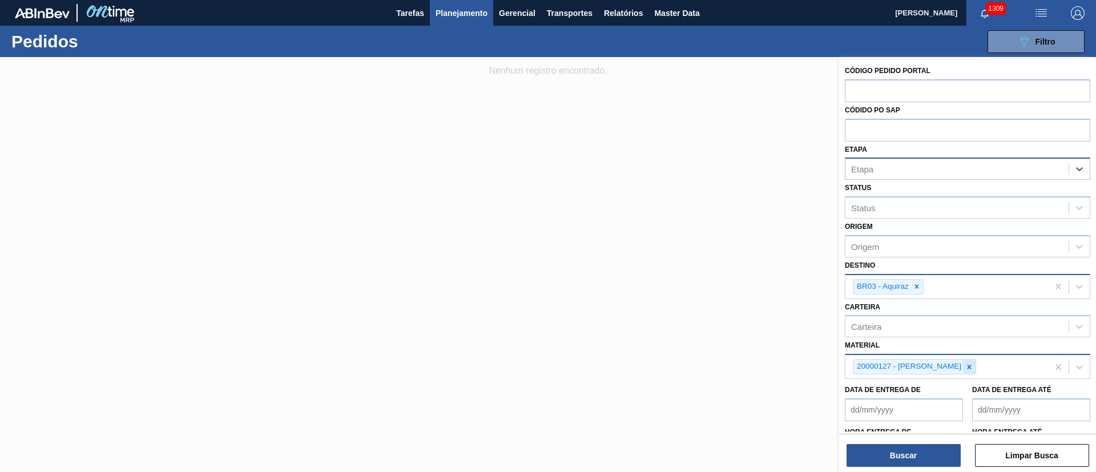
click at [973, 364] on icon at bounding box center [969, 367] width 8 height 8
paste input "30004666"
type input "30004666"
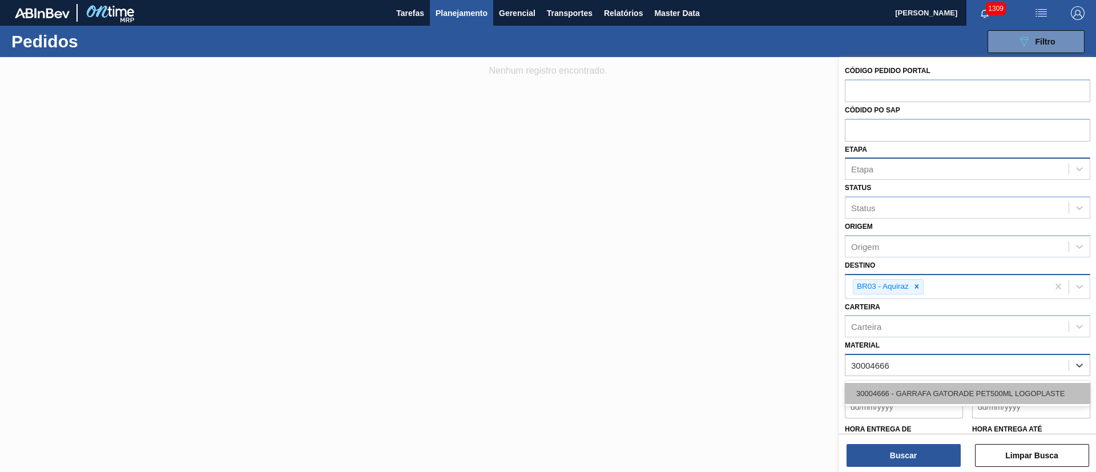
click at [915, 392] on div "30004666 - GARRAFA GATORADE PET500ML LOGOPLASTE" at bounding box center [967, 393] width 245 height 21
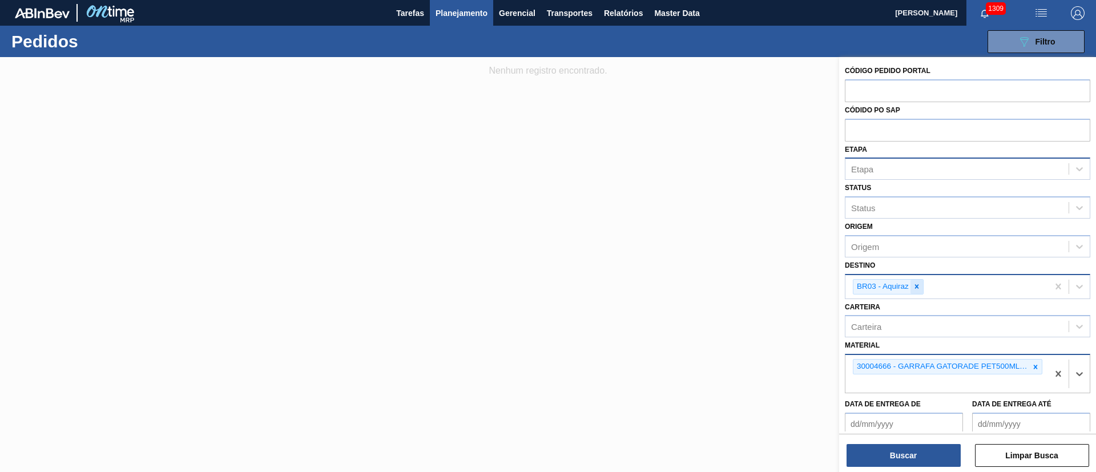
click at [918, 287] on icon at bounding box center [917, 287] width 8 height 8
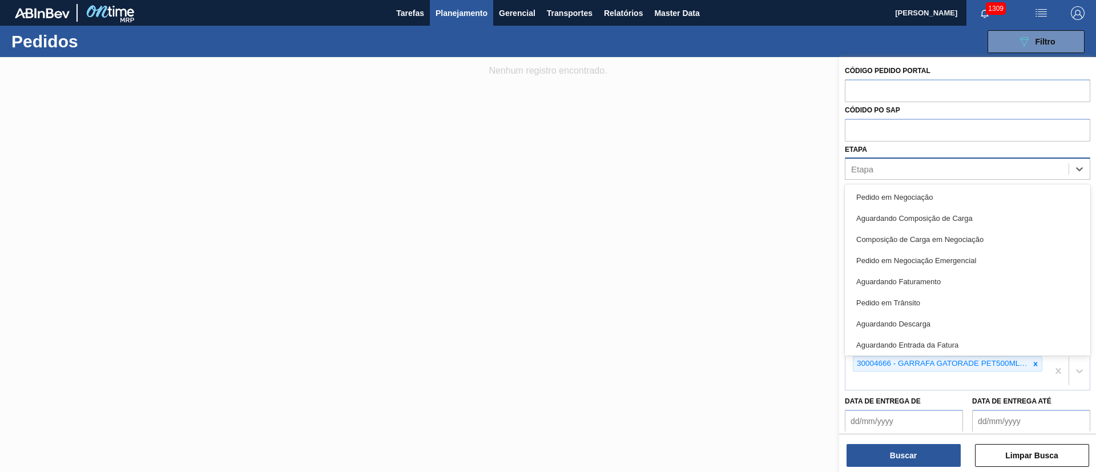
click at [879, 178] on div "Etapa" at bounding box center [967, 169] width 245 height 22
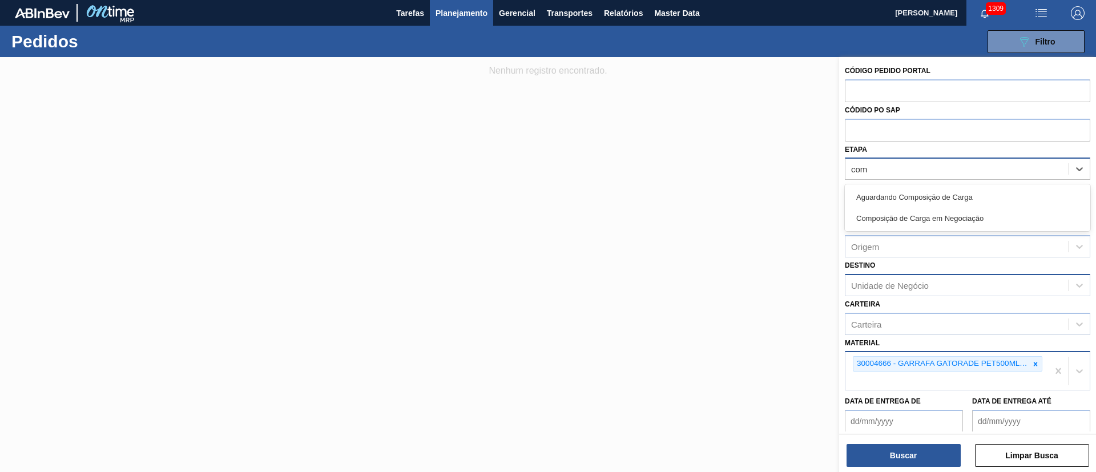
type input "comp"
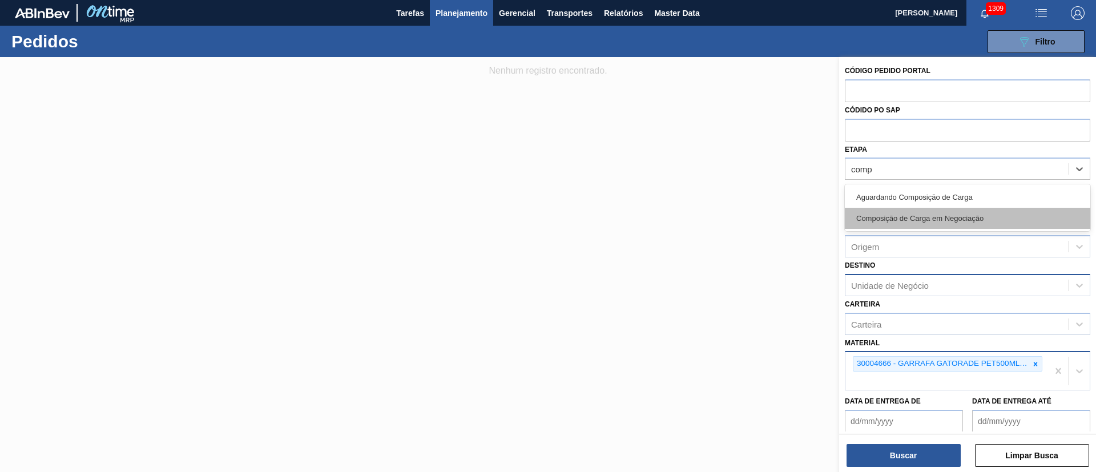
click at [917, 218] on div "Composição de Carga em Negociação" at bounding box center [967, 218] width 245 height 21
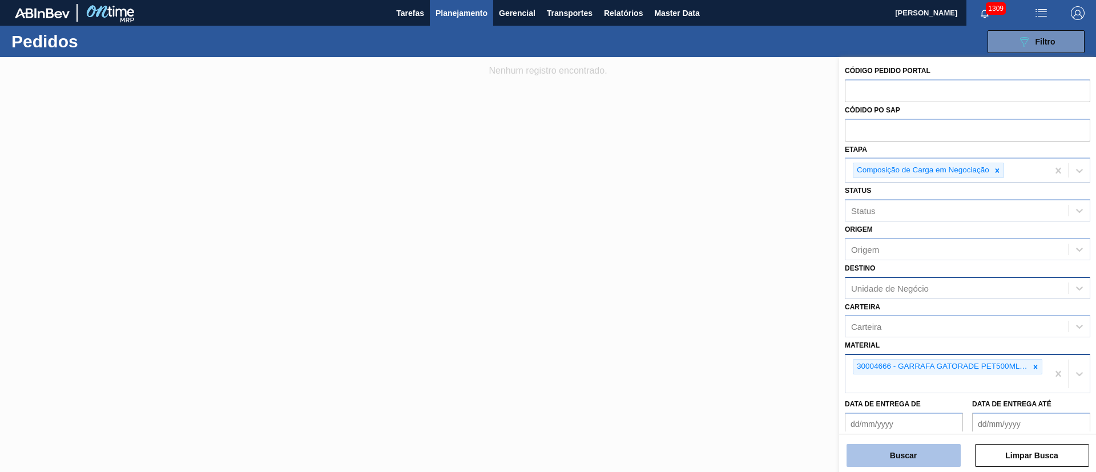
click at [892, 458] on button "Buscar" at bounding box center [903, 455] width 114 height 23
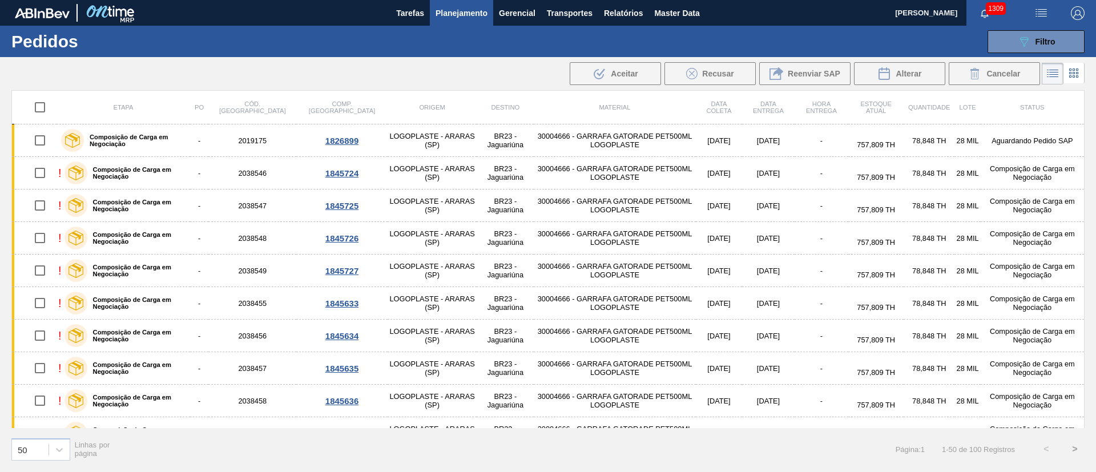
click at [43, 111] on input "checkbox" at bounding box center [40, 107] width 24 height 24
checkbox input "true"
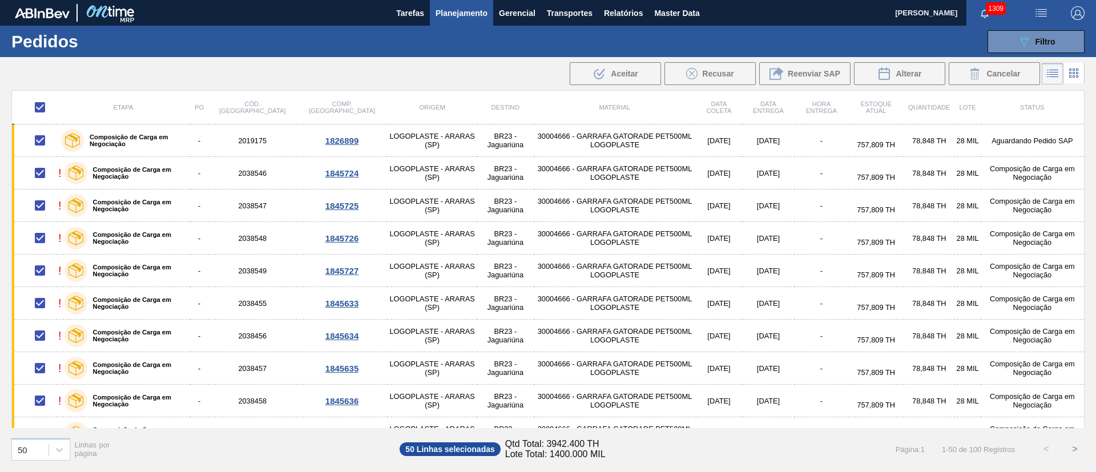
checkbox input "true"
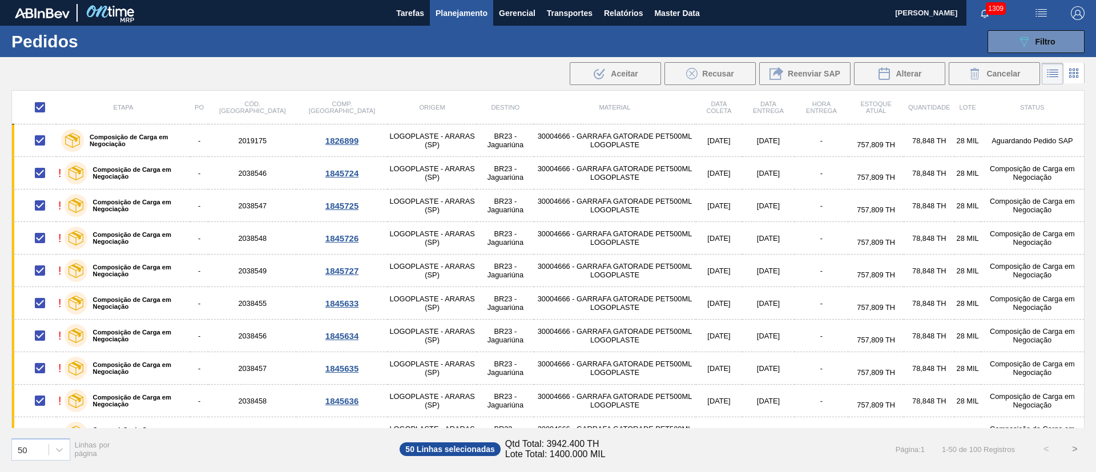
checkbox input "true"
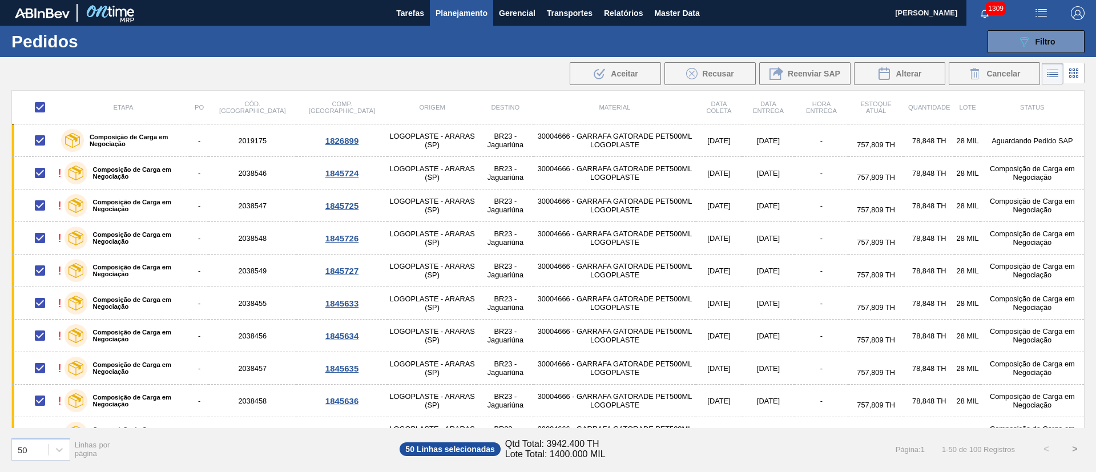
checkbox input "true"
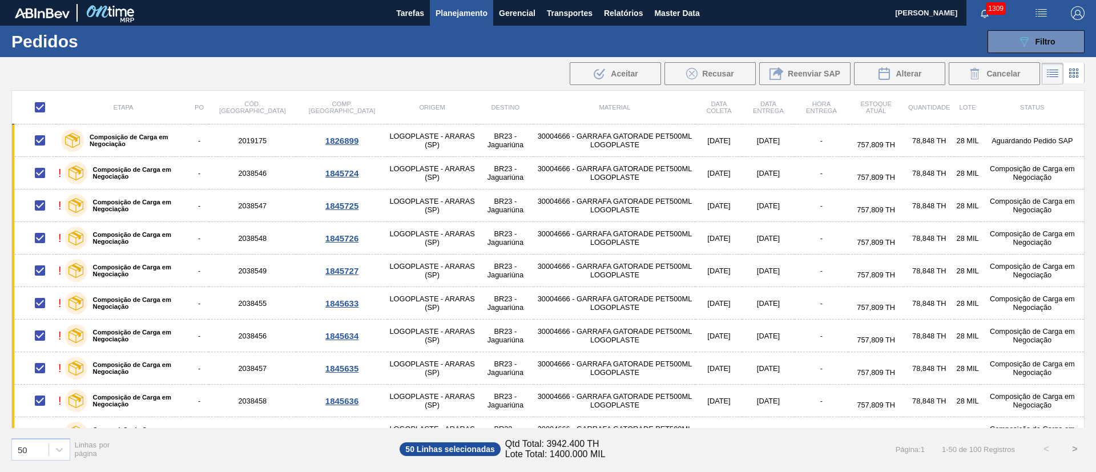
checkbox input "true"
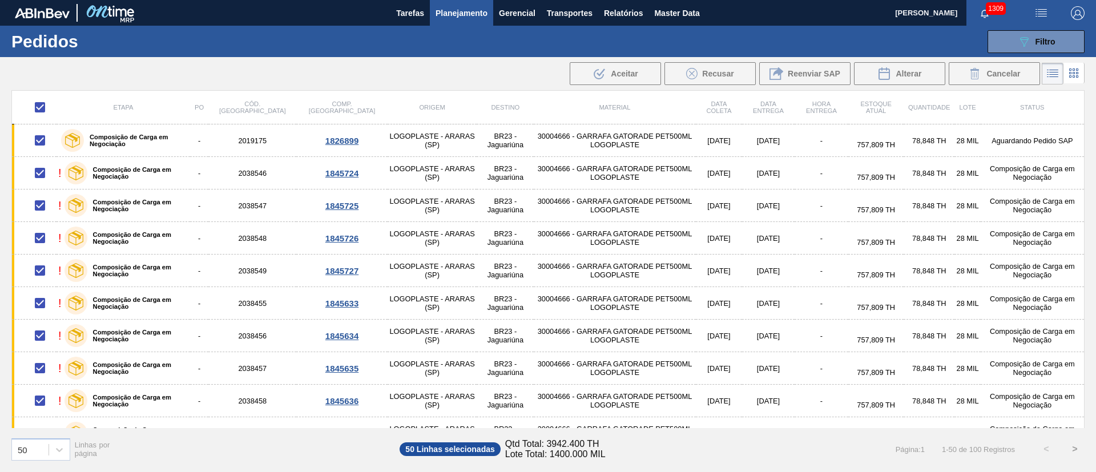
checkbox input "true"
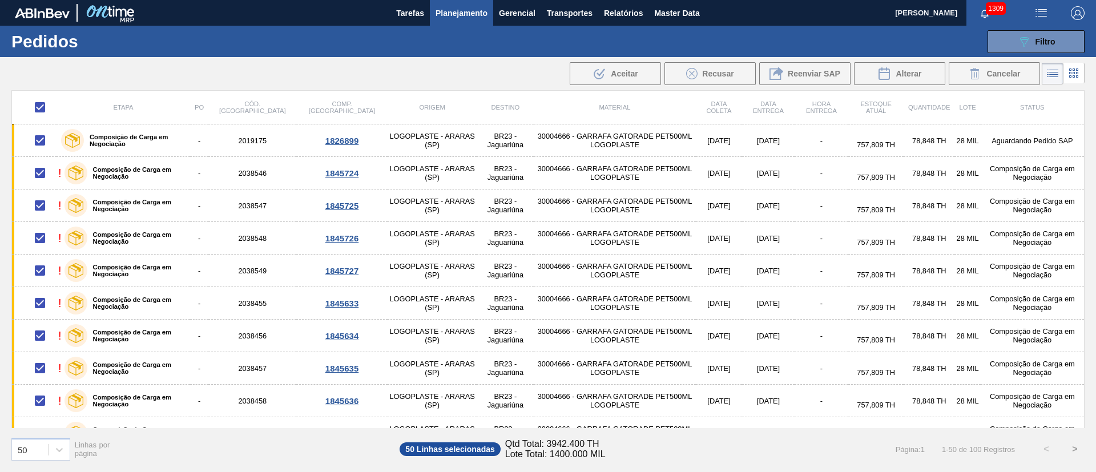
checkbox input "true"
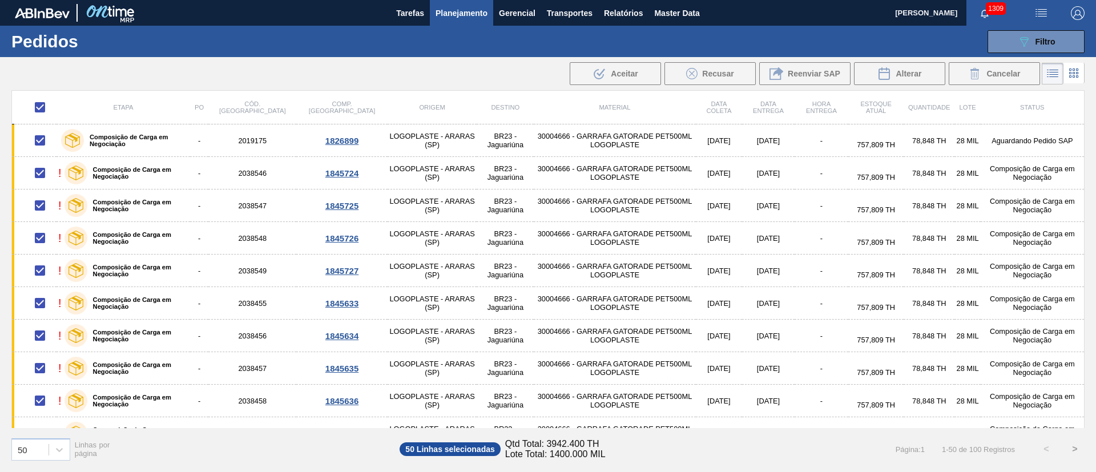
checkbox input "true"
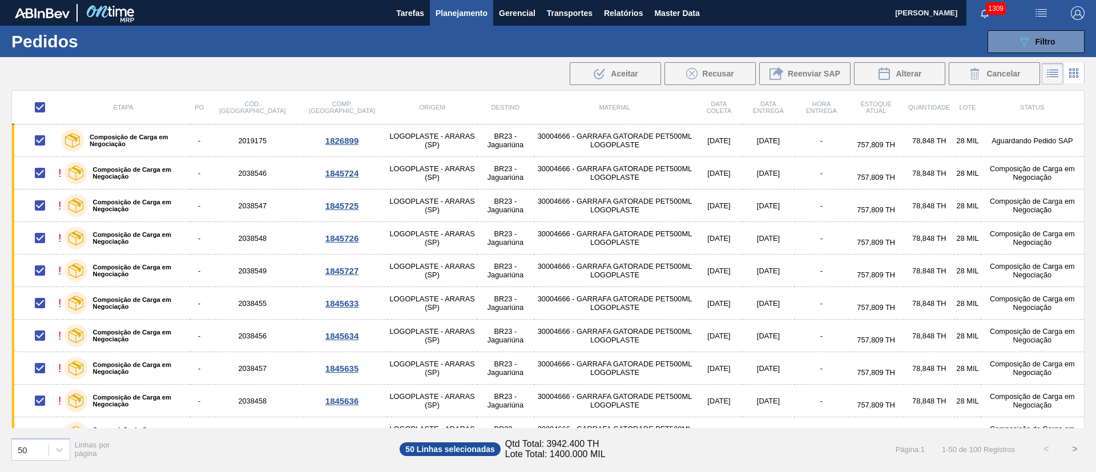
checkbox input "true"
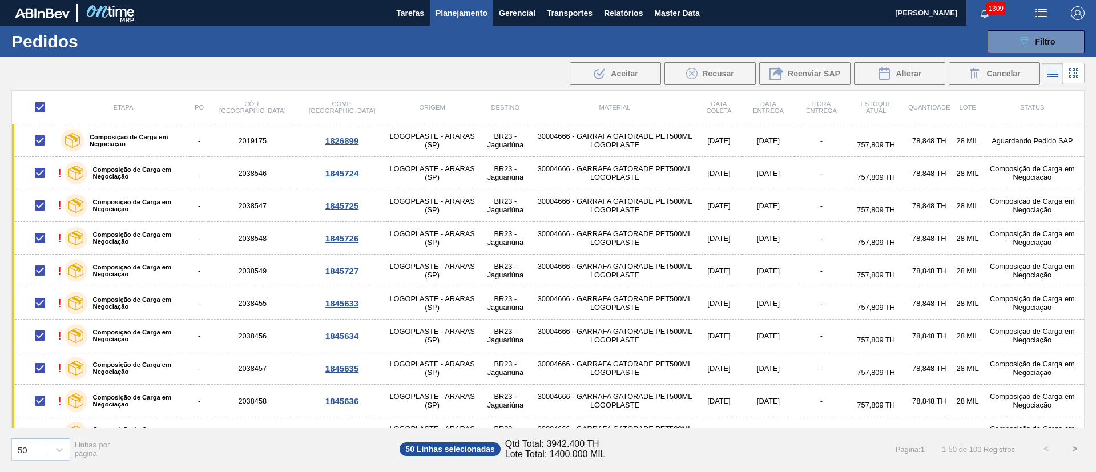
checkbox input "true"
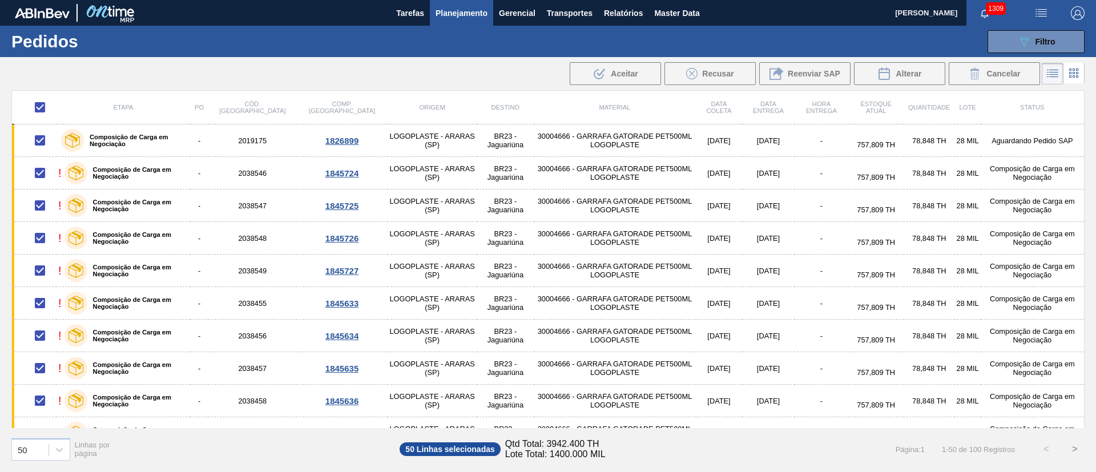
checkbox input "true"
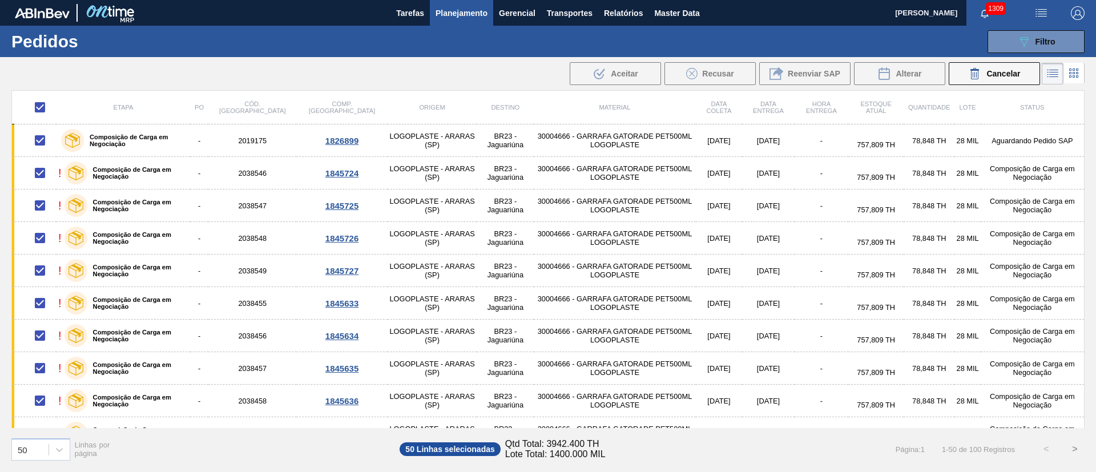
click at [439, 10] on span "Planejamento" at bounding box center [461, 13] width 52 height 14
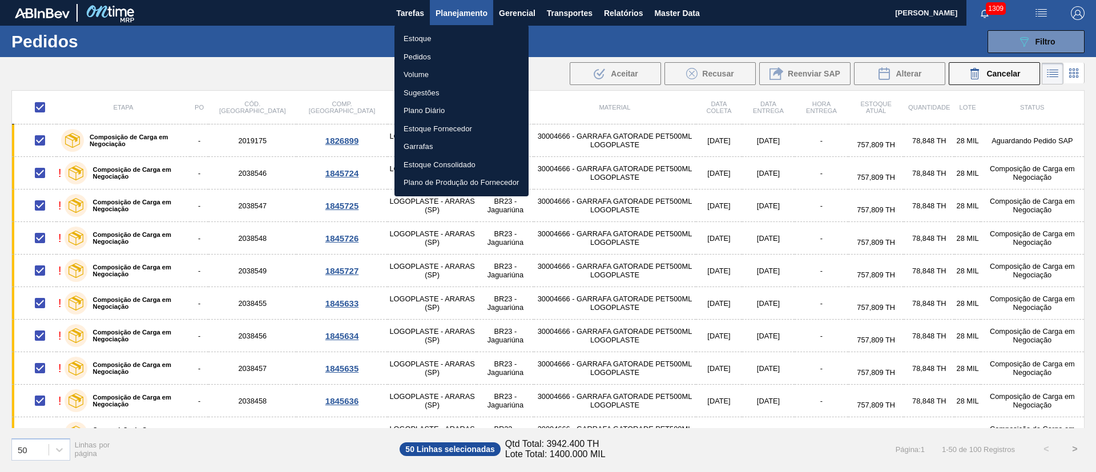
click at [417, 36] on li "Estoque" at bounding box center [461, 39] width 134 height 18
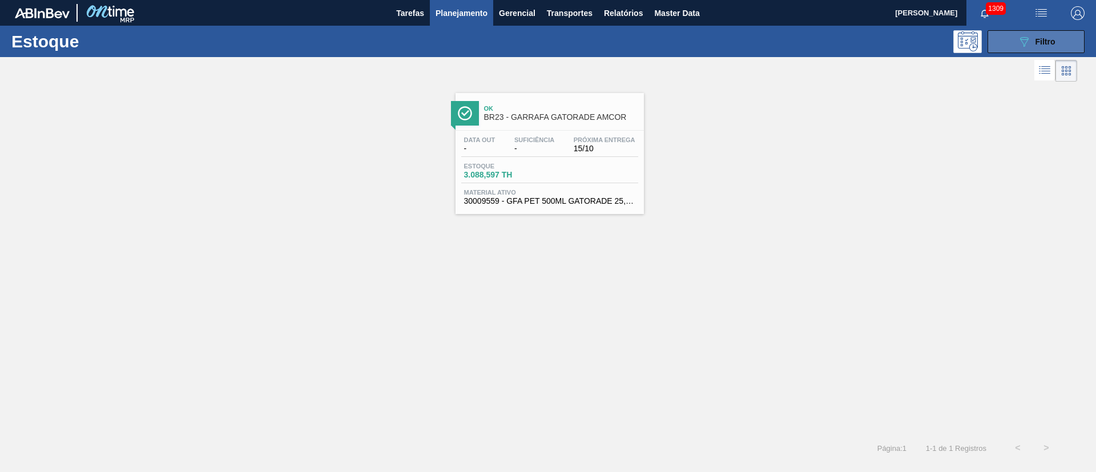
click at [1035, 38] on span "Filtro" at bounding box center [1045, 41] width 20 height 9
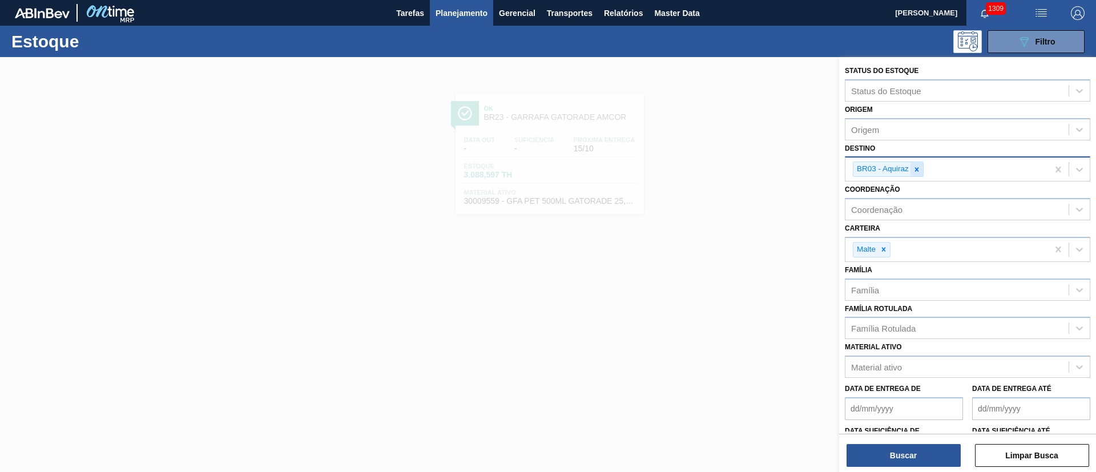
click at [917, 168] on icon at bounding box center [917, 169] width 4 height 4
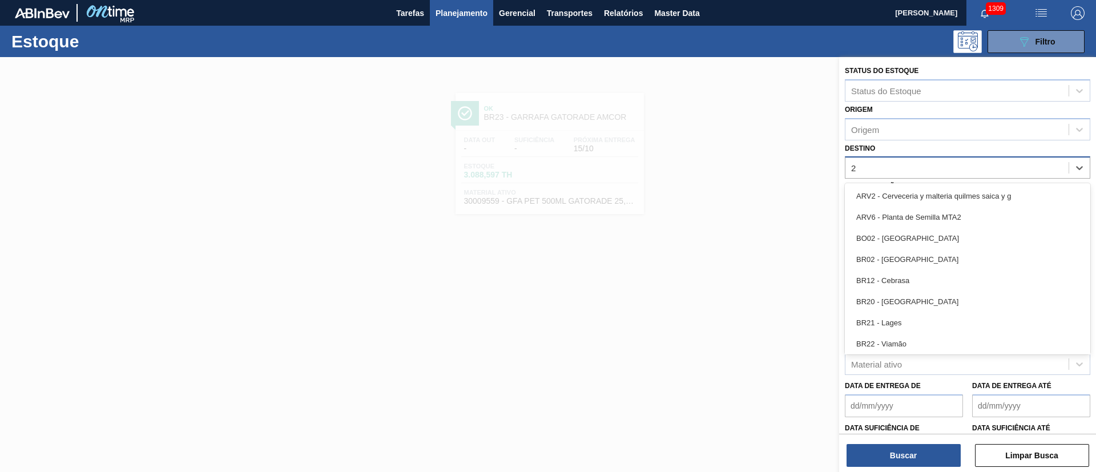
type input "28"
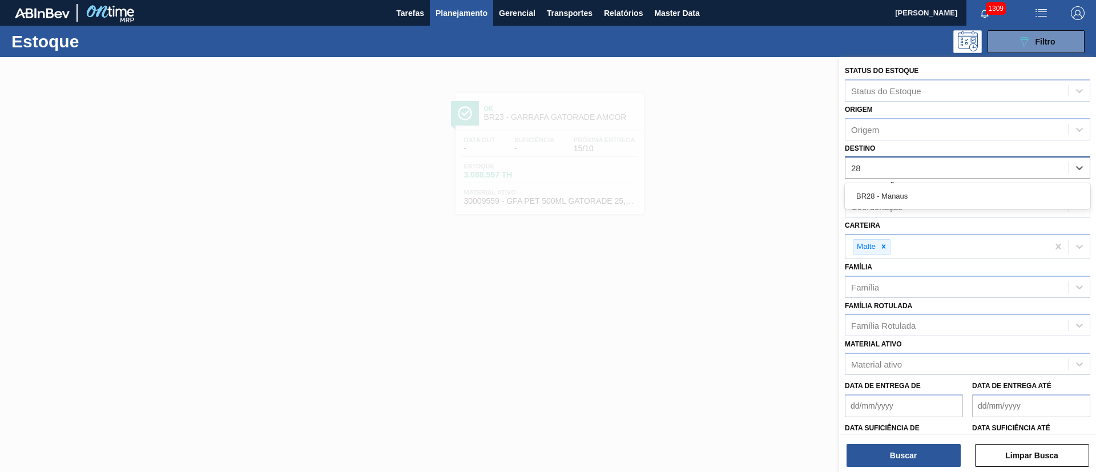
drag, startPoint x: 918, startPoint y: 188, endPoint x: 915, endPoint y: 197, distance: 9.8
click at [918, 188] on div "BR28 - Manaus" at bounding box center [967, 195] width 245 height 21
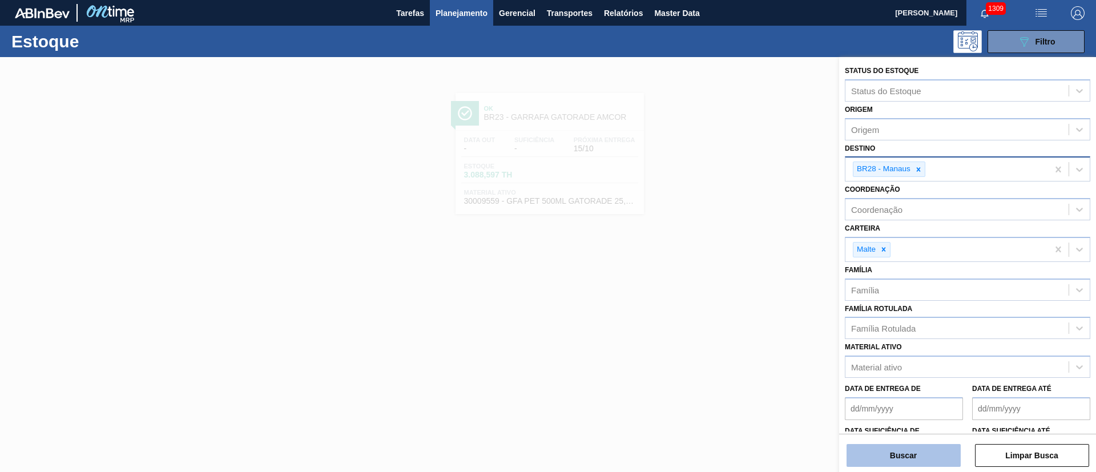
click at [910, 450] on button "Buscar" at bounding box center [903, 455] width 114 height 23
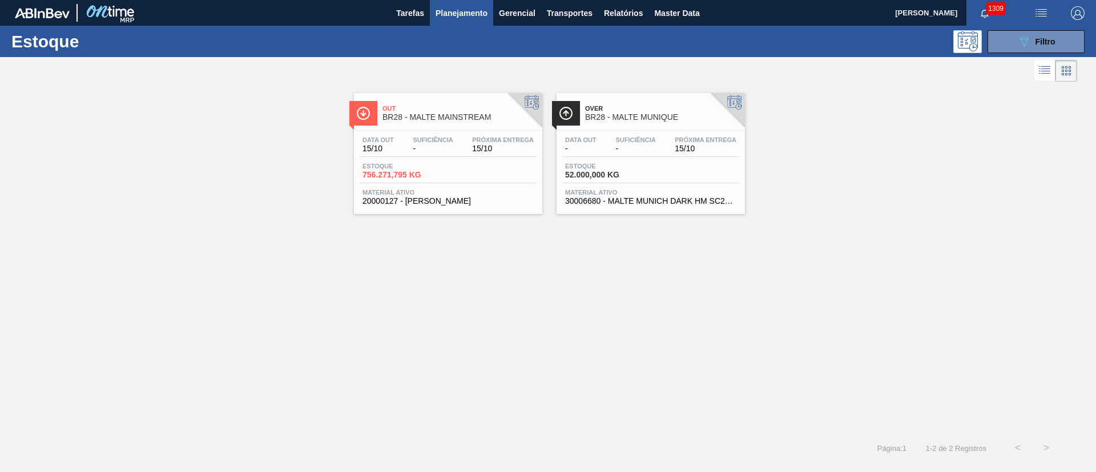
click at [427, 168] on span "Estoque" at bounding box center [402, 166] width 80 height 7
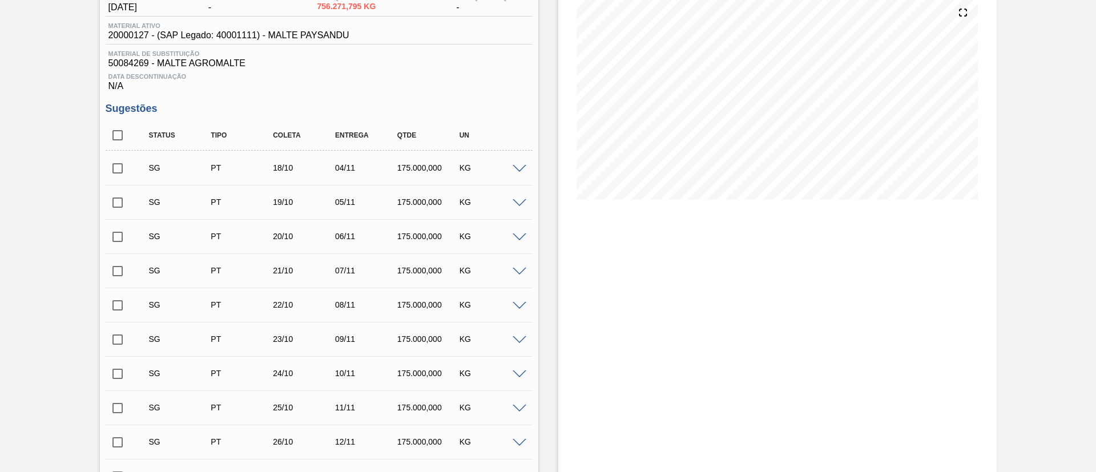
scroll to position [52, 0]
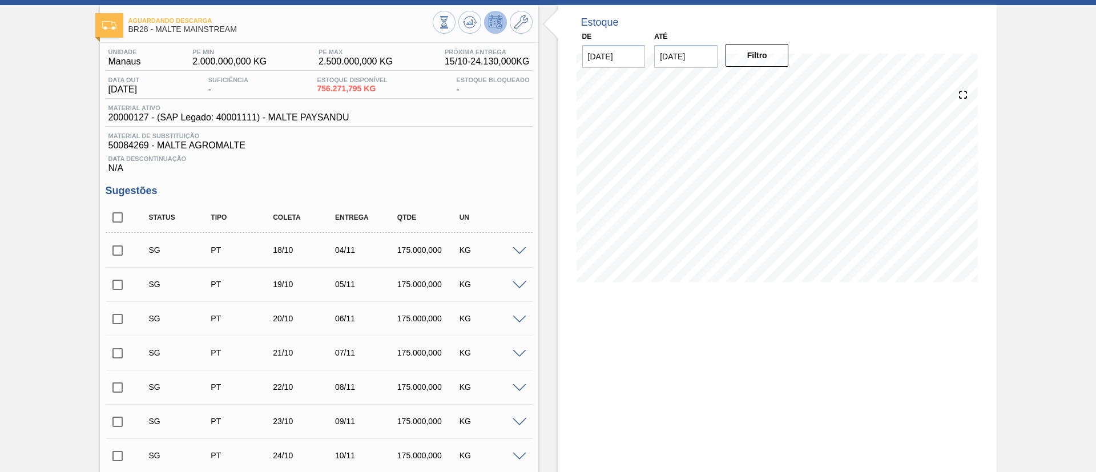
click at [520, 250] on span at bounding box center [520, 251] width 14 height 9
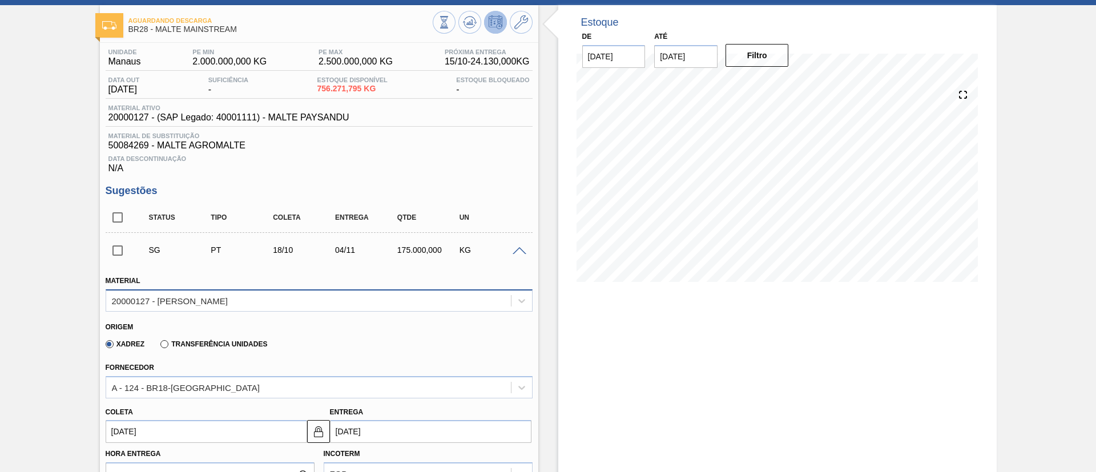
scroll to position [309, 0]
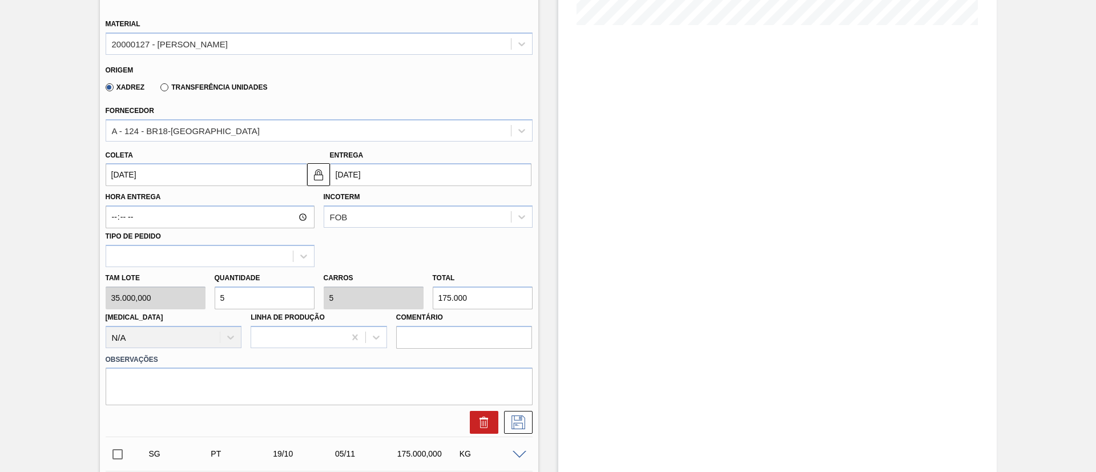
click at [170, 302] on div "Tam lote 35.000,000 Quantidade 5 Carros 5 Total 175.000 Doca N/A Linha de Produ…" at bounding box center [319, 308] width 436 height 82
type input "2"
type input "70.000"
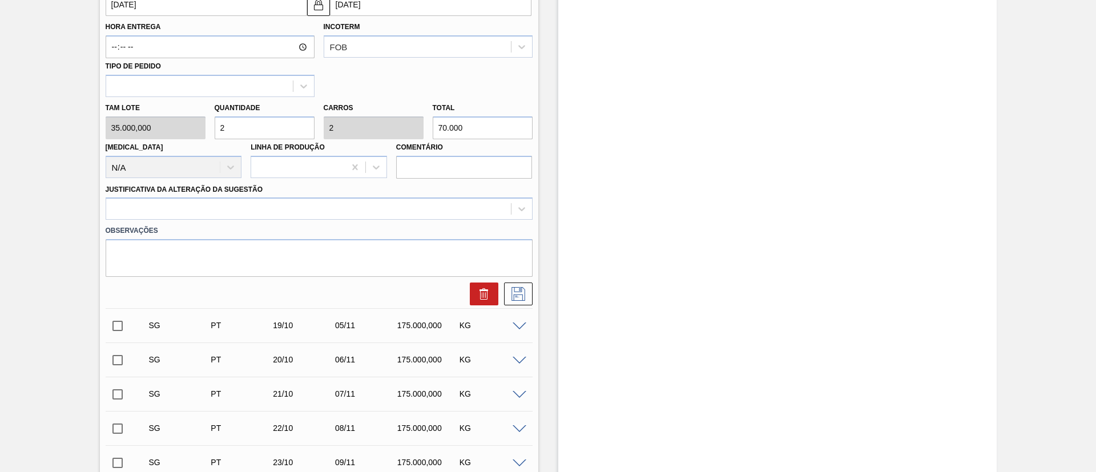
scroll to position [480, 0]
type input "2"
click at [524, 207] on icon at bounding box center [521, 207] width 11 height 11
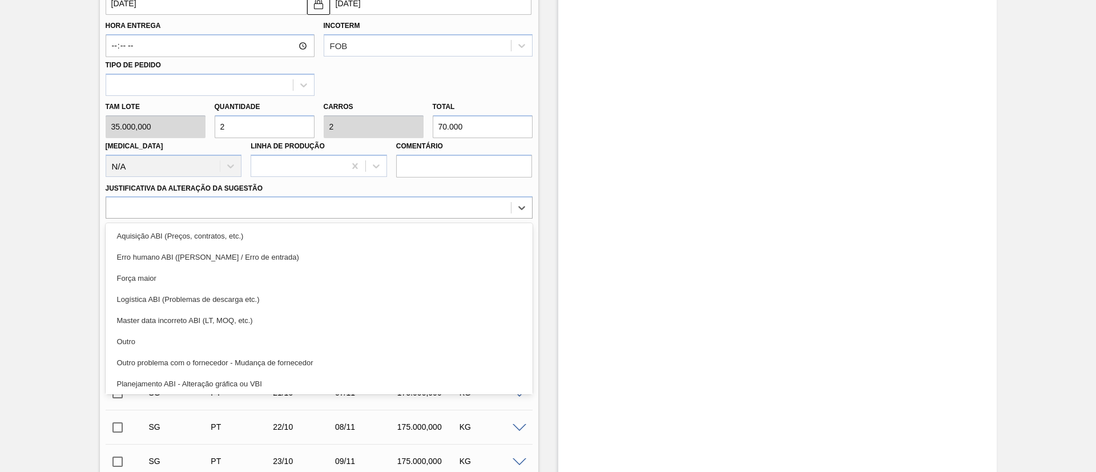
drag, startPoint x: 133, startPoint y: 346, endPoint x: 162, endPoint y: 345, distance: 28.6
click at [133, 346] on div "Outro" at bounding box center [319, 341] width 427 height 21
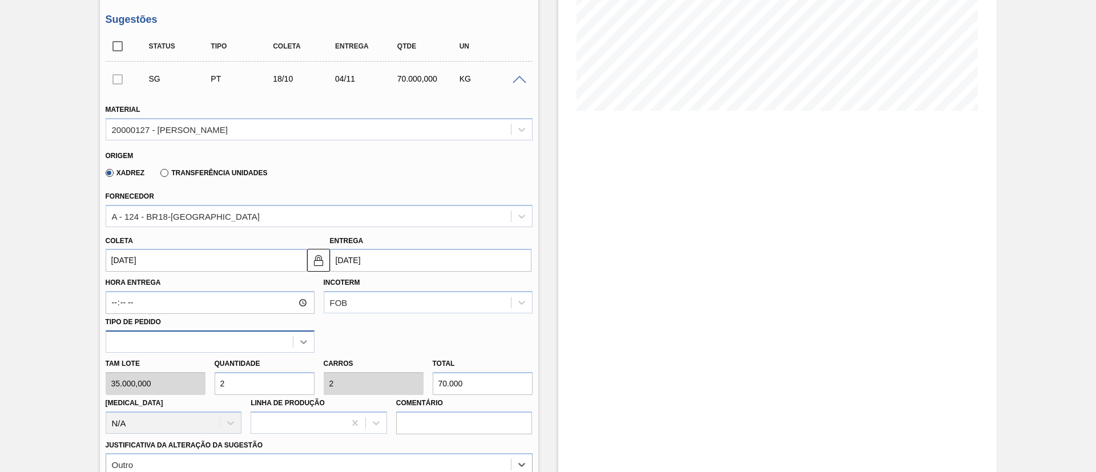
scroll to position [394, 0]
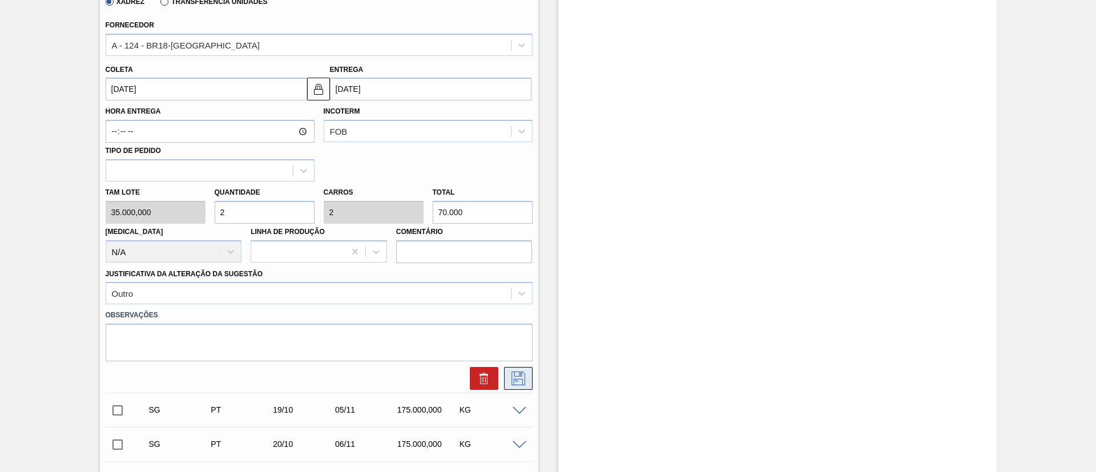
click at [509, 384] on icon at bounding box center [518, 379] width 18 height 14
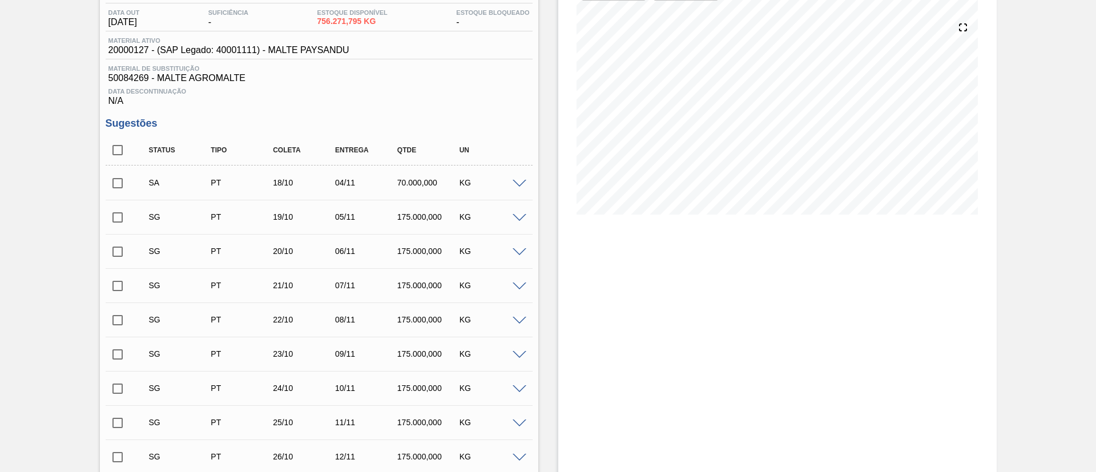
scroll to position [0, 0]
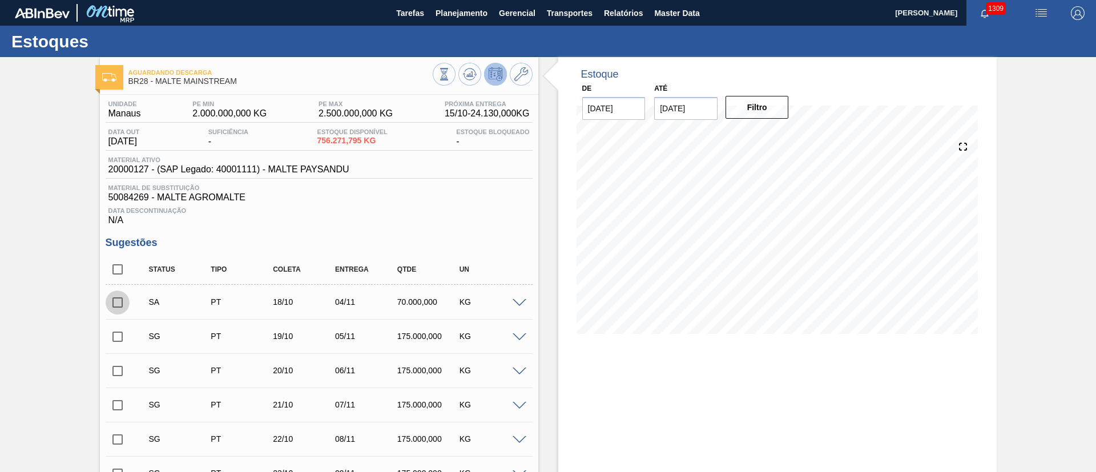
click at [115, 300] on input "checkbox" at bounding box center [118, 303] width 24 height 24
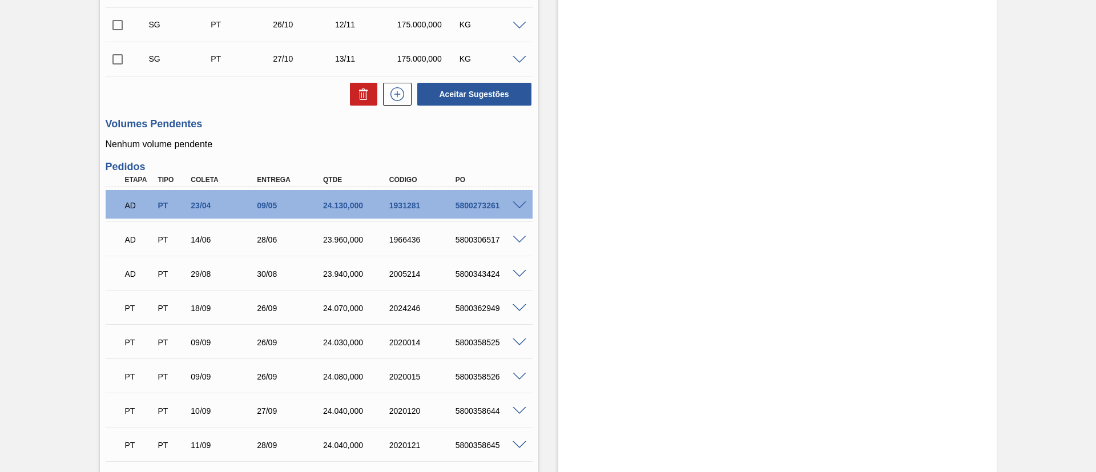
scroll to position [428, 0]
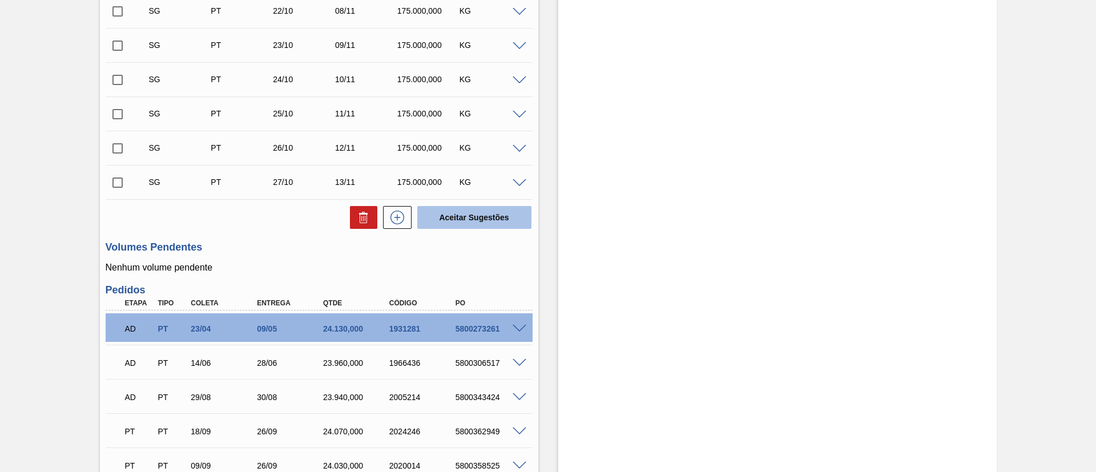
click at [470, 219] on button "Aceitar Sugestões" at bounding box center [474, 217] width 114 height 23
checkbox input "false"
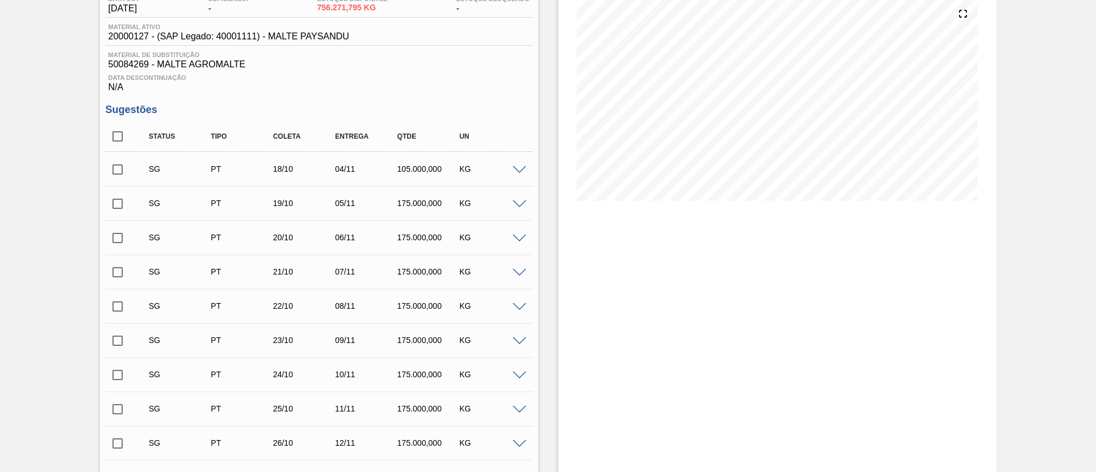
scroll to position [0, 0]
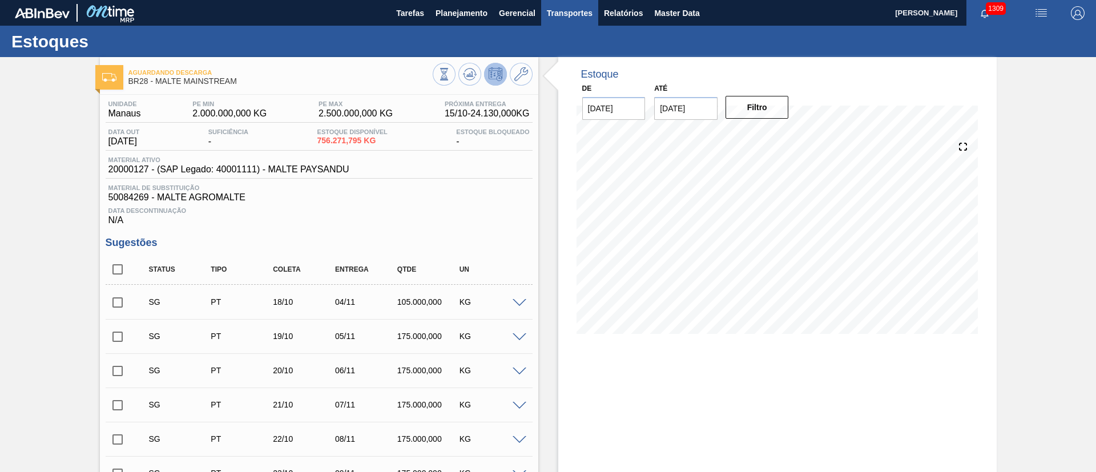
click at [550, 12] on span "Transportes" at bounding box center [570, 13] width 46 height 14
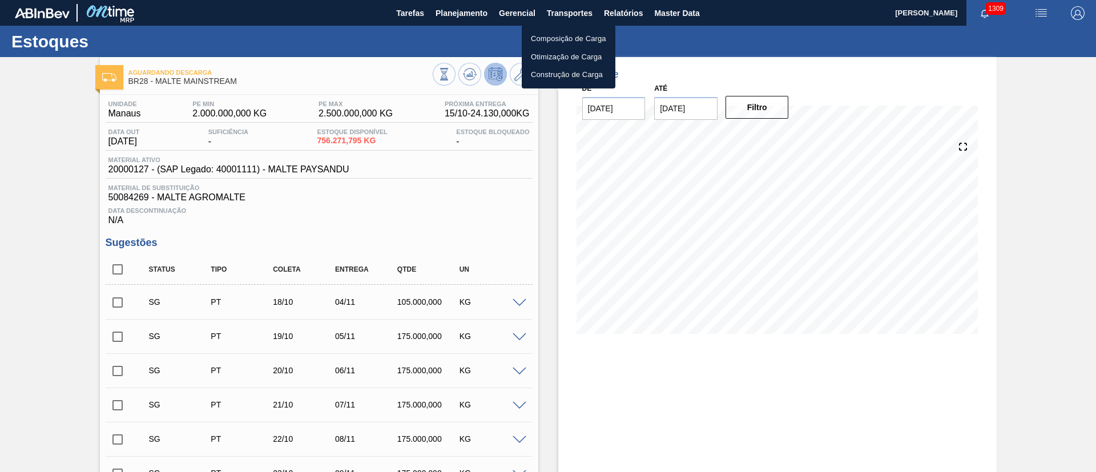
click at [548, 56] on li "Otimização de Carga" at bounding box center [569, 57] width 94 height 18
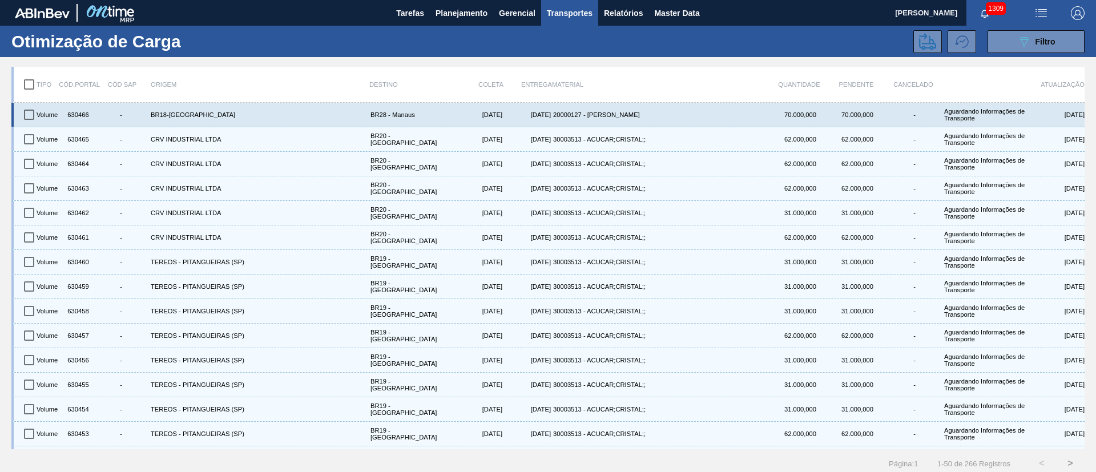
click at [28, 114] on input "checkbox" at bounding box center [29, 115] width 24 height 24
checkbox input "true"
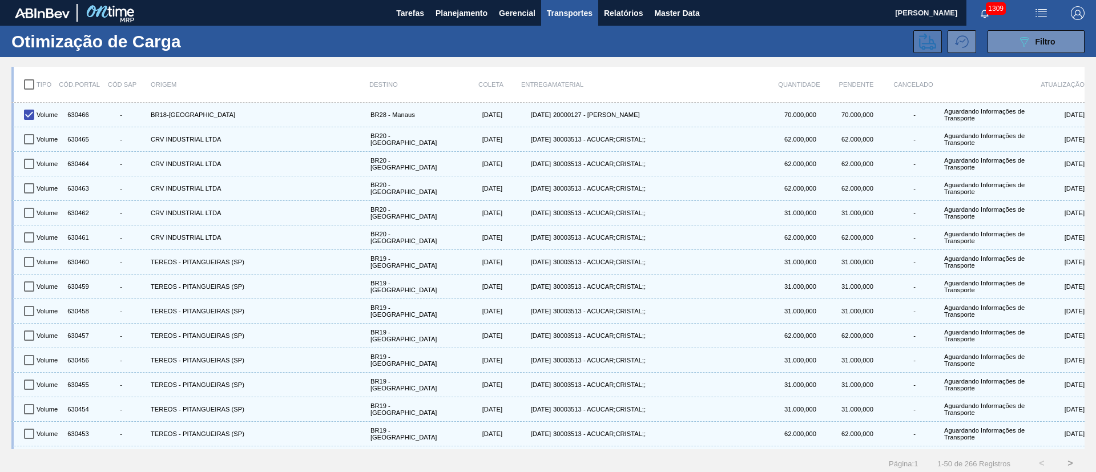
click at [917, 40] on button at bounding box center [927, 41] width 29 height 23
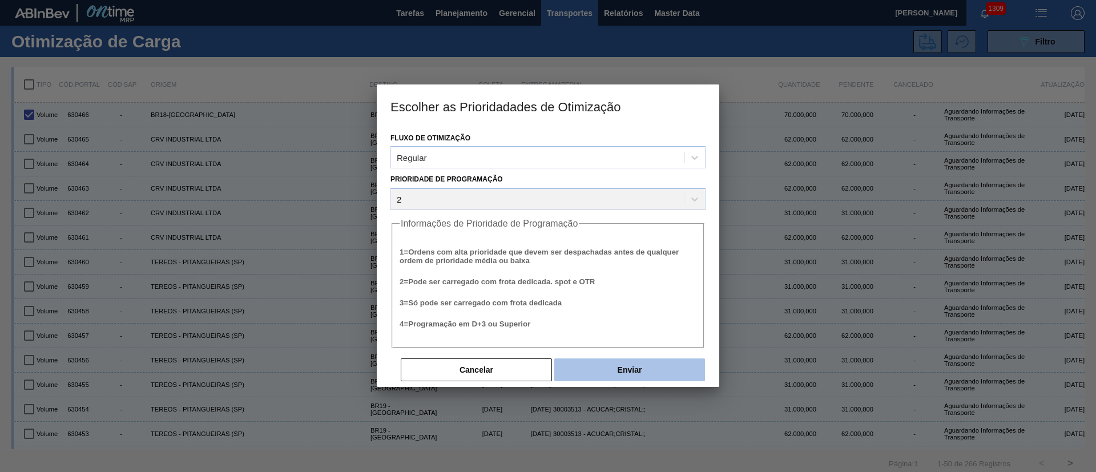
click at [658, 368] on button "Enviar" at bounding box center [629, 369] width 151 height 23
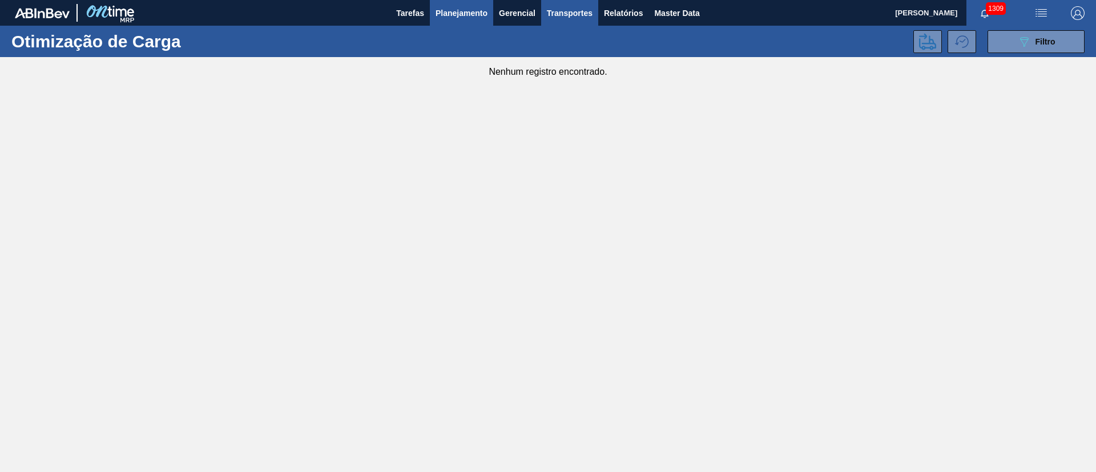
click at [452, 15] on span "Planejamento" at bounding box center [461, 13] width 52 height 14
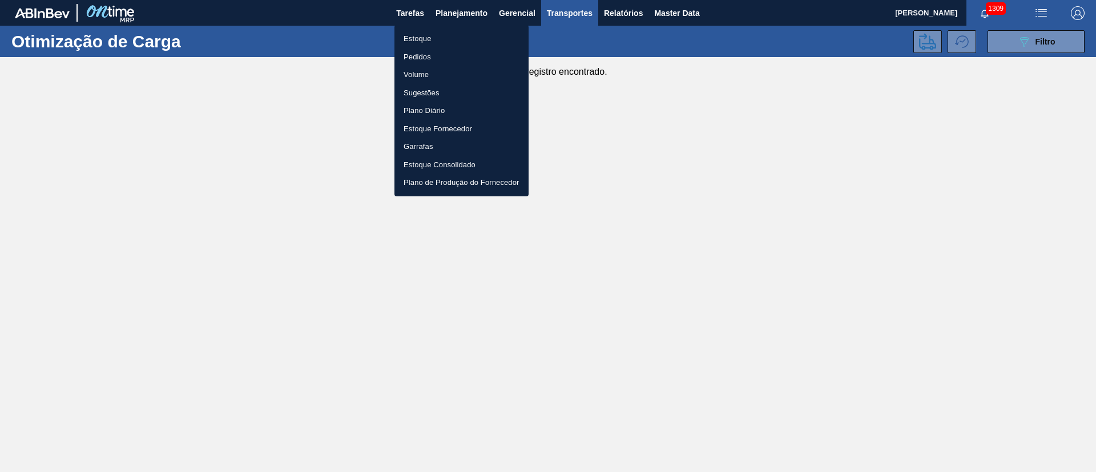
click at [416, 36] on li "Estoque" at bounding box center [461, 39] width 134 height 18
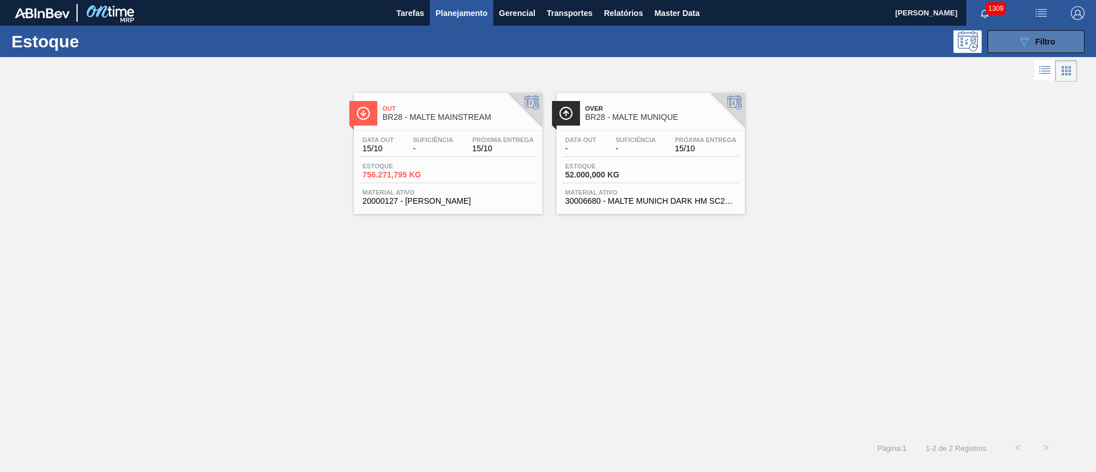
click at [1023, 39] on icon "089F7B8B-B2A5-4AFE-B5C0-19BA573D28AC" at bounding box center [1024, 42] width 14 height 14
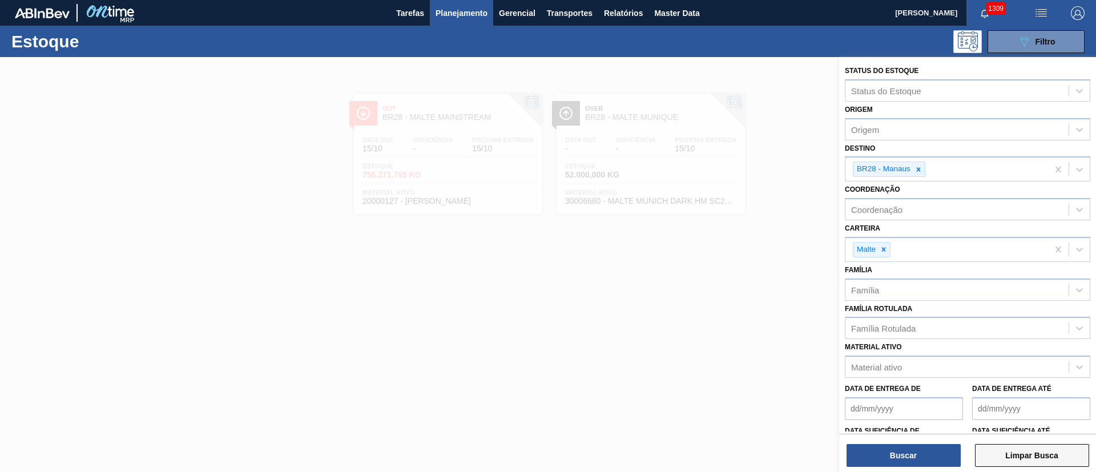
click at [1027, 452] on button "Limpar Busca" at bounding box center [1032, 455] width 114 height 23
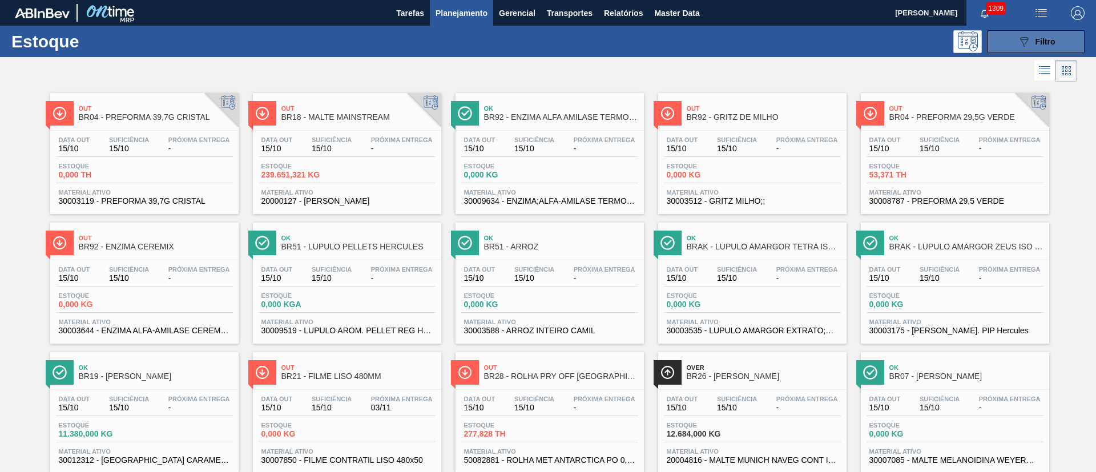
click at [1039, 37] on span "Filtro" at bounding box center [1045, 41] width 20 height 9
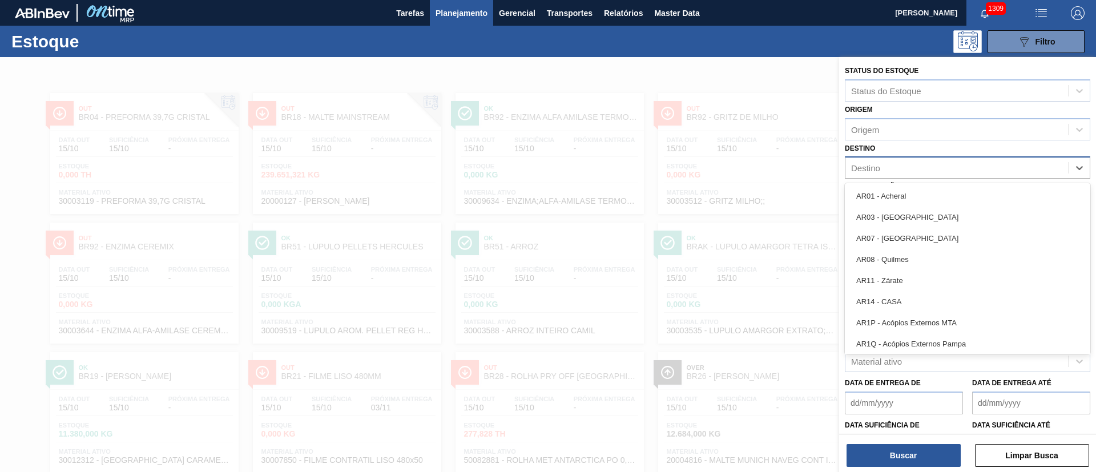
click at [871, 167] on div "Destino" at bounding box center [865, 168] width 29 height 10
type input "11"
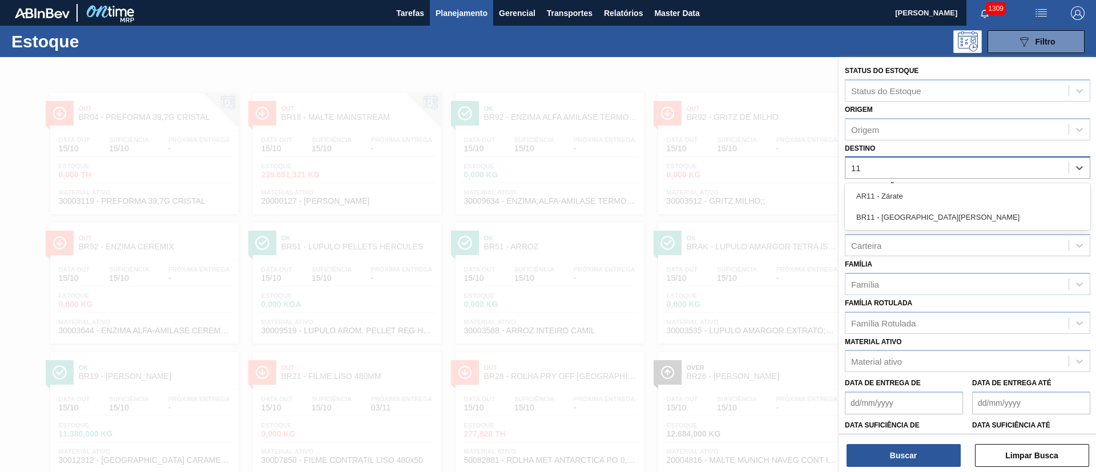
drag, startPoint x: 866, startPoint y: 215, endPoint x: 866, endPoint y: 231, distance: 15.4
click at [867, 215] on div "BR11 - São Luís" at bounding box center [967, 217] width 245 height 21
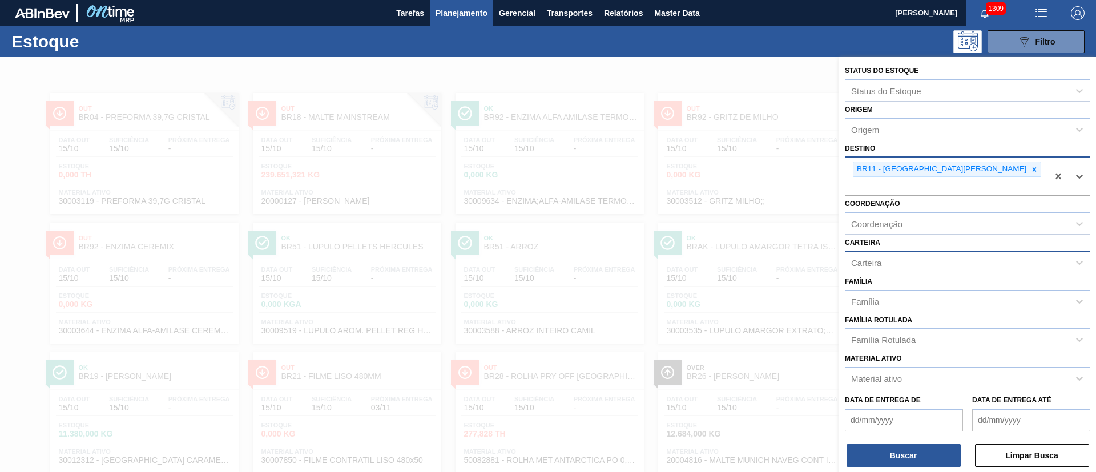
click at [872, 257] on div "Carteira" at bounding box center [866, 262] width 30 height 10
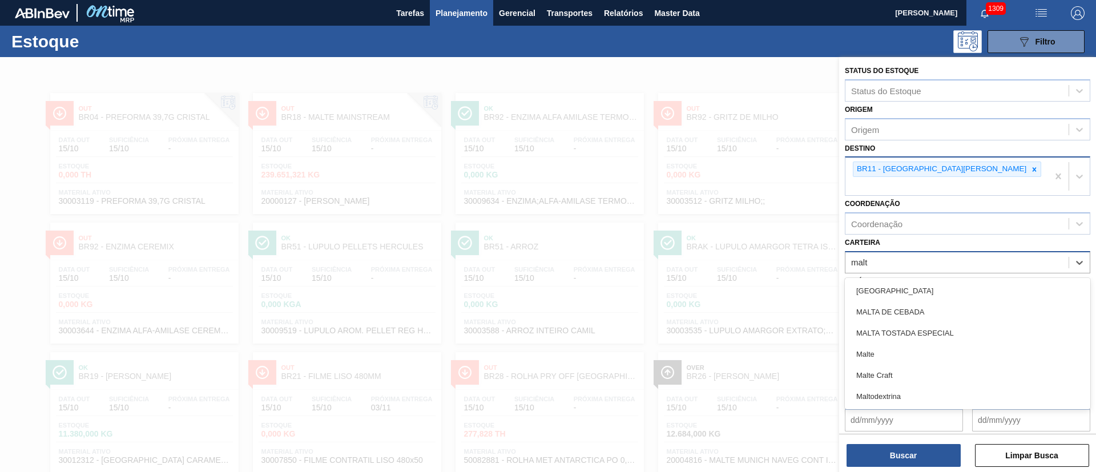
type input "malte"
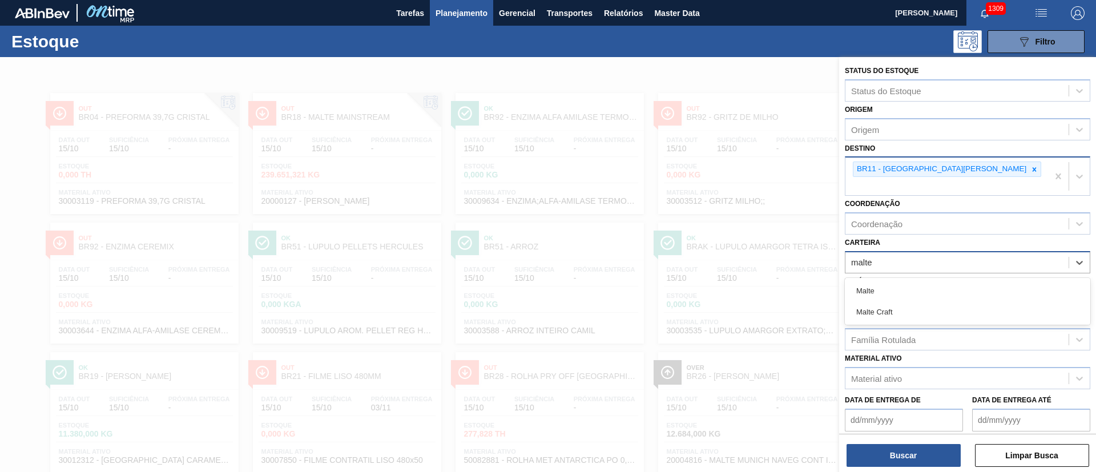
drag, startPoint x: 888, startPoint y: 271, endPoint x: 881, endPoint y: 299, distance: 28.9
click at [888, 280] on div "Malte" at bounding box center [967, 290] width 245 height 21
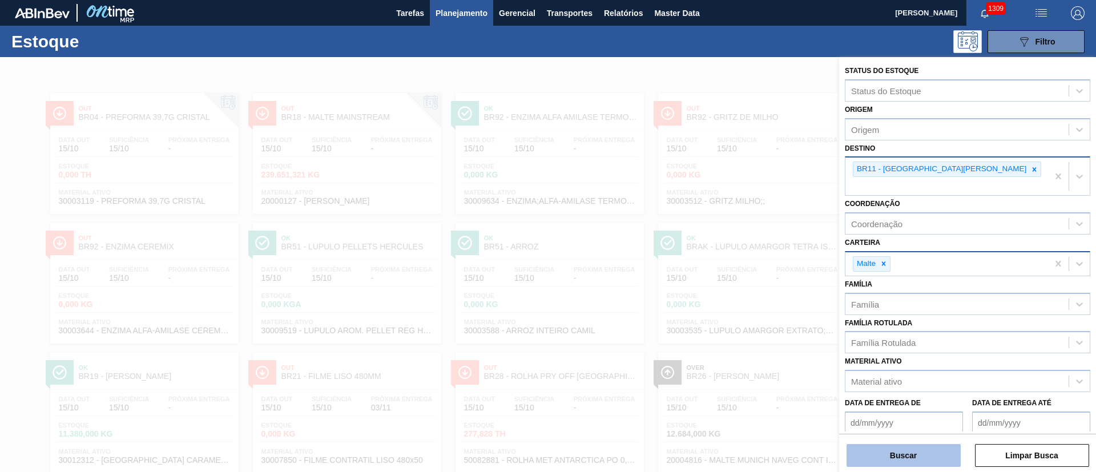
click at [903, 458] on button "Buscar" at bounding box center [903, 455] width 114 height 23
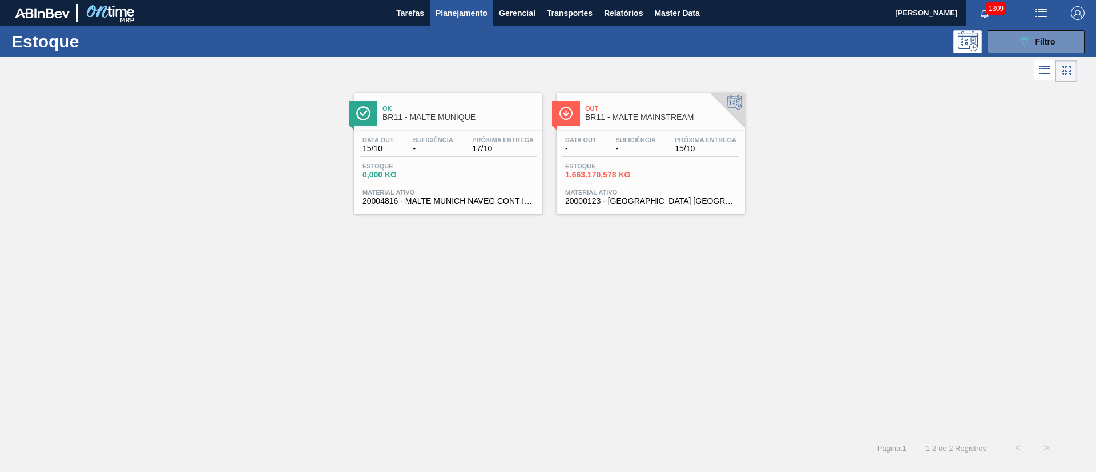
click at [624, 176] on span "1.663.170,578 KG" at bounding box center [605, 175] width 80 height 9
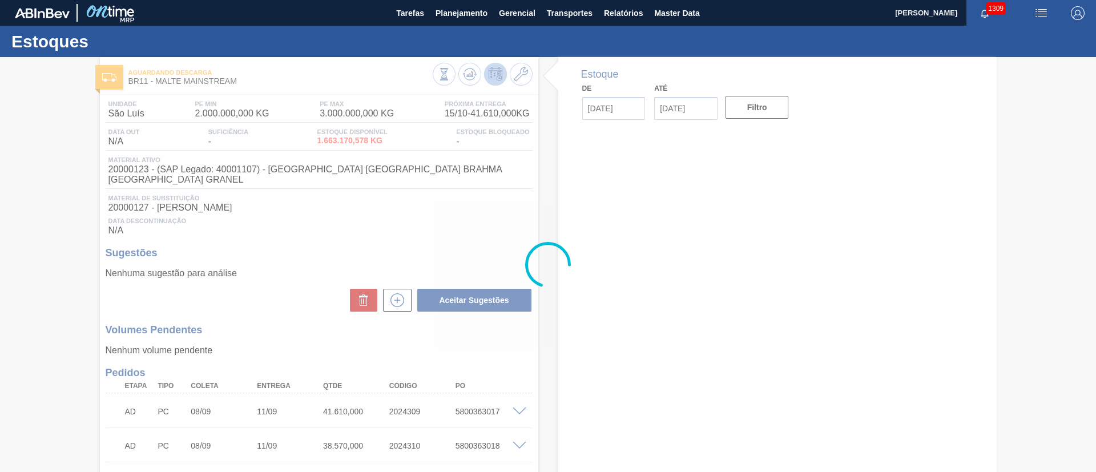
type input "[DATE]"
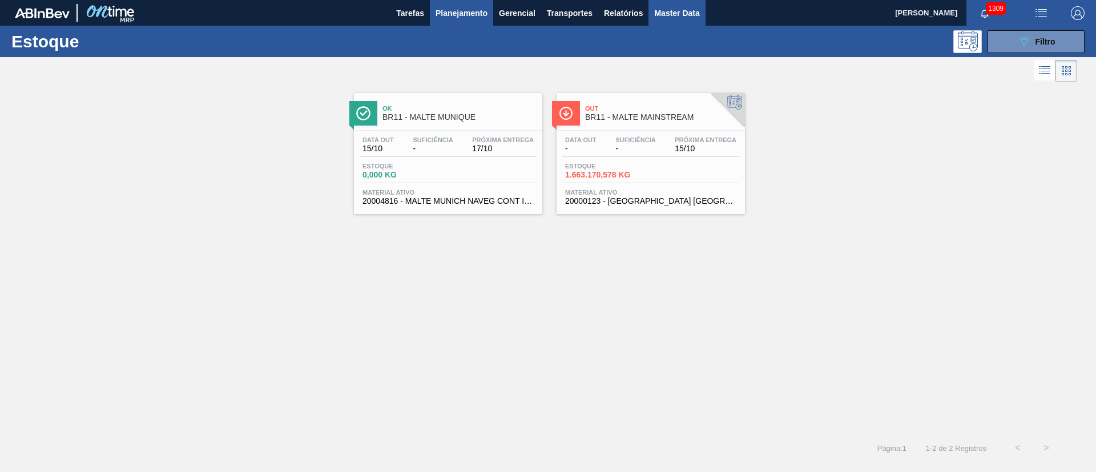
click at [669, 13] on span "Master Data" at bounding box center [676, 13] width 45 height 14
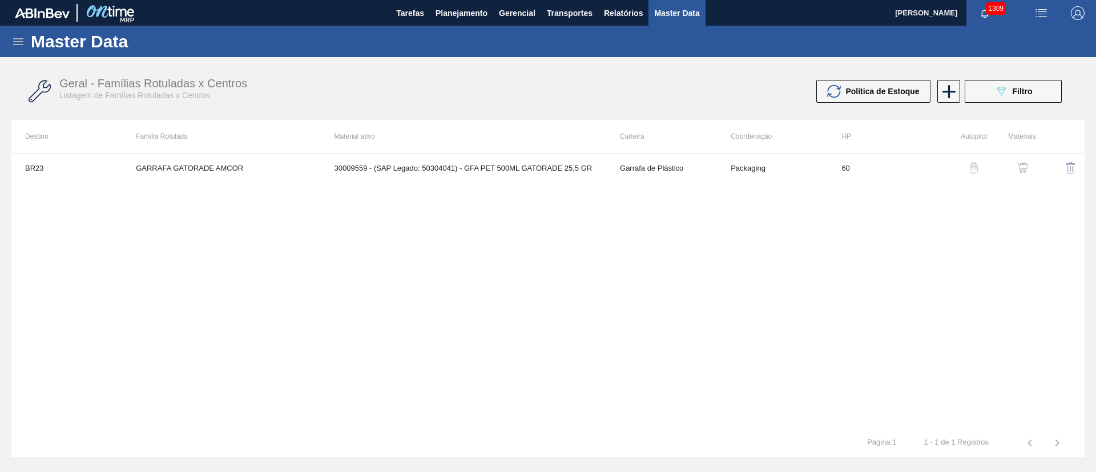
click at [25, 43] on div "Master Data" at bounding box center [548, 41] width 1096 height 31
click at [21, 43] on icon at bounding box center [18, 42] width 14 height 14
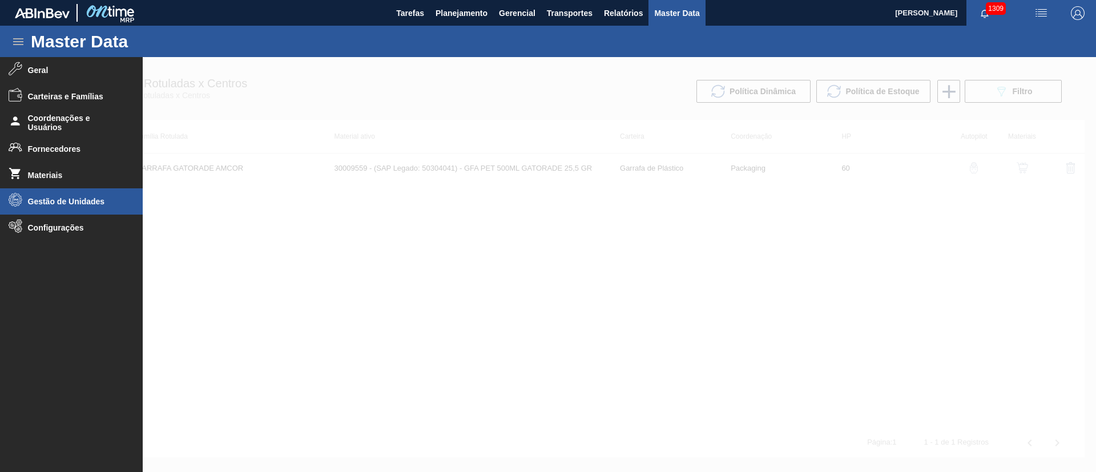
click at [54, 201] on span "Gestão de Unidades" at bounding box center [75, 201] width 94 height 9
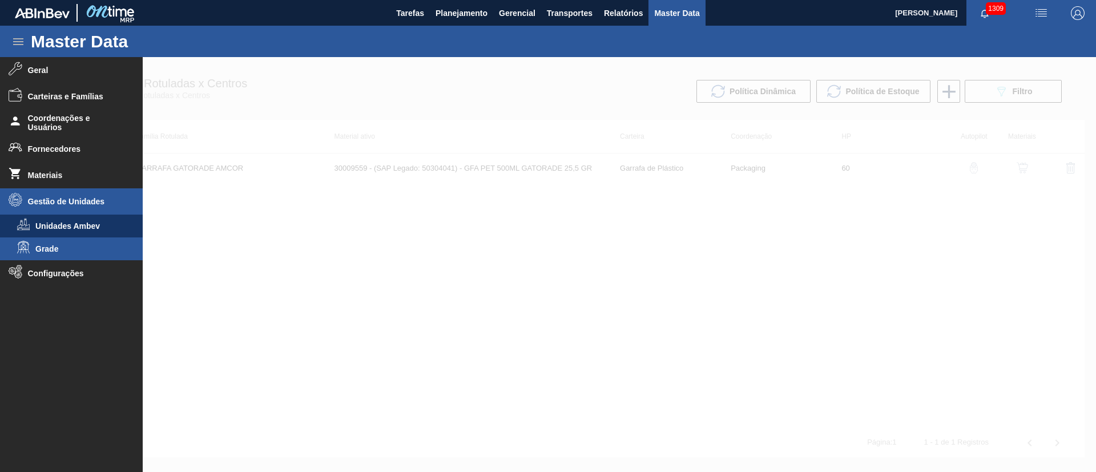
click at [46, 252] on span "Grade" at bounding box center [79, 248] width 88 height 9
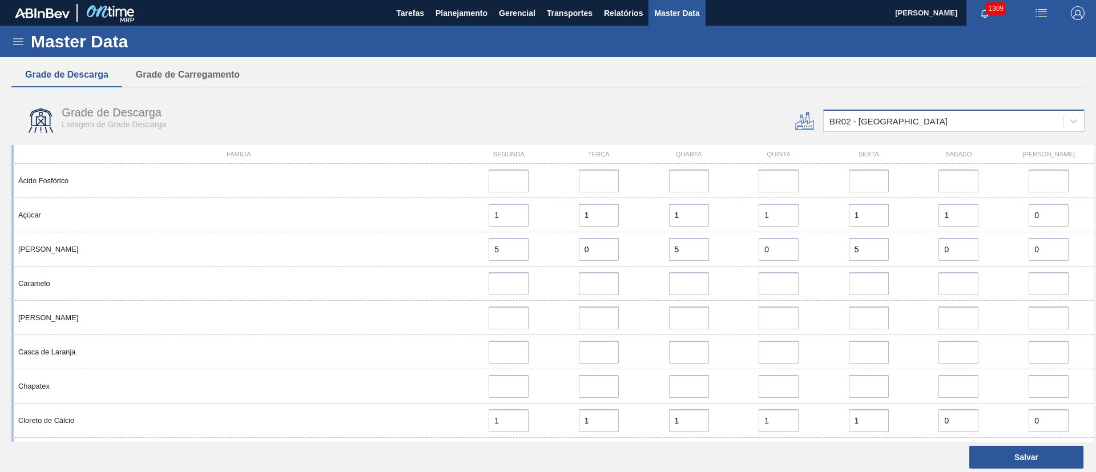
click at [854, 118] on div "BR02 - Sergipe" at bounding box center [888, 121] width 118 height 10
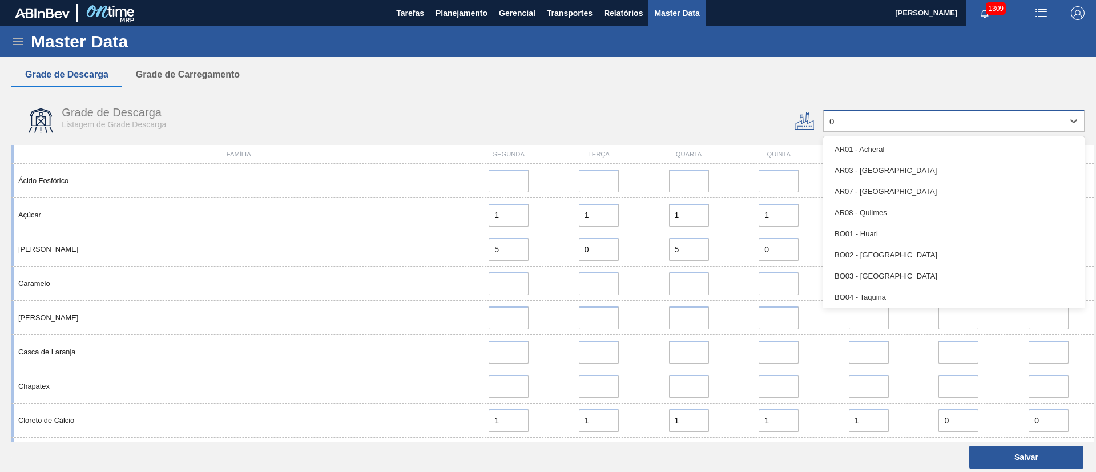
type input "04"
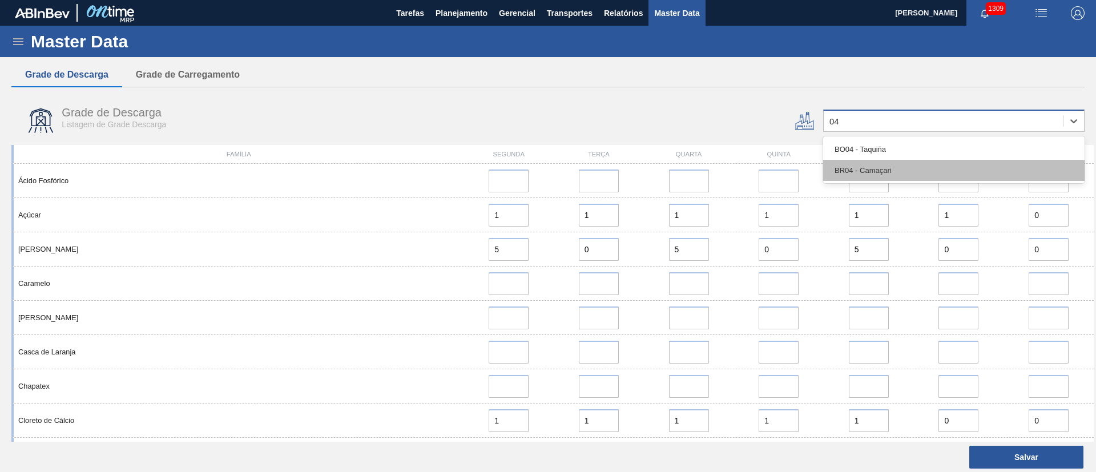
click at [858, 174] on div "BR04 - Camaçari" at bounding box center [953, 170] width 261 height 21
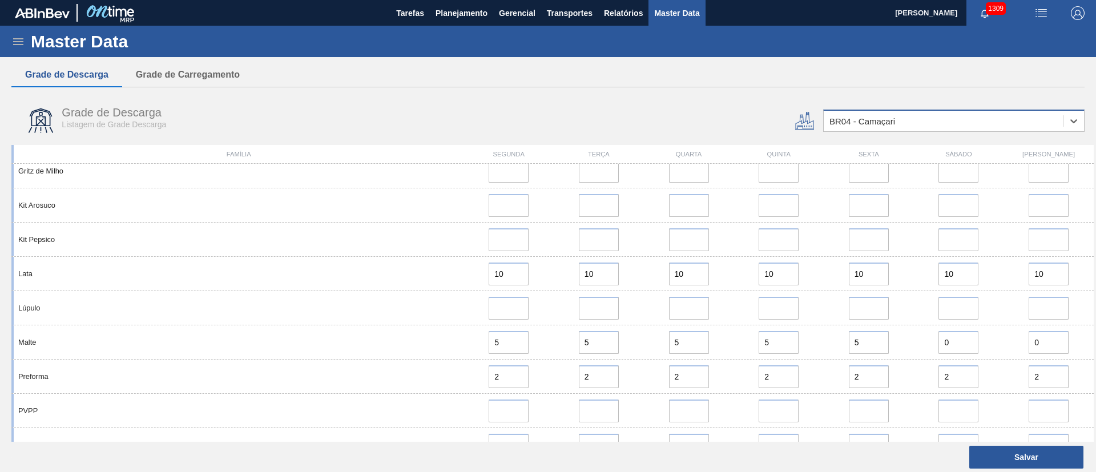
scroll to position [685, 0]
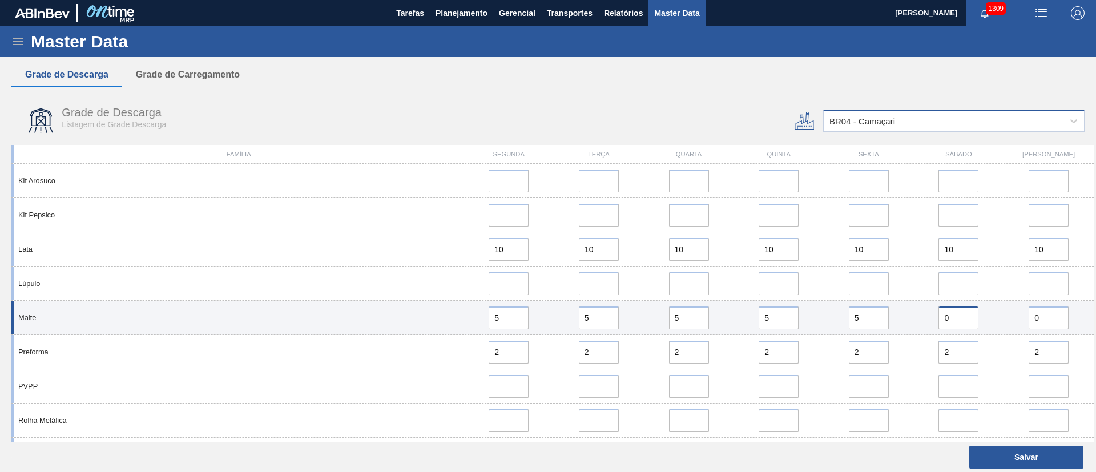
click at [951, 320] on input "0" at bounding box center [958, 317] width 40 height 23
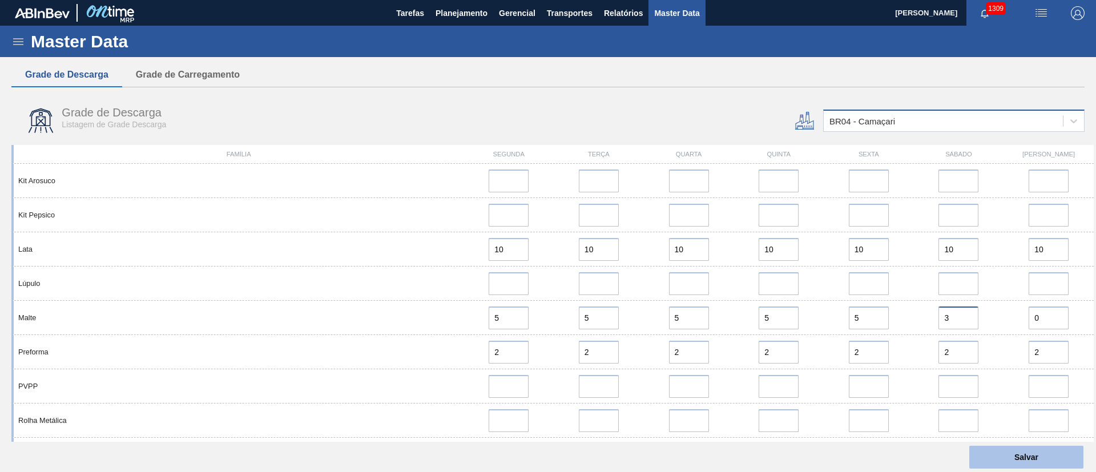
type input "3"
click at [992, 449] on button "Salvar" at bounding box center [1026, 457] width 114 height 23
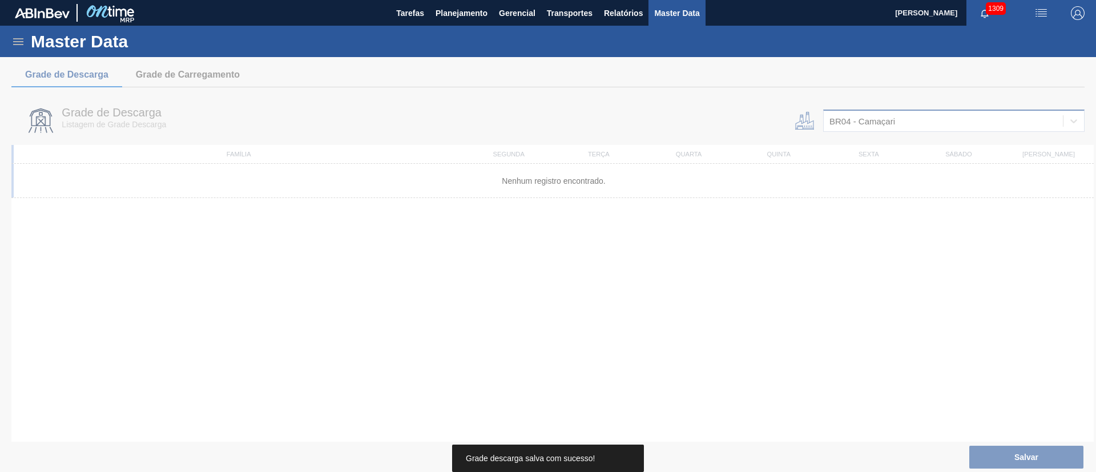
scroll to position [0, 0]
